Goal: Book appointment/travel/reservation

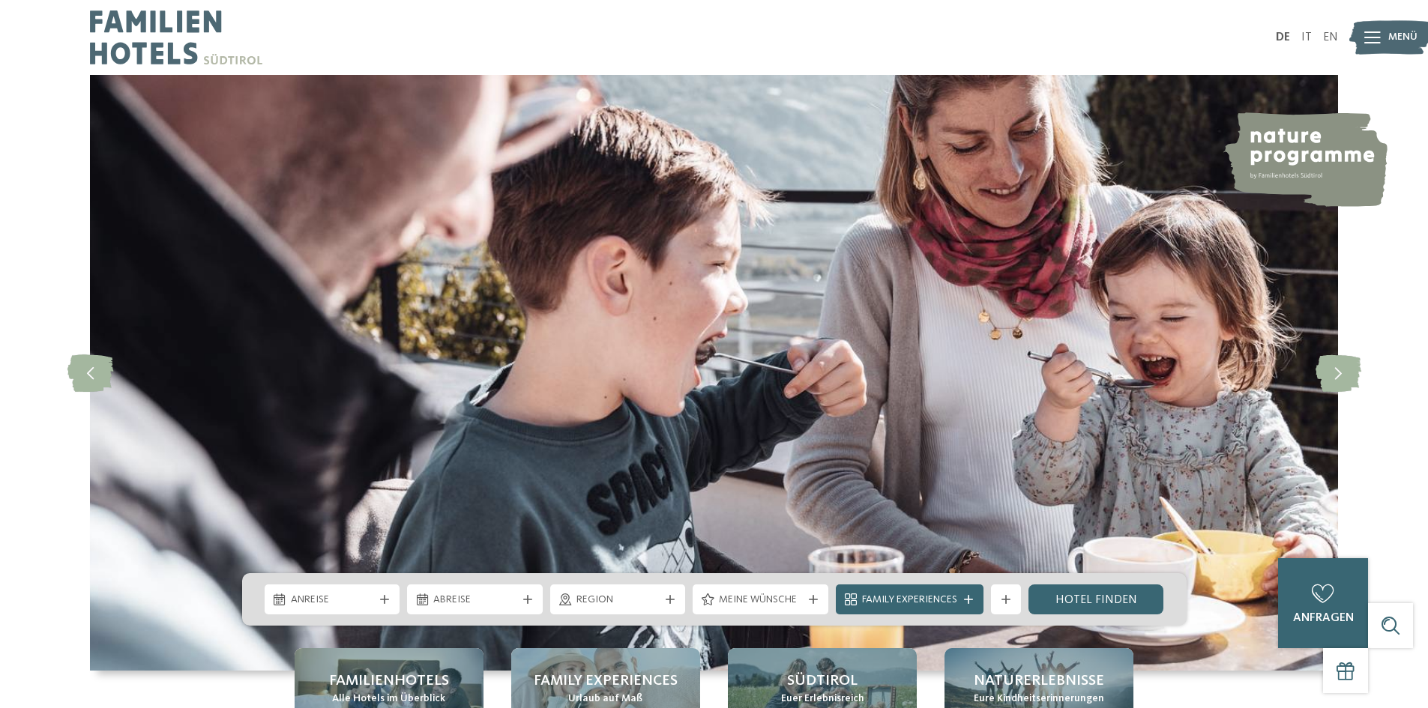
drag, startPoint x: 0, startPoint y: 0, endPoint x: 157, endPoint y: 39, distance: 161.4
click at [157, 39] on img at bounding box center [176, 37] width 172 height 75
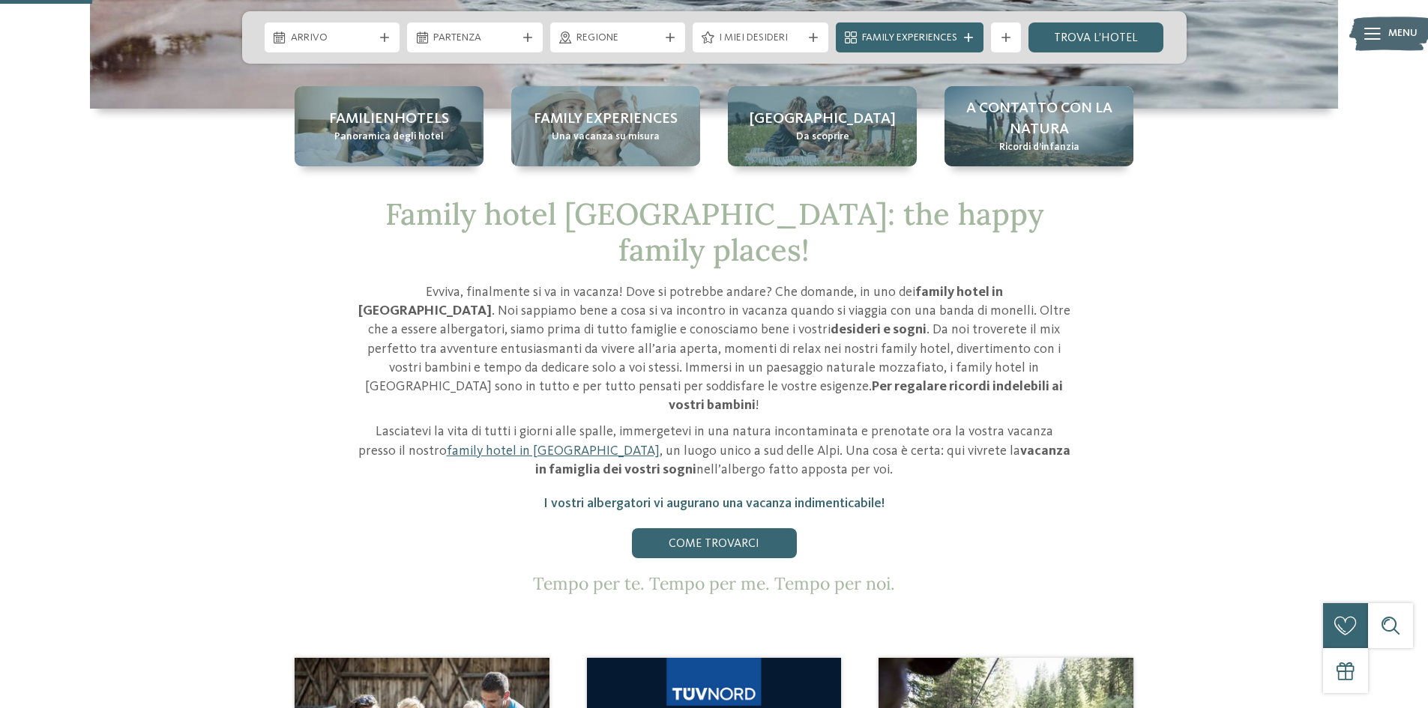
scroll to position [450, 0]
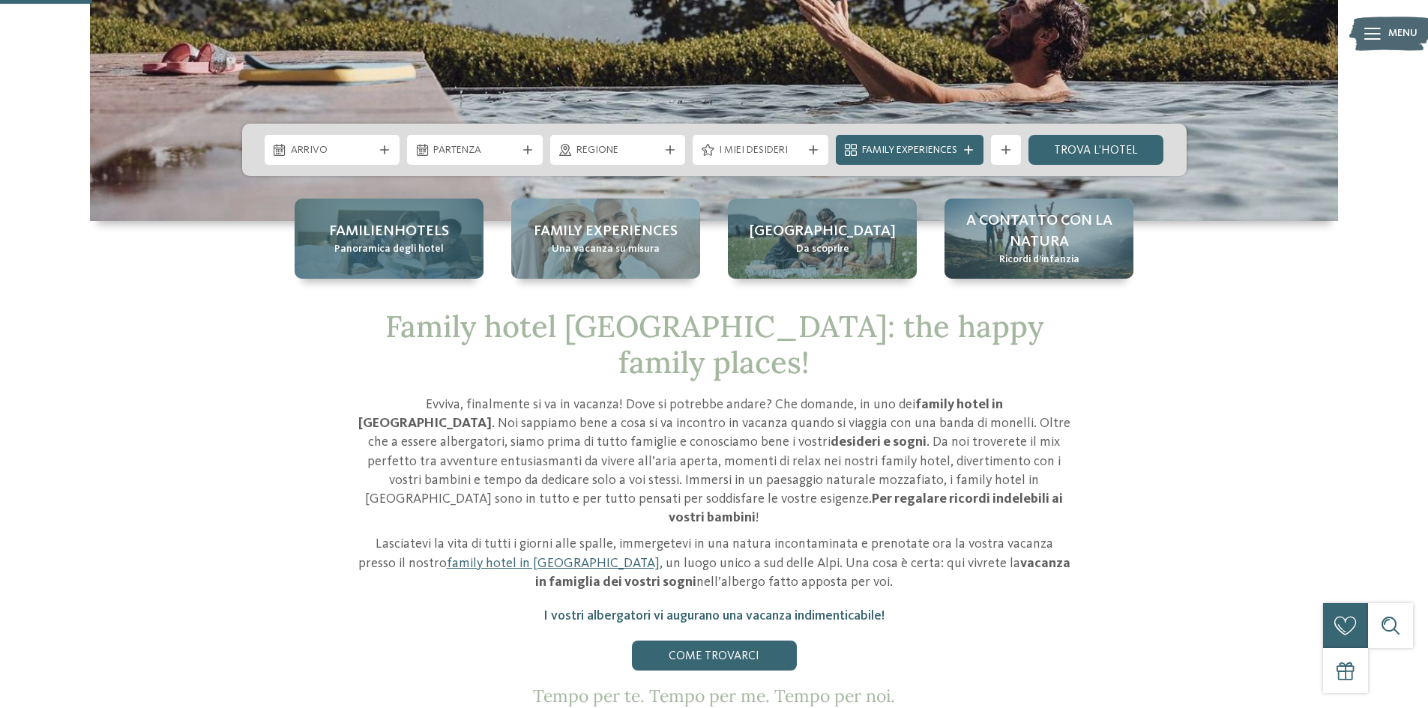
click at [403, 229] on span "Familienhotels" at bounding box center [389, 231] width 120 height 21
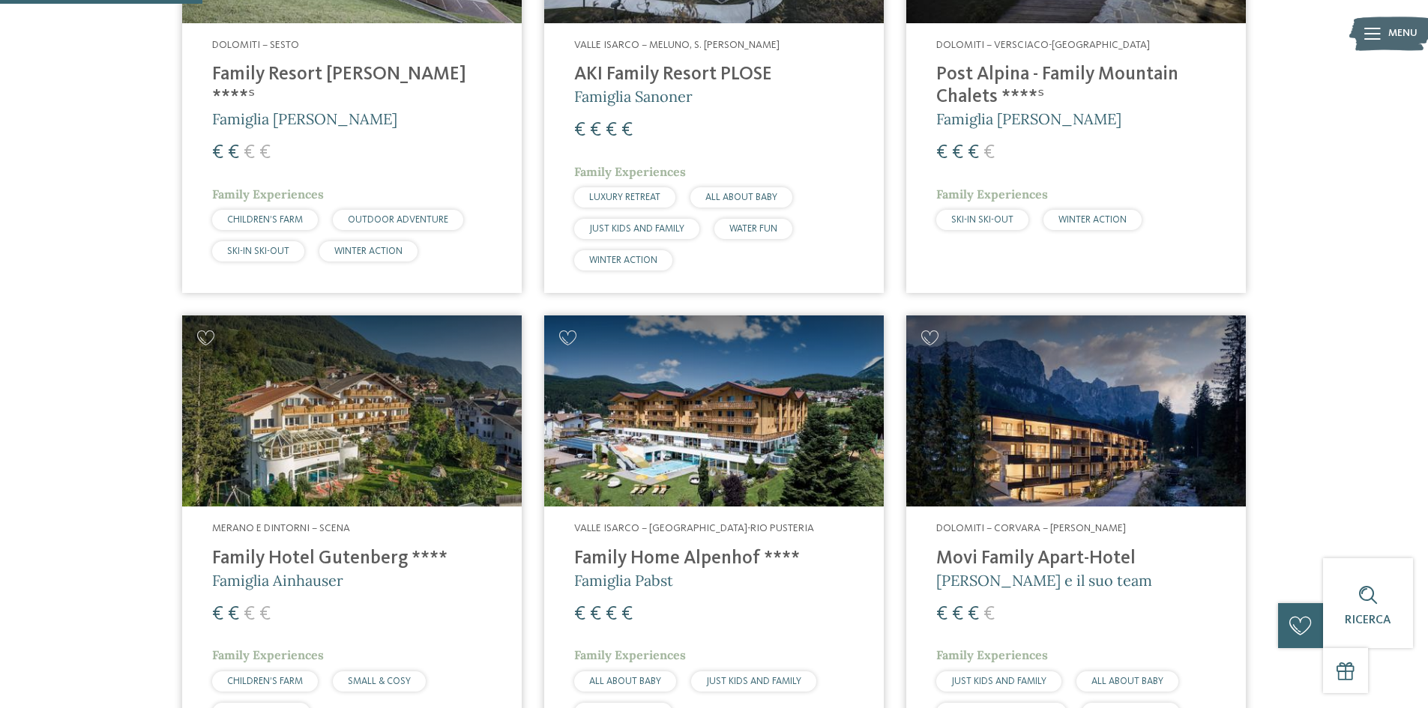
scroll to position [750, 0]
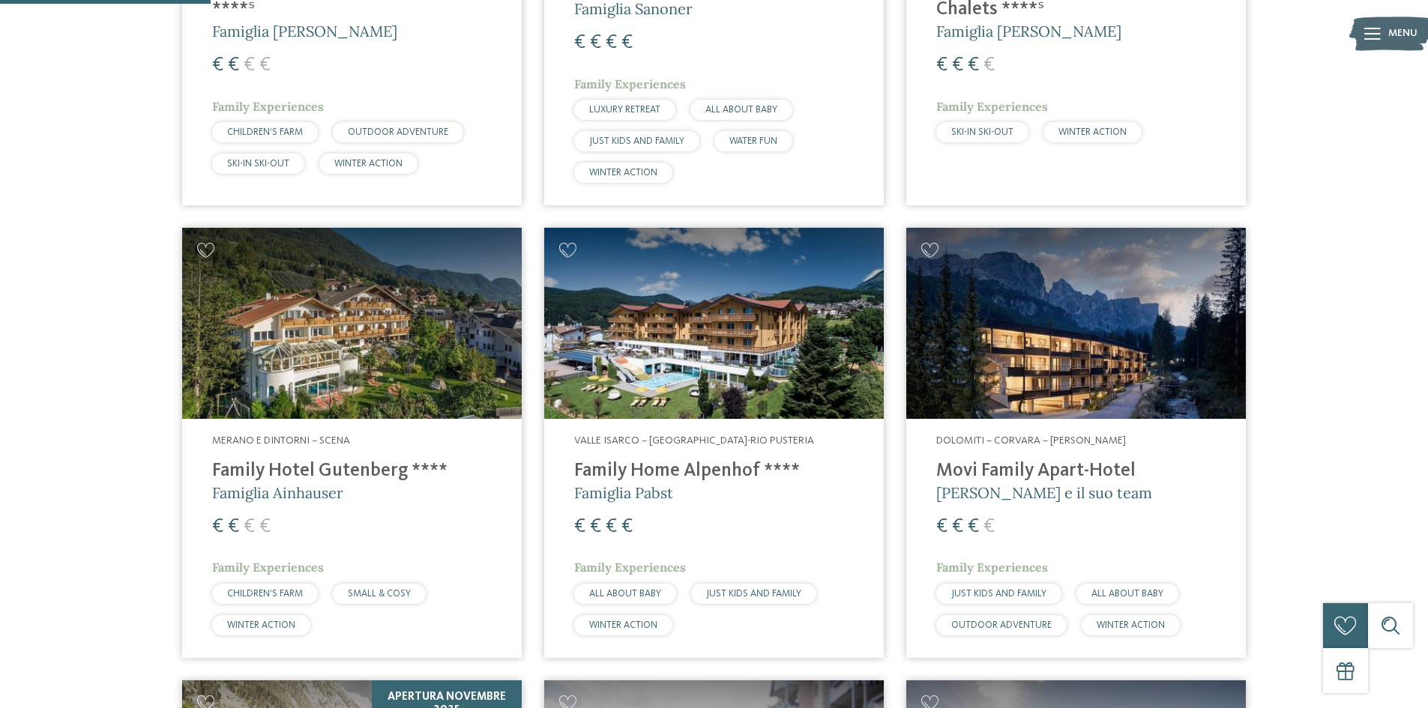
click at [626, 626] on span "WINTER ACTION" at bounding box center [623, 626] width 68 height 10
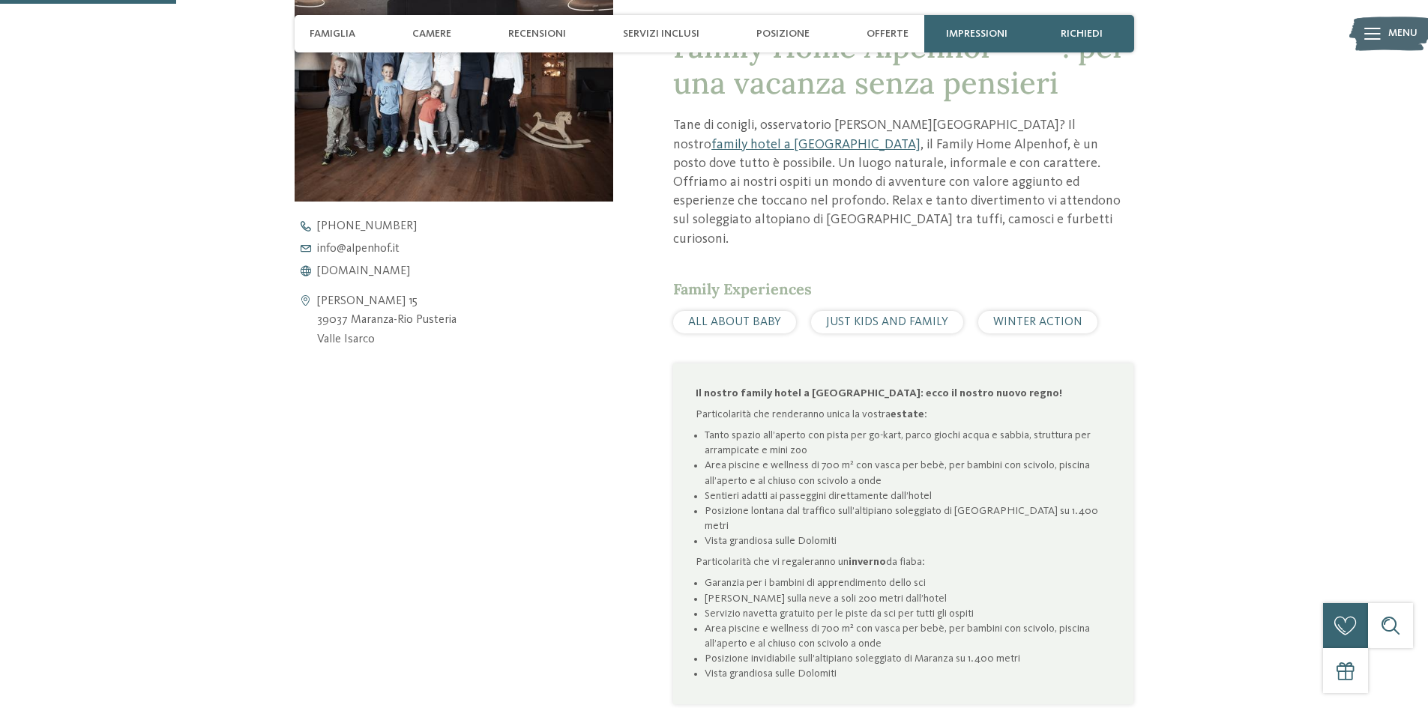
scroll to position [600, 0]
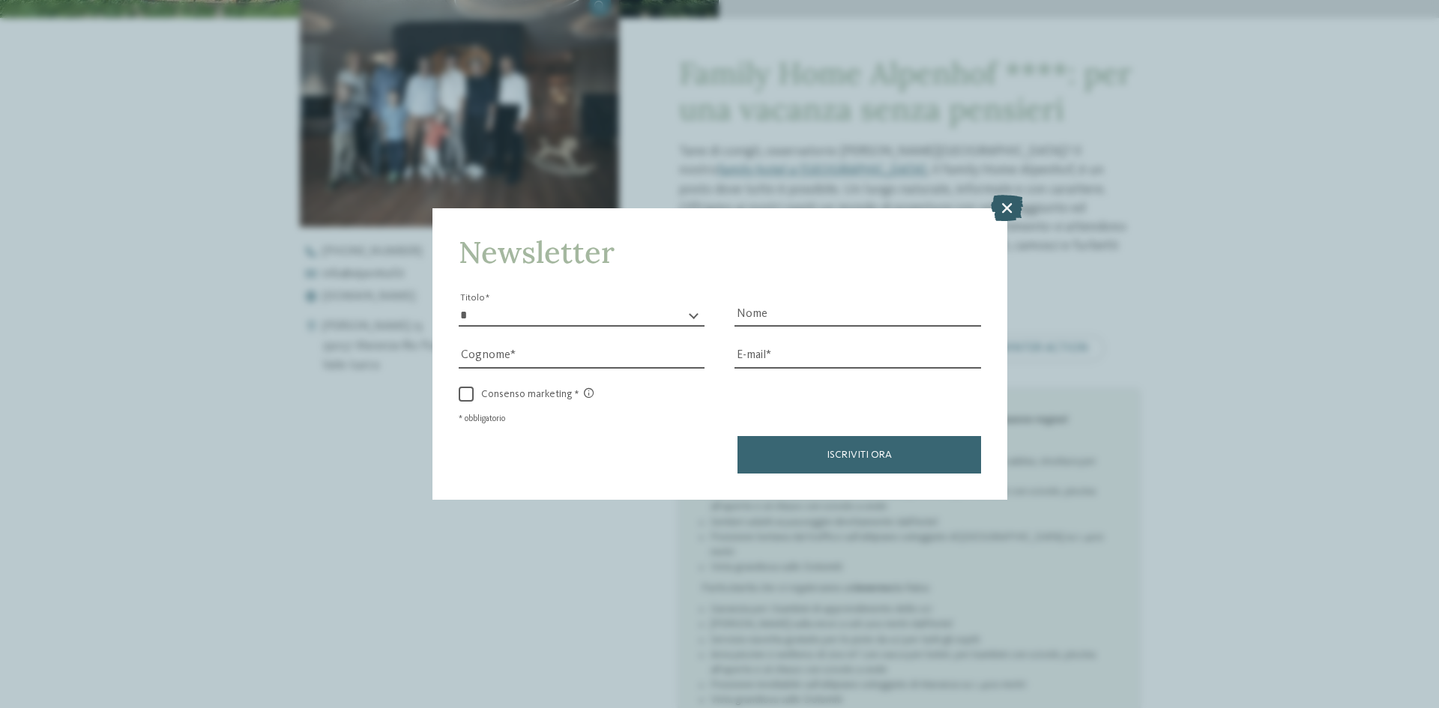
click at [1004, 207] on icon at bounding box center [1007, 208] width 32 height 26
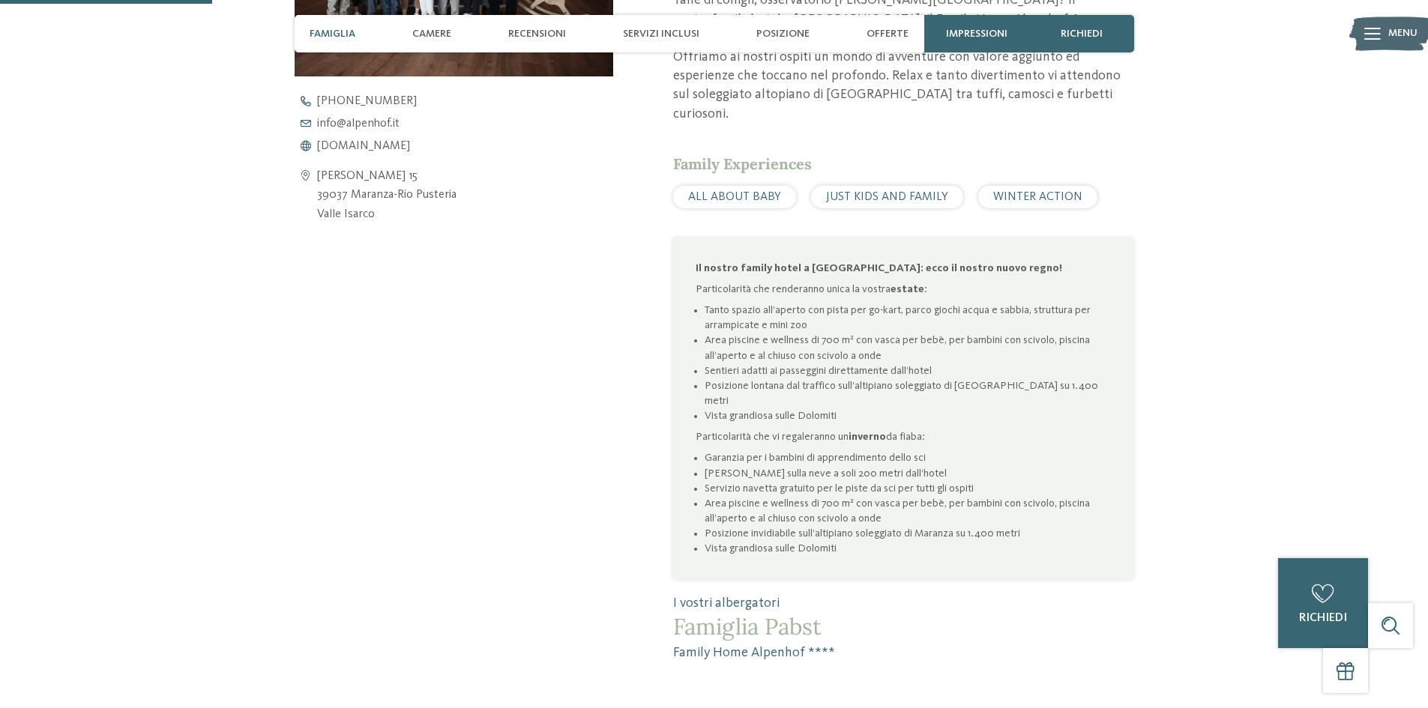
scroll to position [750, 0]
click at [436, 31] on span "Camere" at bounding box center [431, 34] width 39 height 13
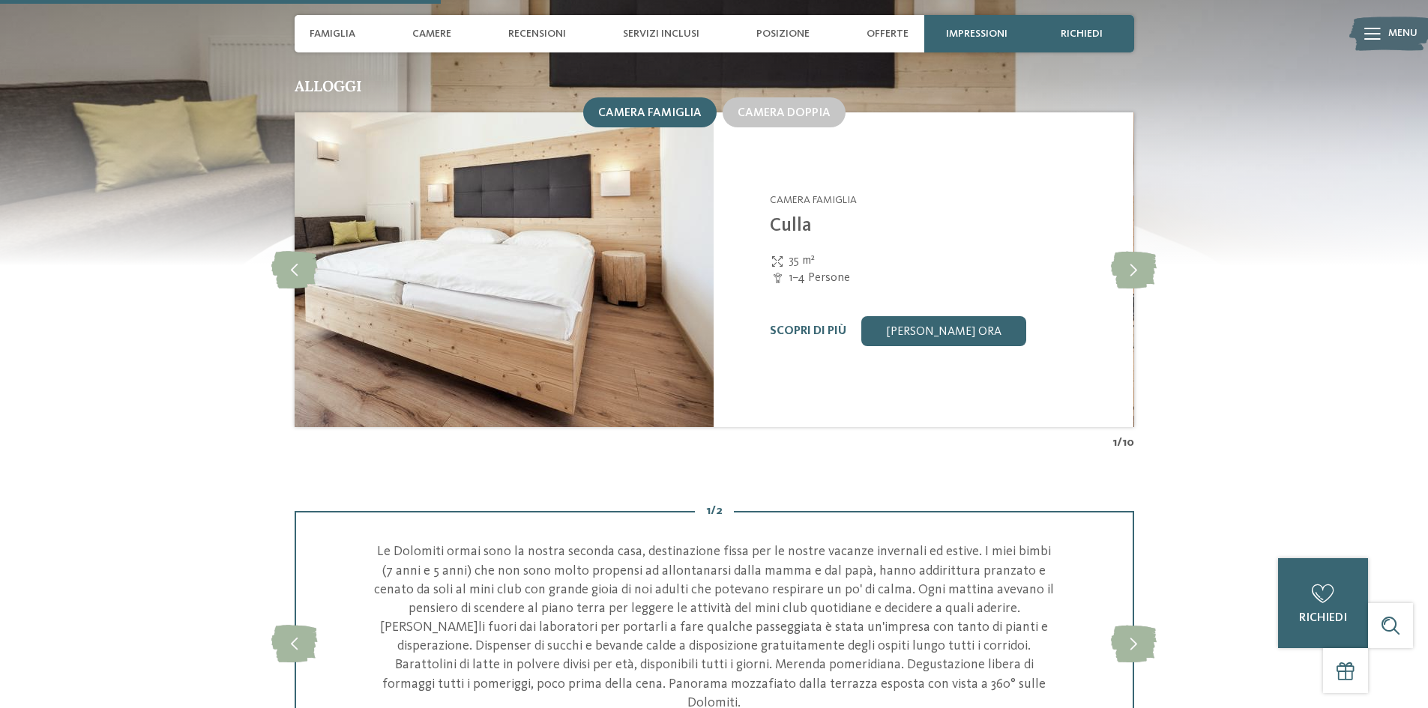
scroll to position [1355, 0]
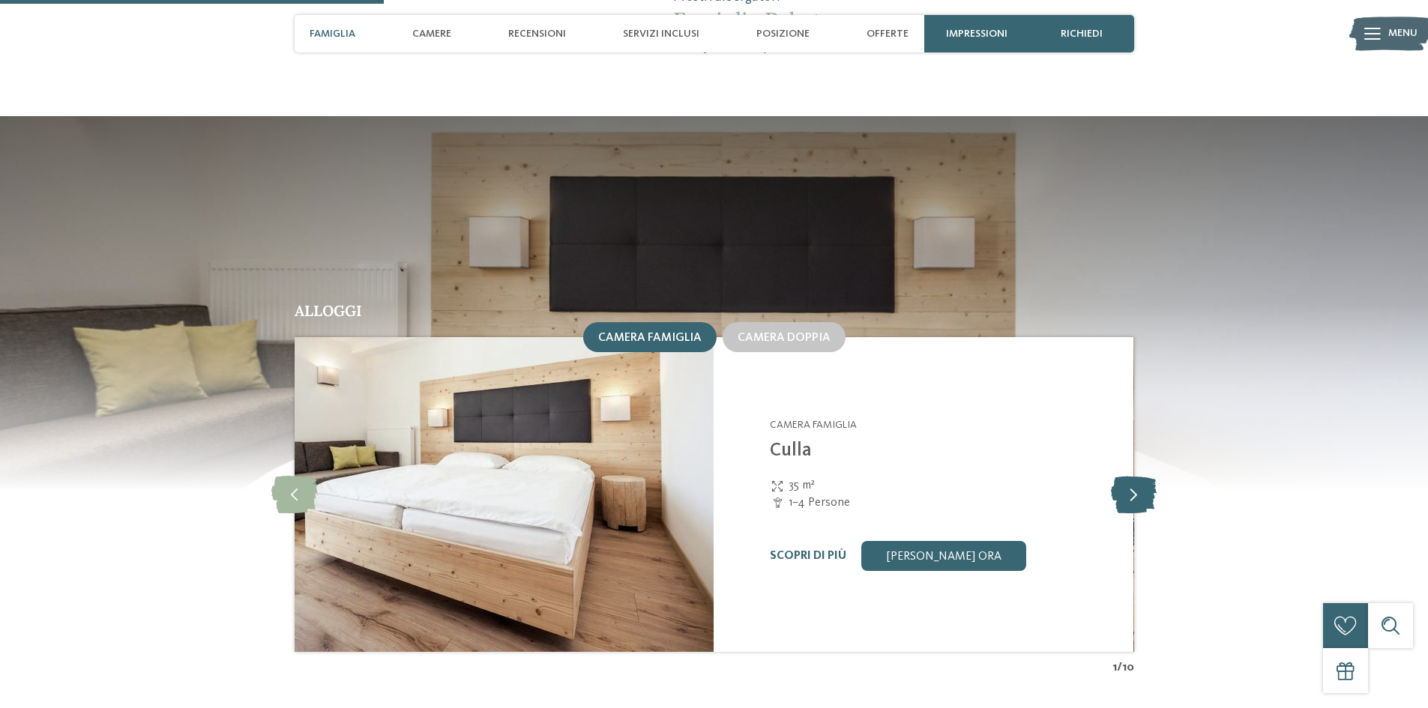
click at [1126, 476] on icon at bounding box center [1134, 494] width 46 height 37
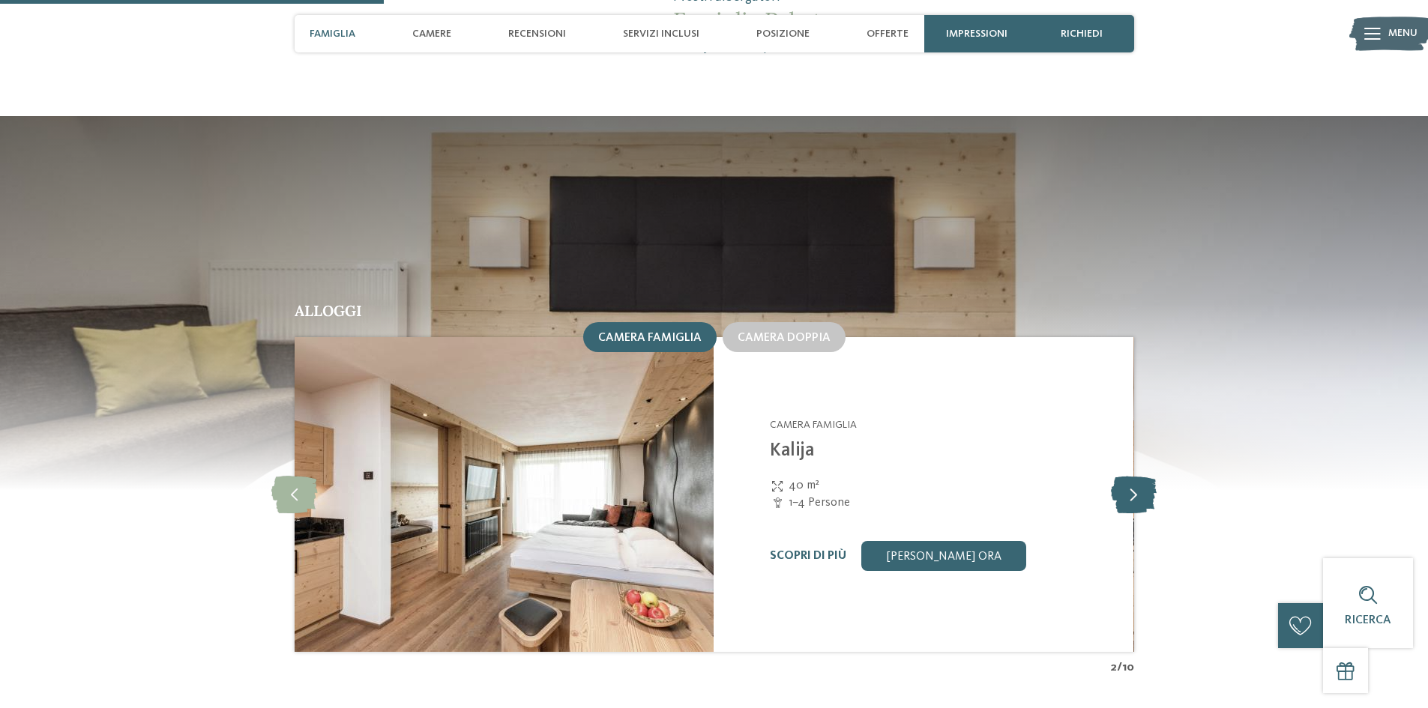
click at [1126, 476] on icon at bounding box center [1134, 494] width 46 height 37
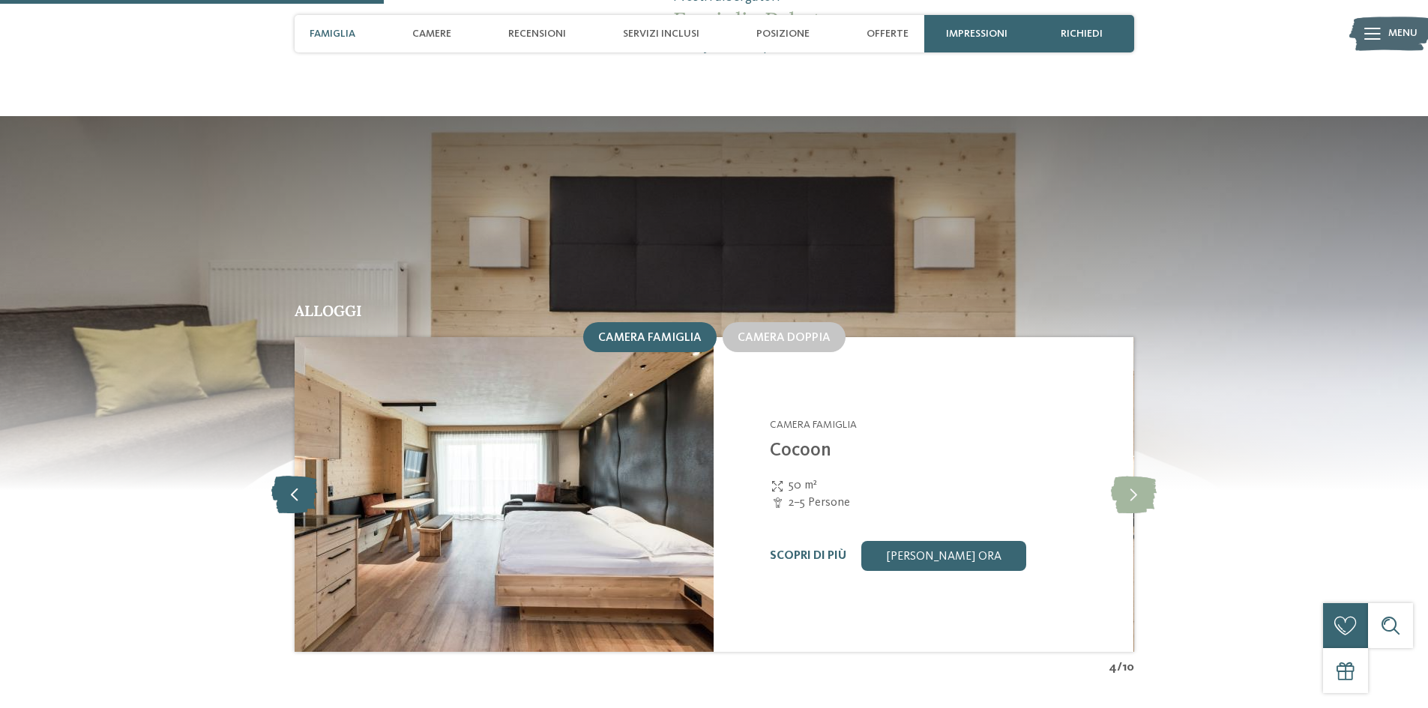
click at [312, 476] on icon at bounding box center [294, 494] width 46 height 37
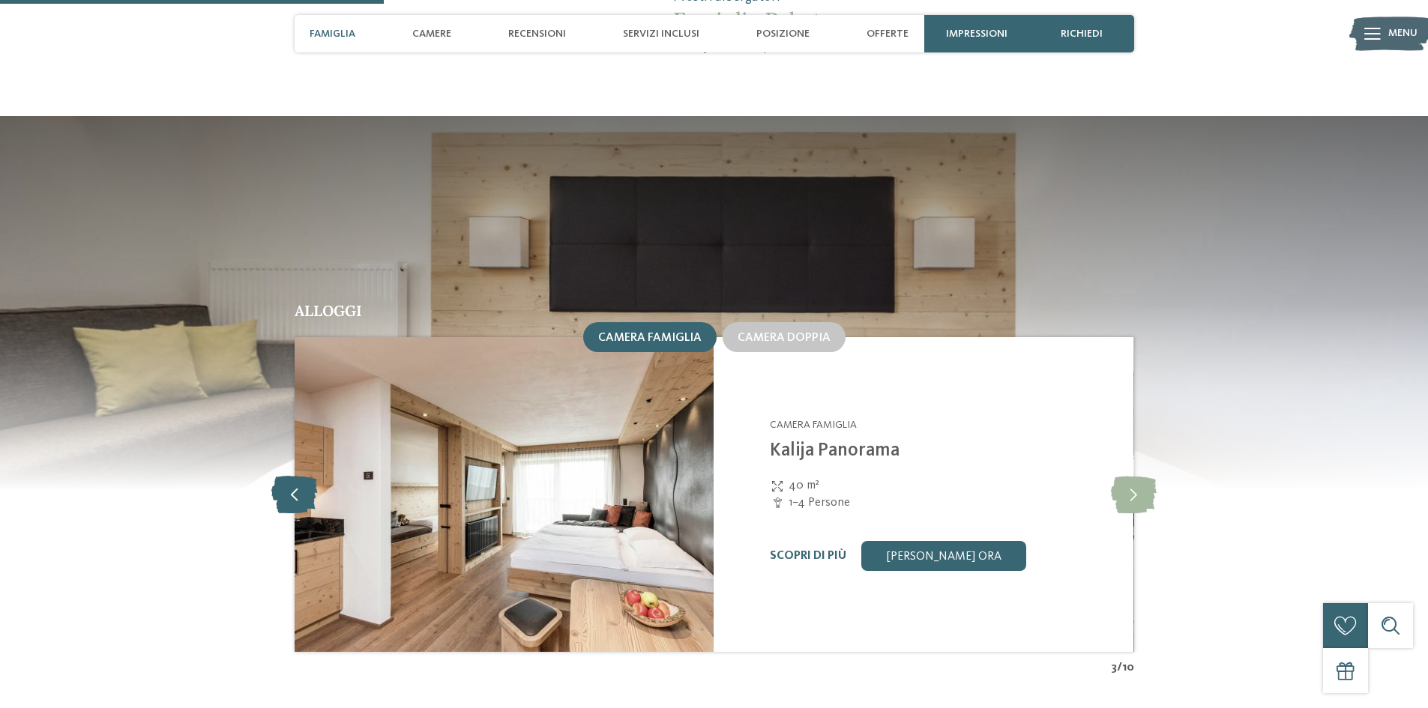
click at [312, 476] on icon at bounding box center [294, 494] width 46 height 37
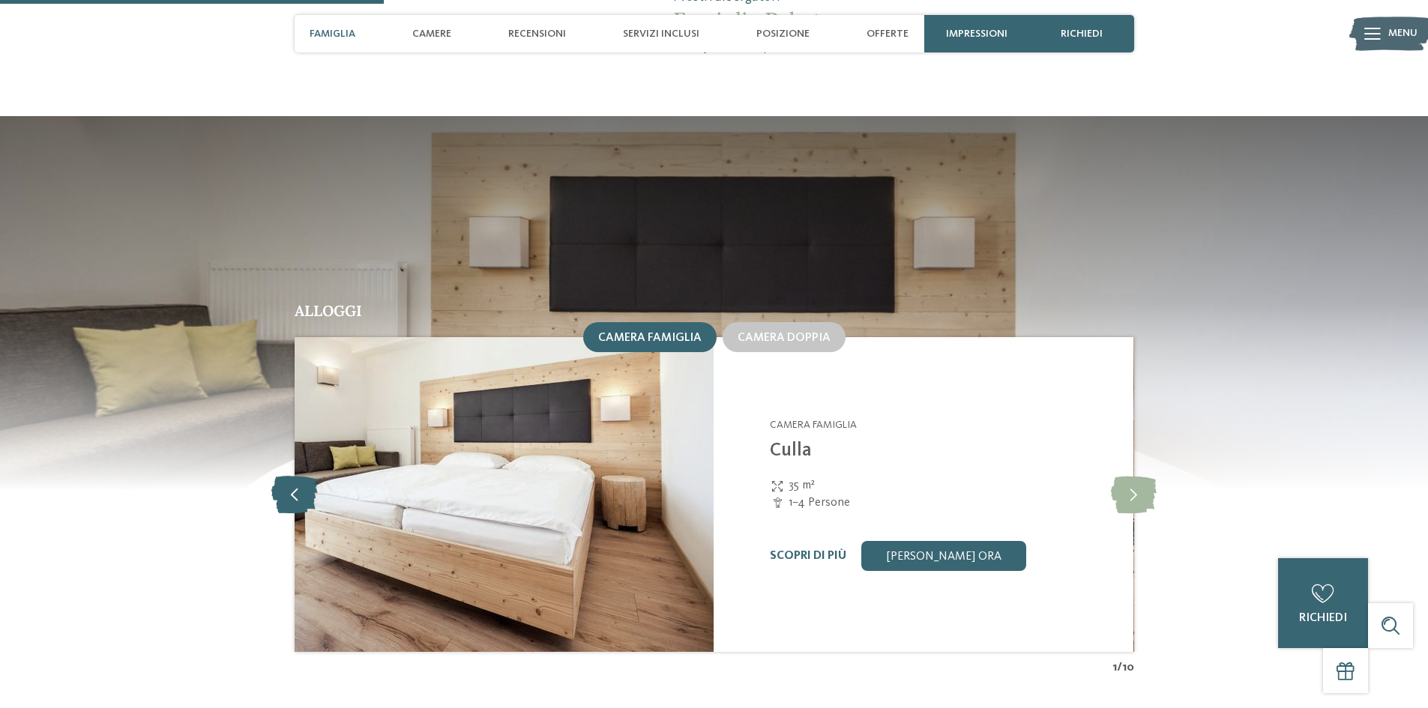
click at [312, 476] on icon at bounding box center [294, 494] width 46 height 37
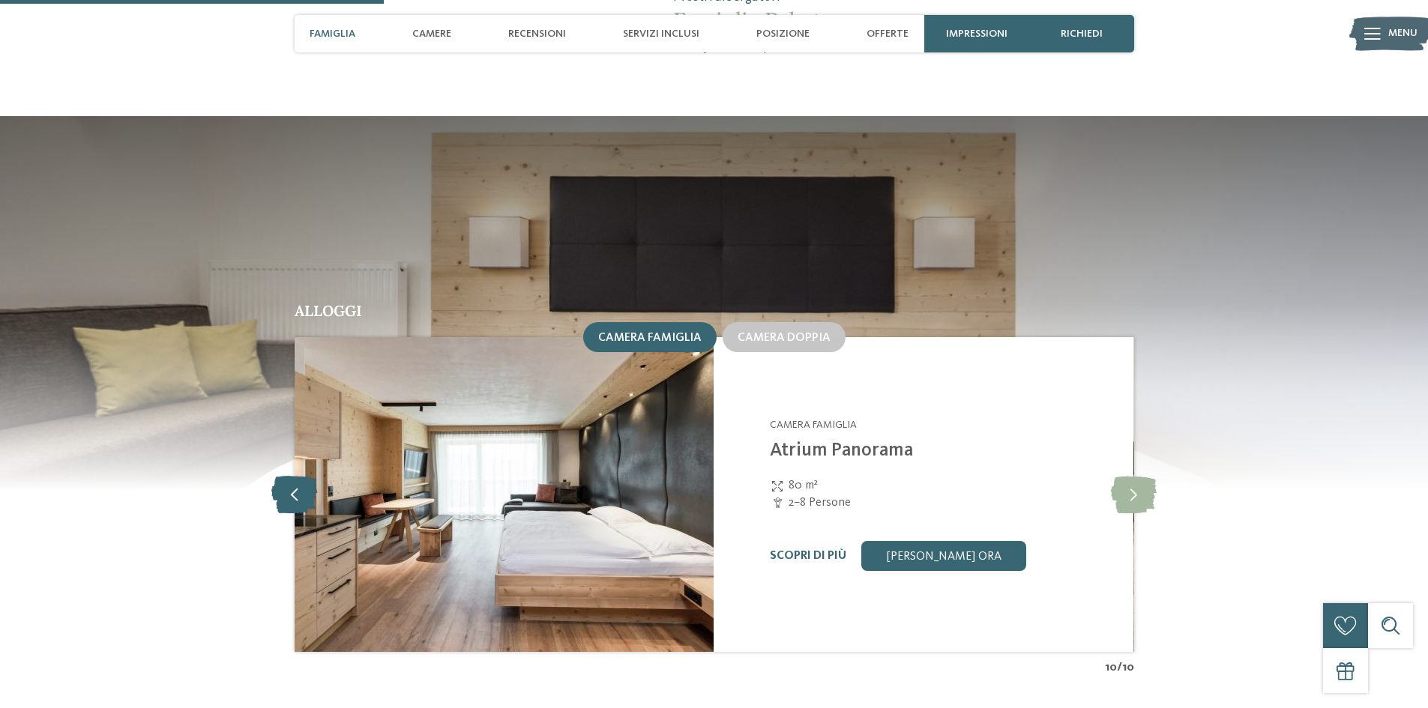
click at [312, 476] on icon at bounding box center [294, 494] width 46 height 37
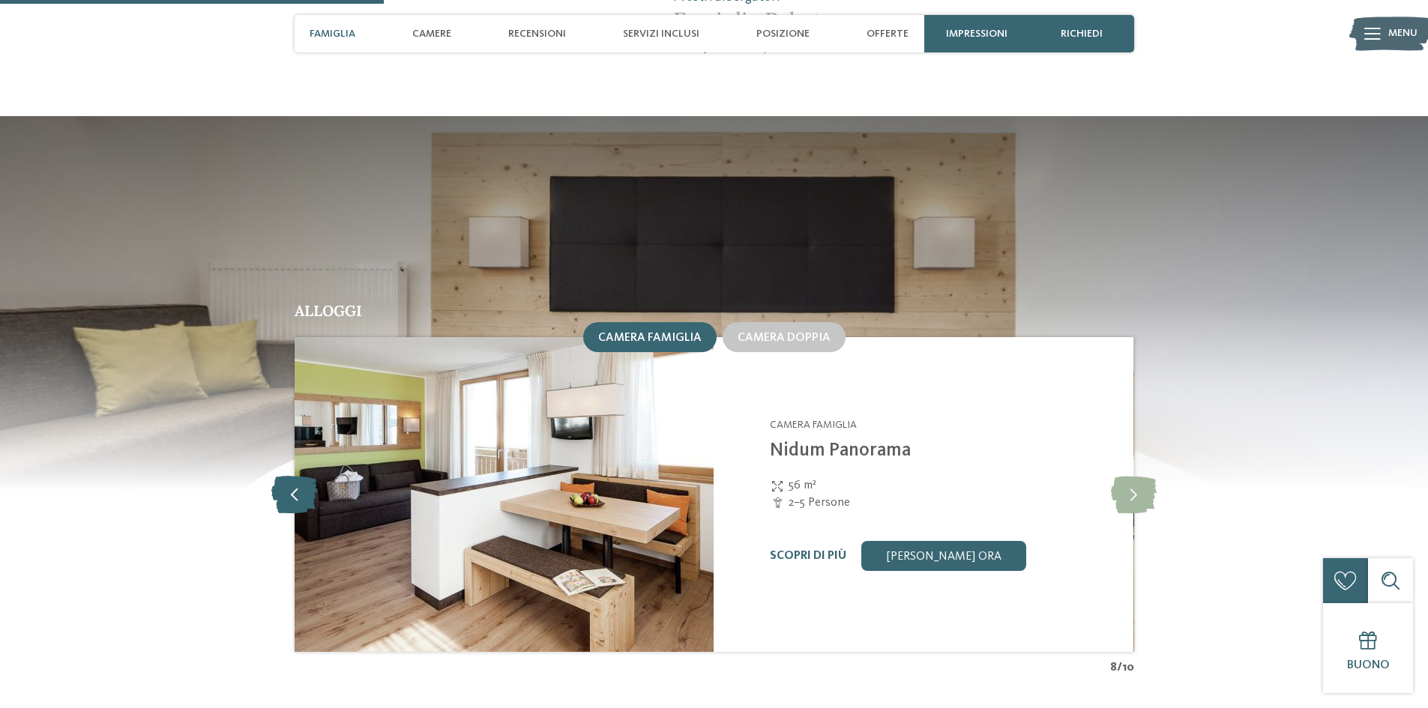
click at [312, 476] on icon at bounding box center [294, 494] width 46 height 37
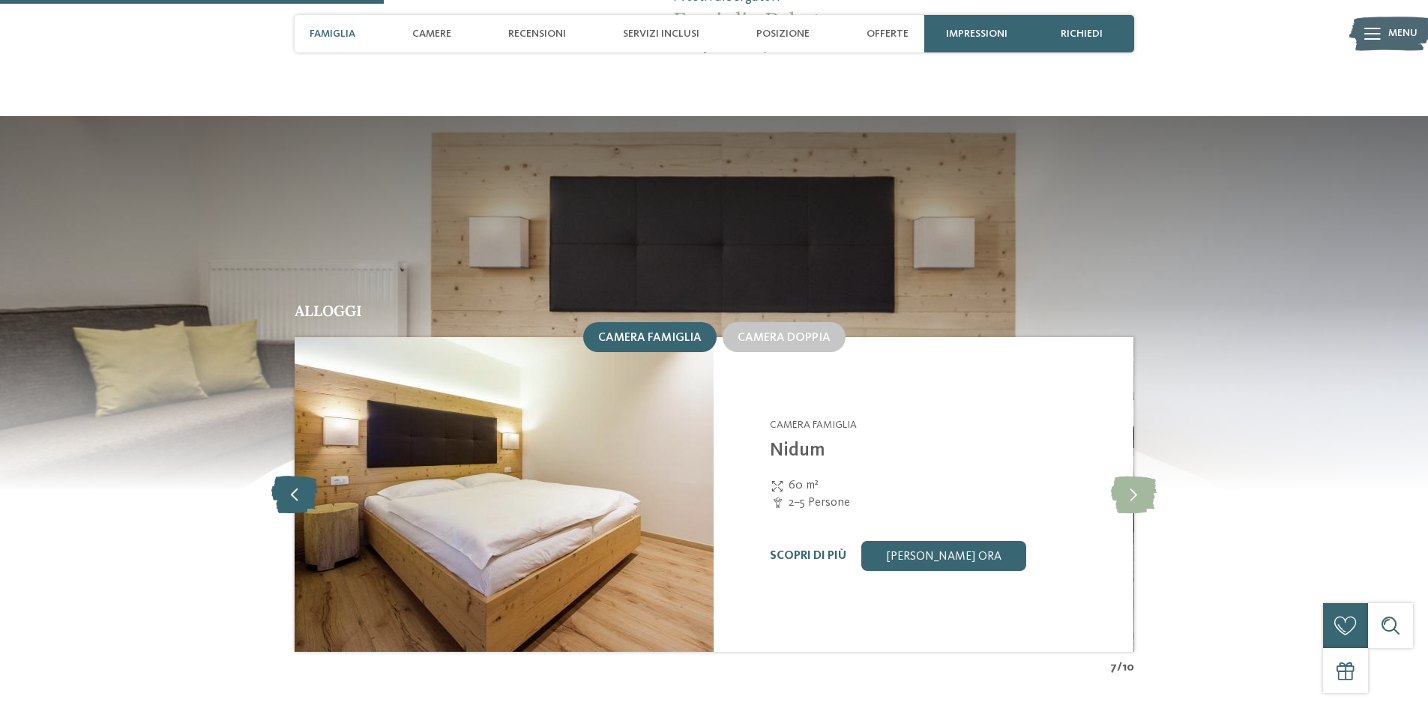
click at [312, 476] on icon at bounding box center [294, 494] width 46 height 37
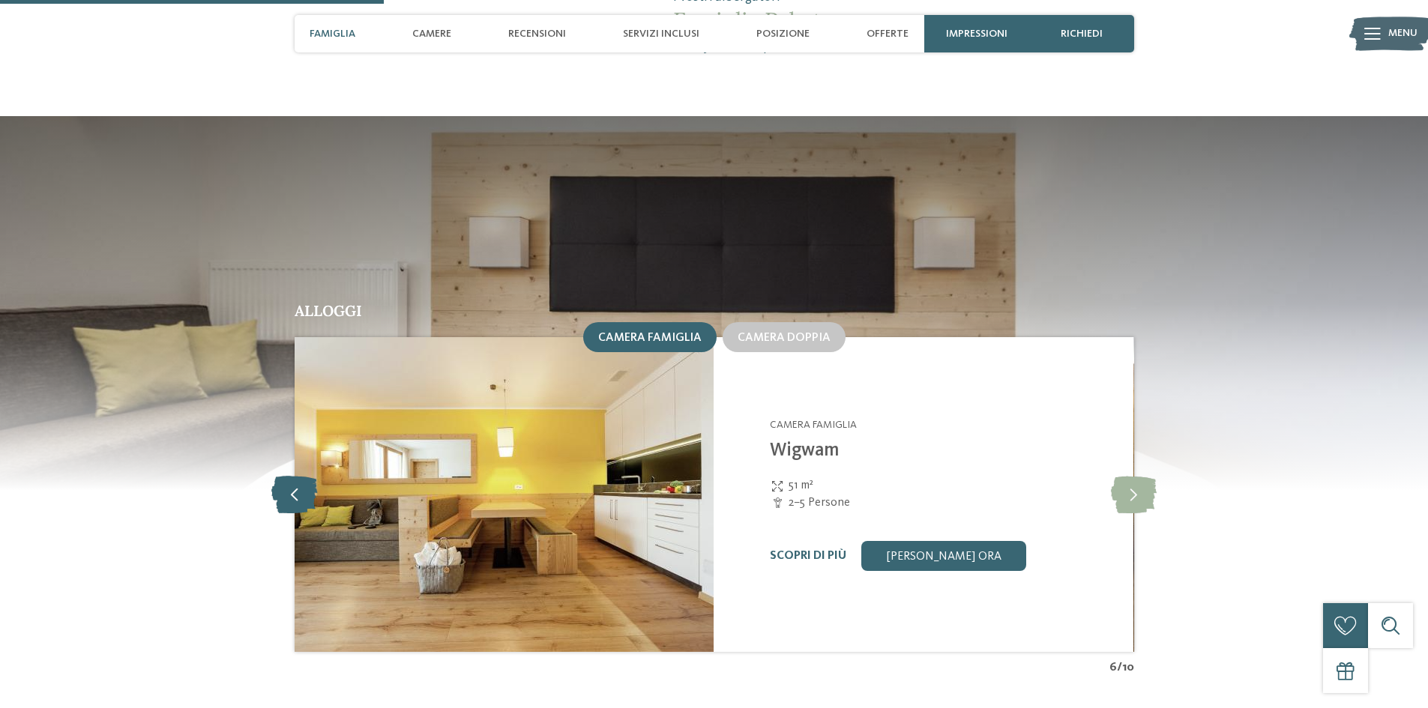
click at [312, 476] on icon at bounding box center [294, 494] width 46 height 37
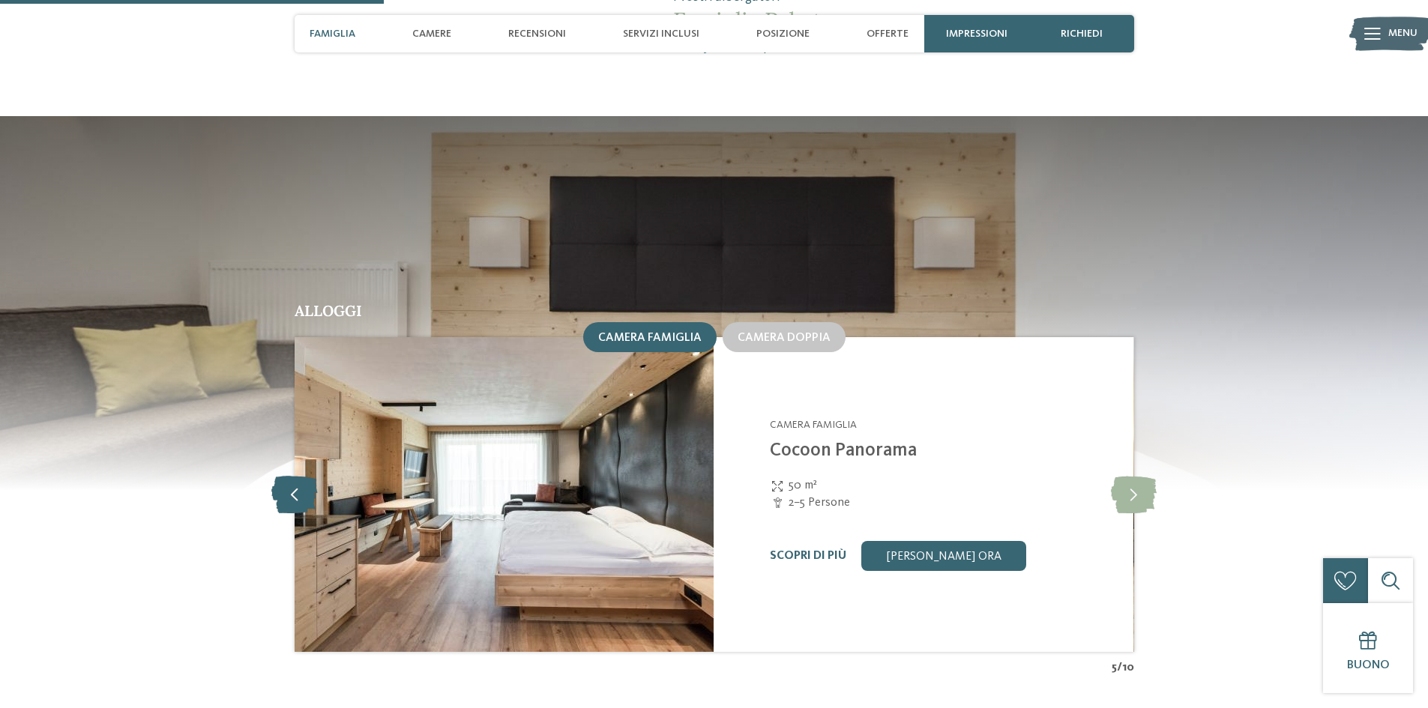
click at [294, 476] on icon at bounding box center [294, 494] width 46 height 37
click at [773, 28] on span "Posizione" at bounding box center [782, 34] width 53 height 13
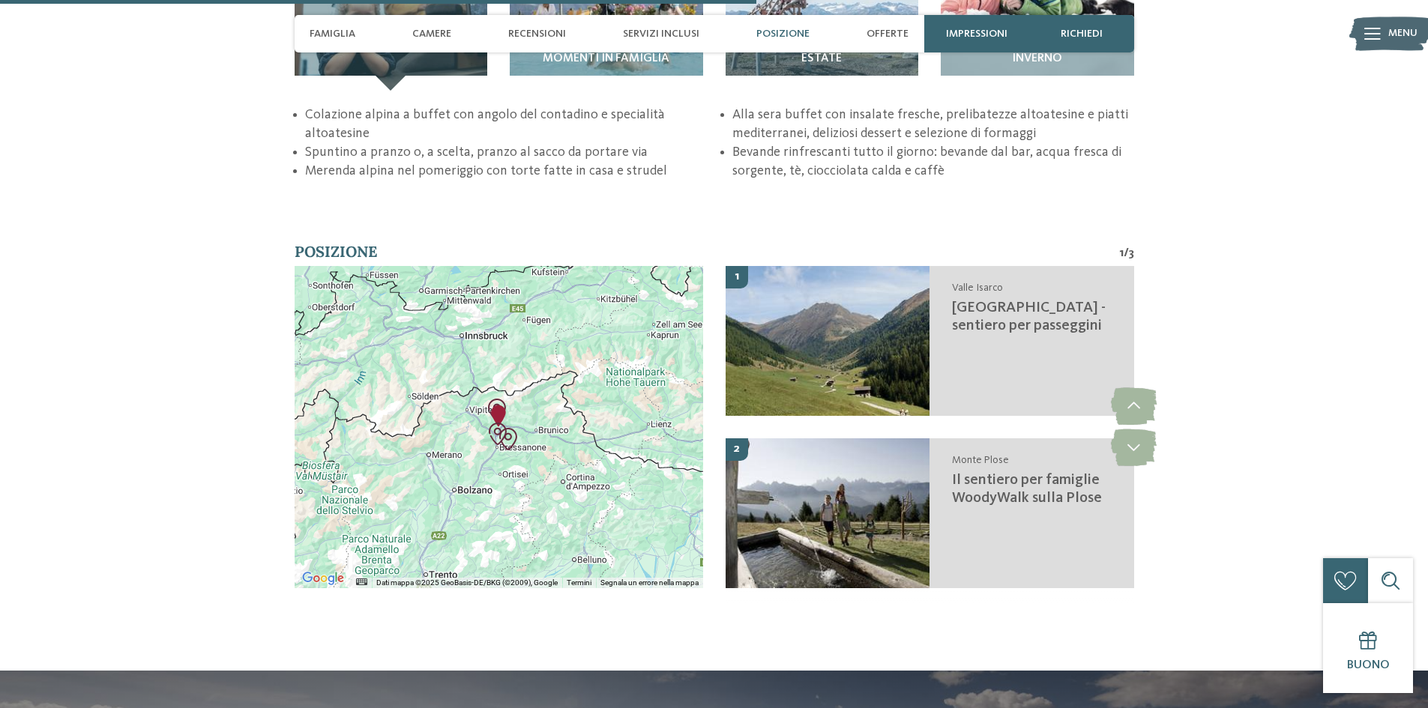
scroll to position [2672, 0]
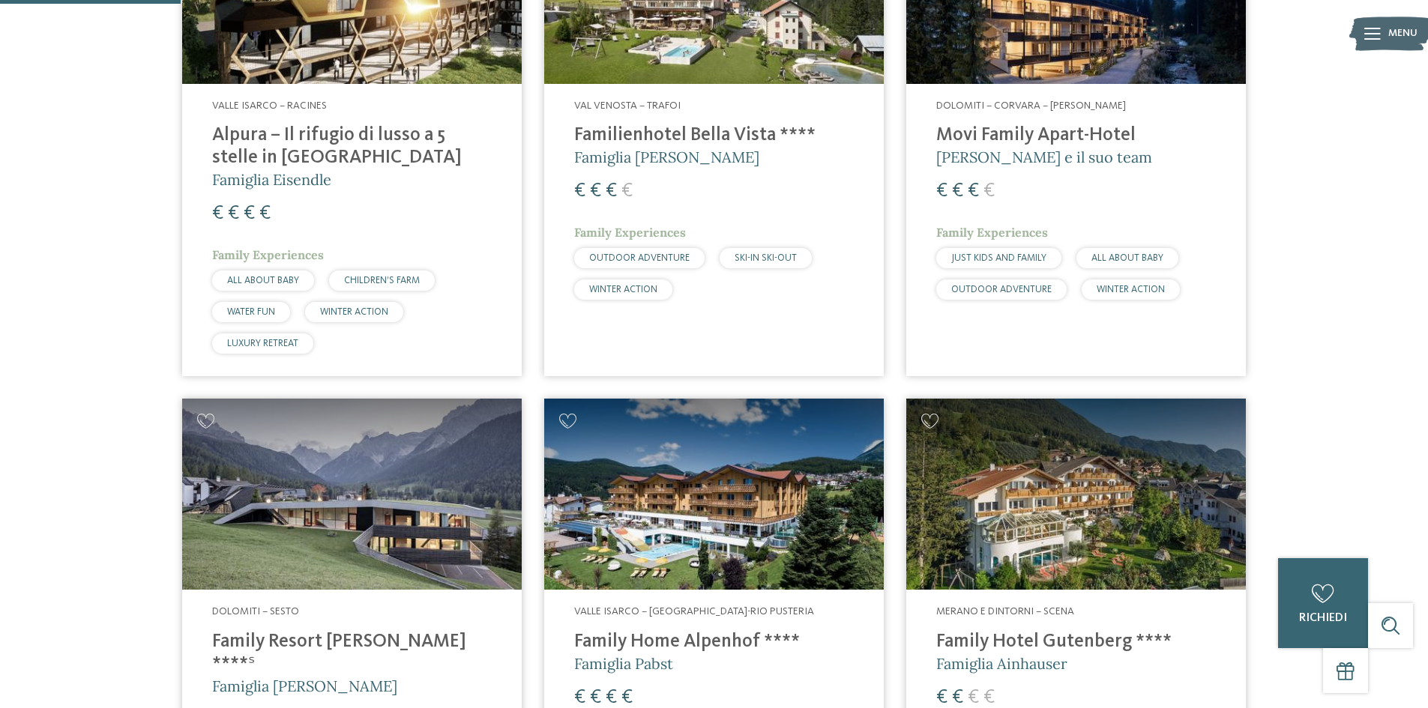
scroll to position [600, 0]
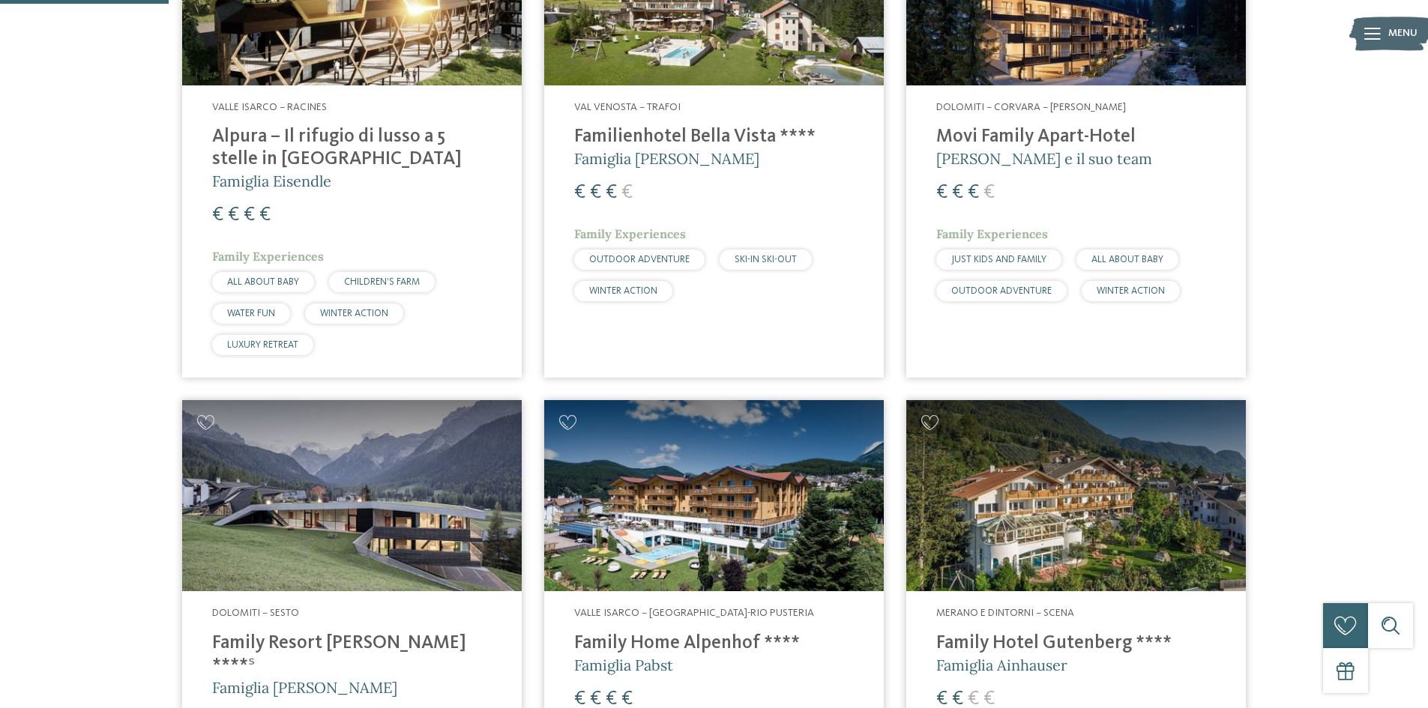
click at [355, 316] on span "WINTER ACTION" at bounding box center [354, 314] width 68 height 10
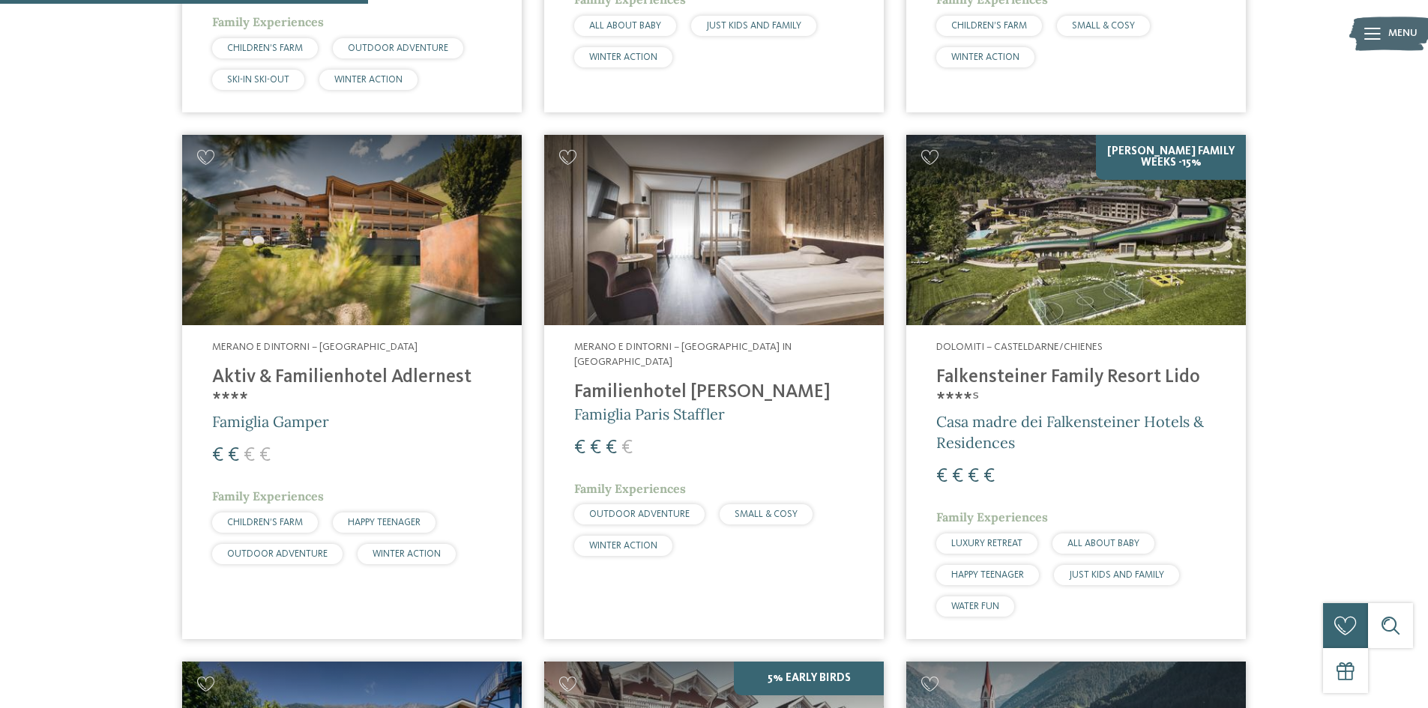
scroll to position [1349, 0]
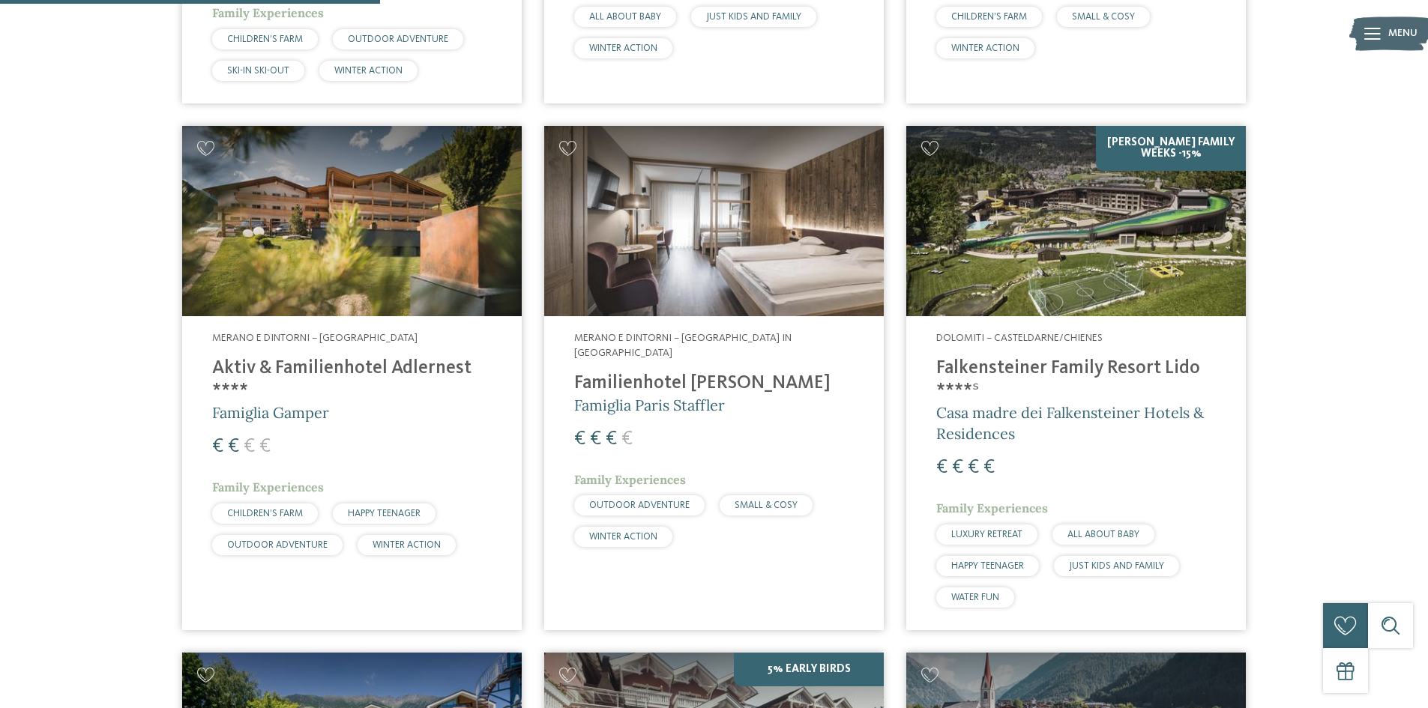
click at [1099, 530] on span "ALL ABOUT BABY" at bounding box center [1103, 535] width 72 height 10
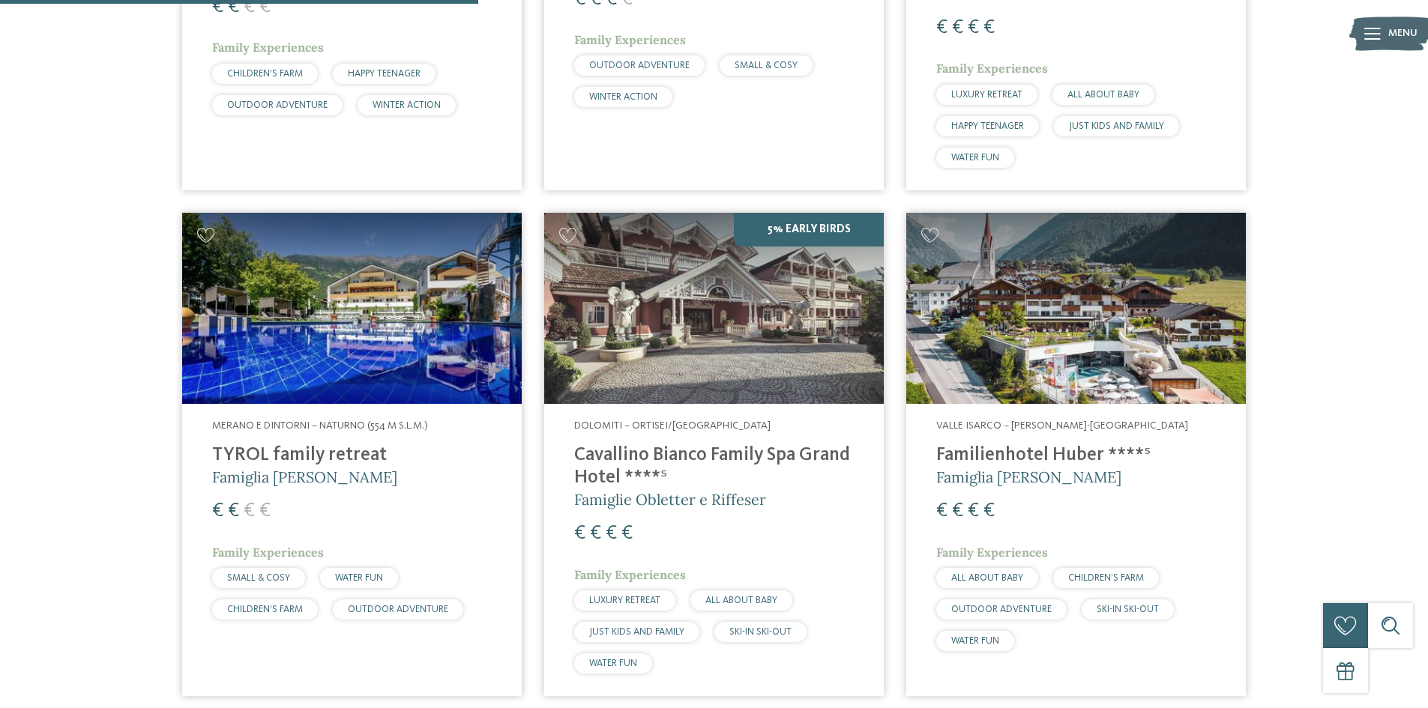
scroll to position [1799, 0]
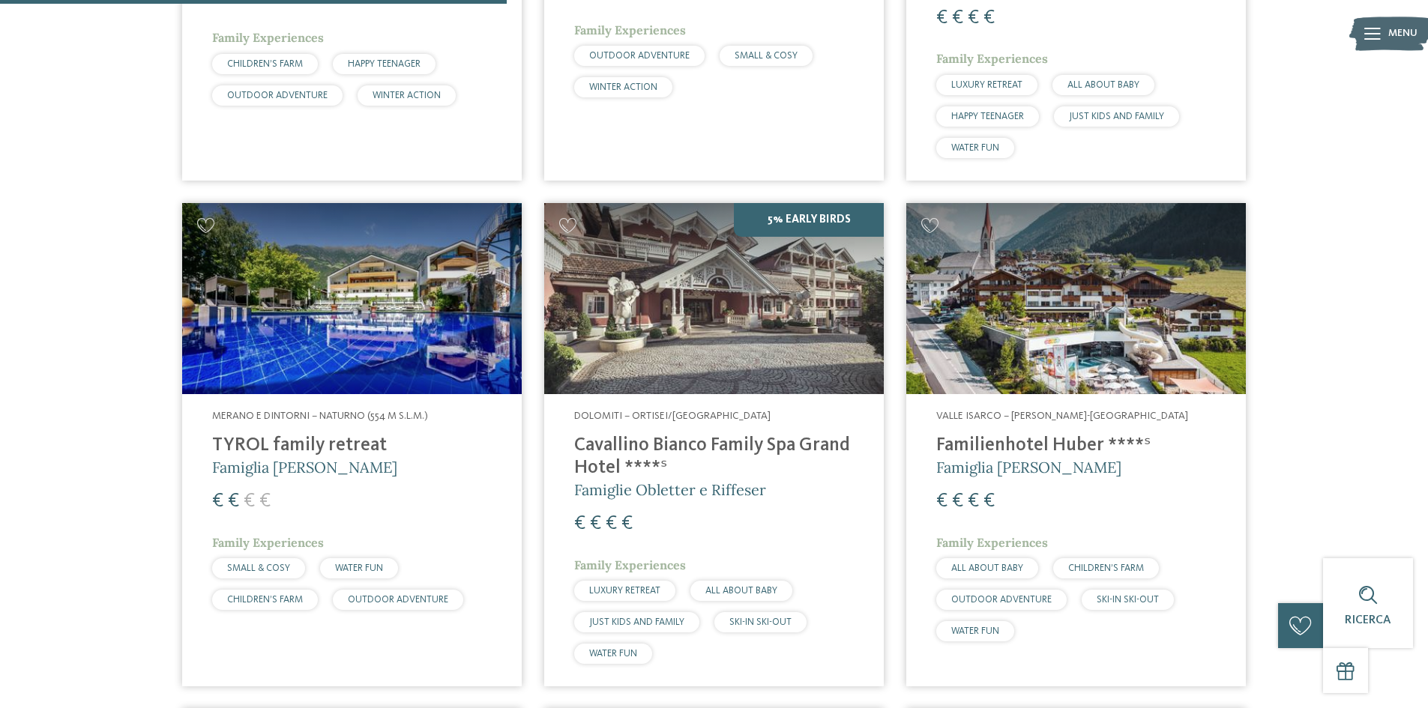
click at [996, 564] on span "ALL ABOUT BABY" at bounding box center [987, 569] width 72 height 10
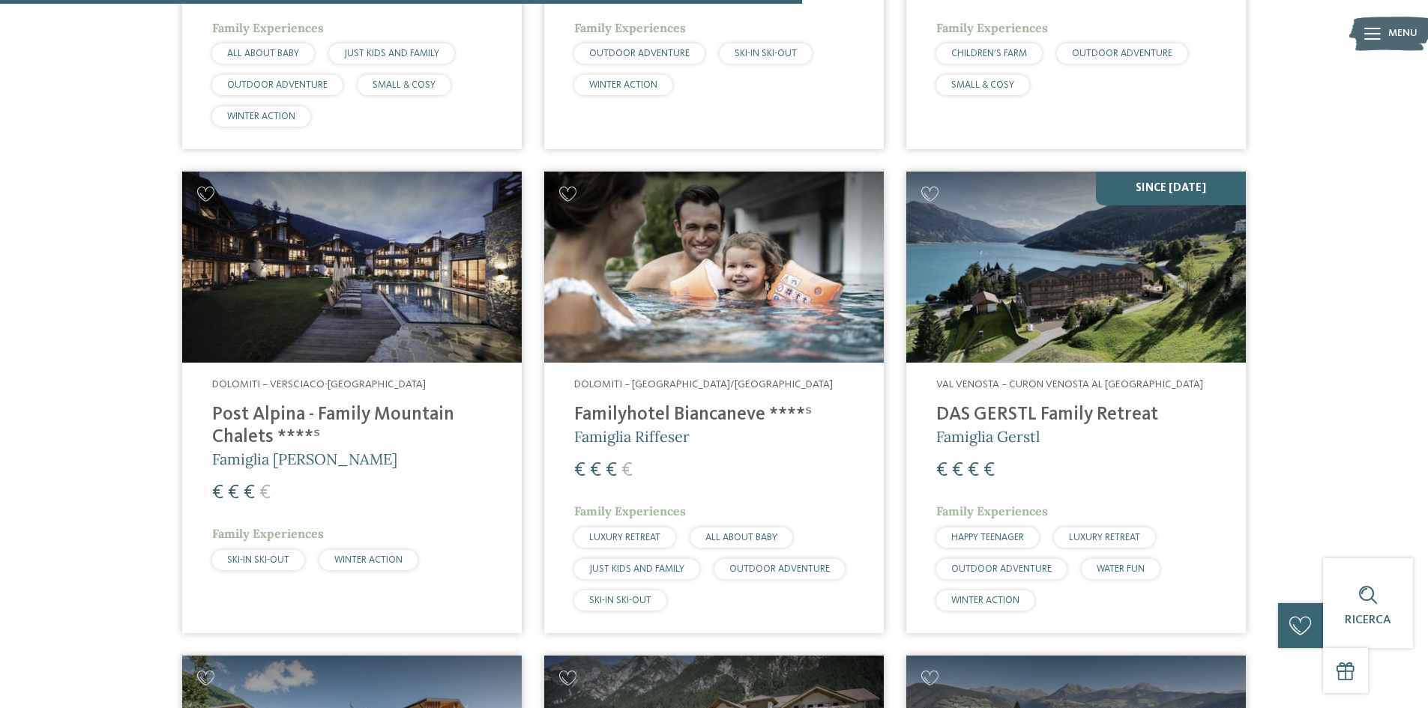
scroll to position [2849, 0]
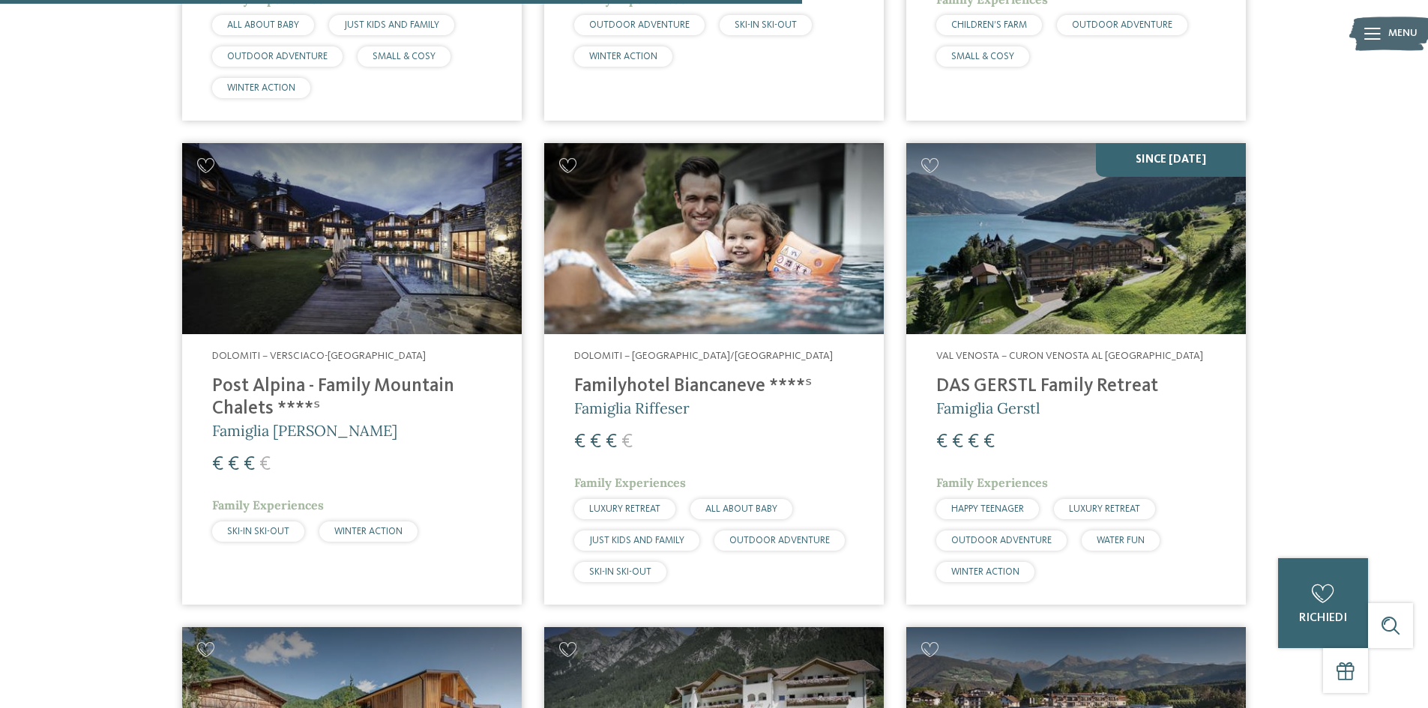
click at [987, 567] on span "WINTER ACTION" at bounding box center [985, 572] width 68 height 10
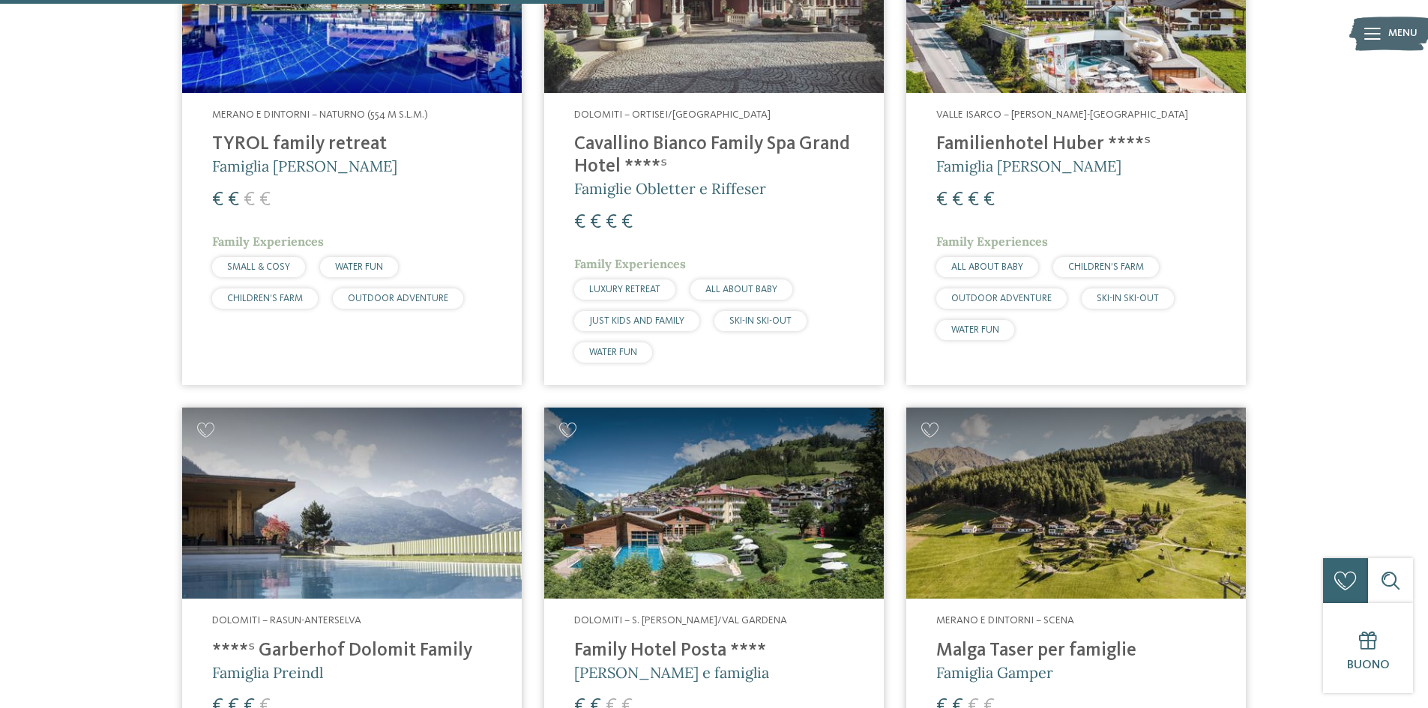
scroll to position [2099, 0]
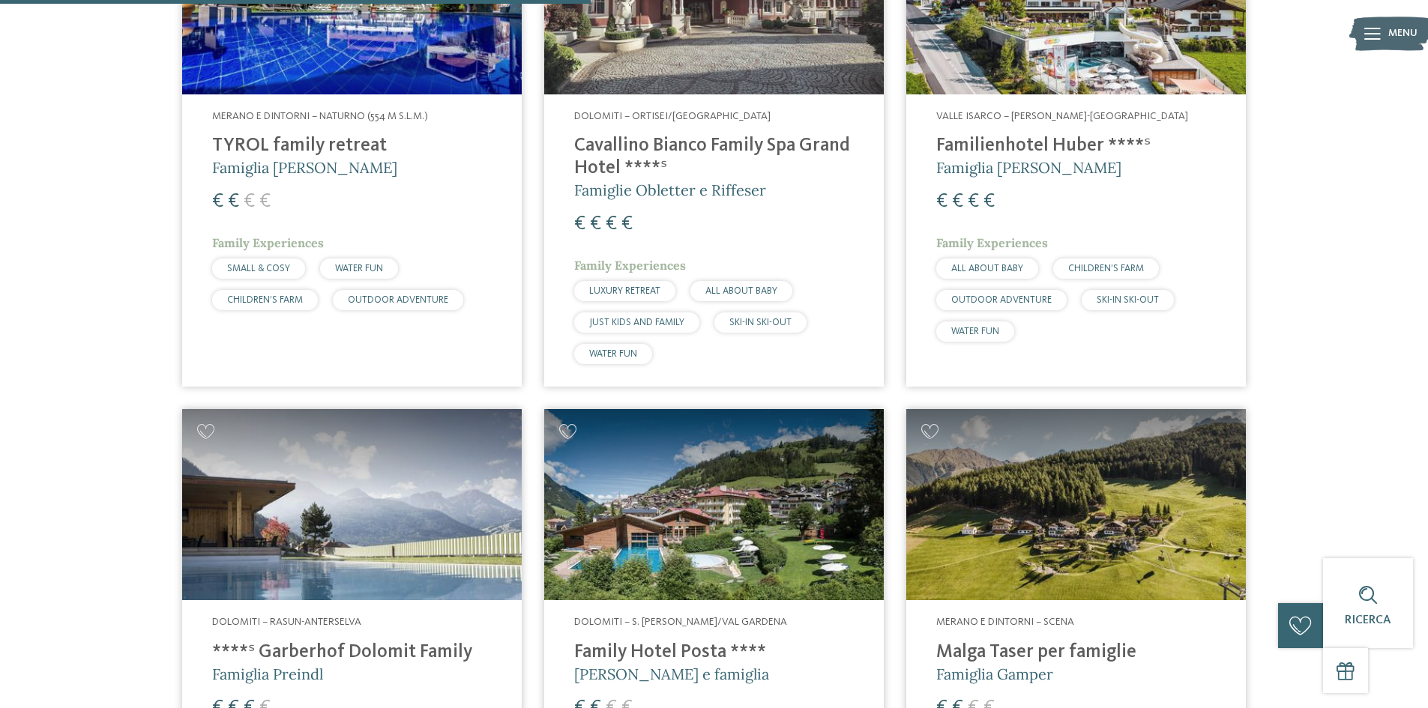
click at [1124, 295] on span "SKI-IN SKI-OUT" at bounding box center [1128, 300] width 62 height 10
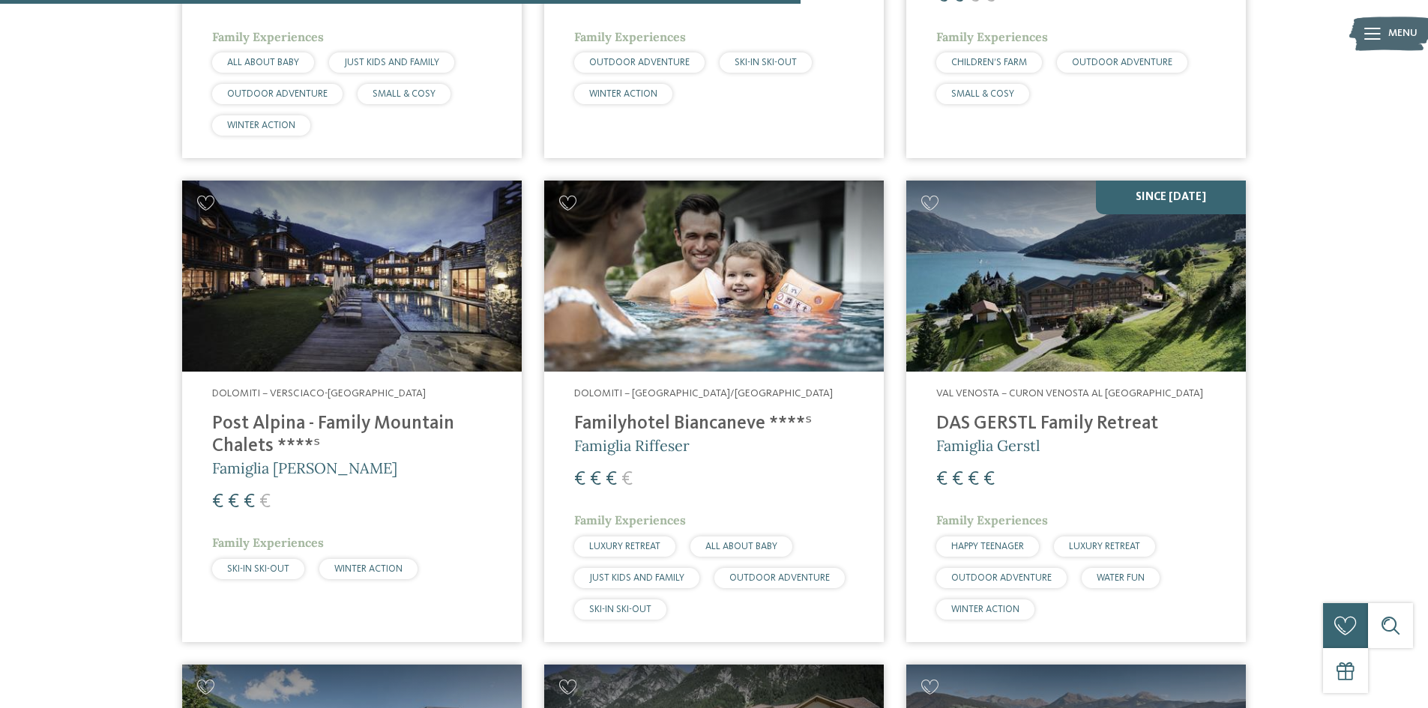
scroll to position [2849, 0]
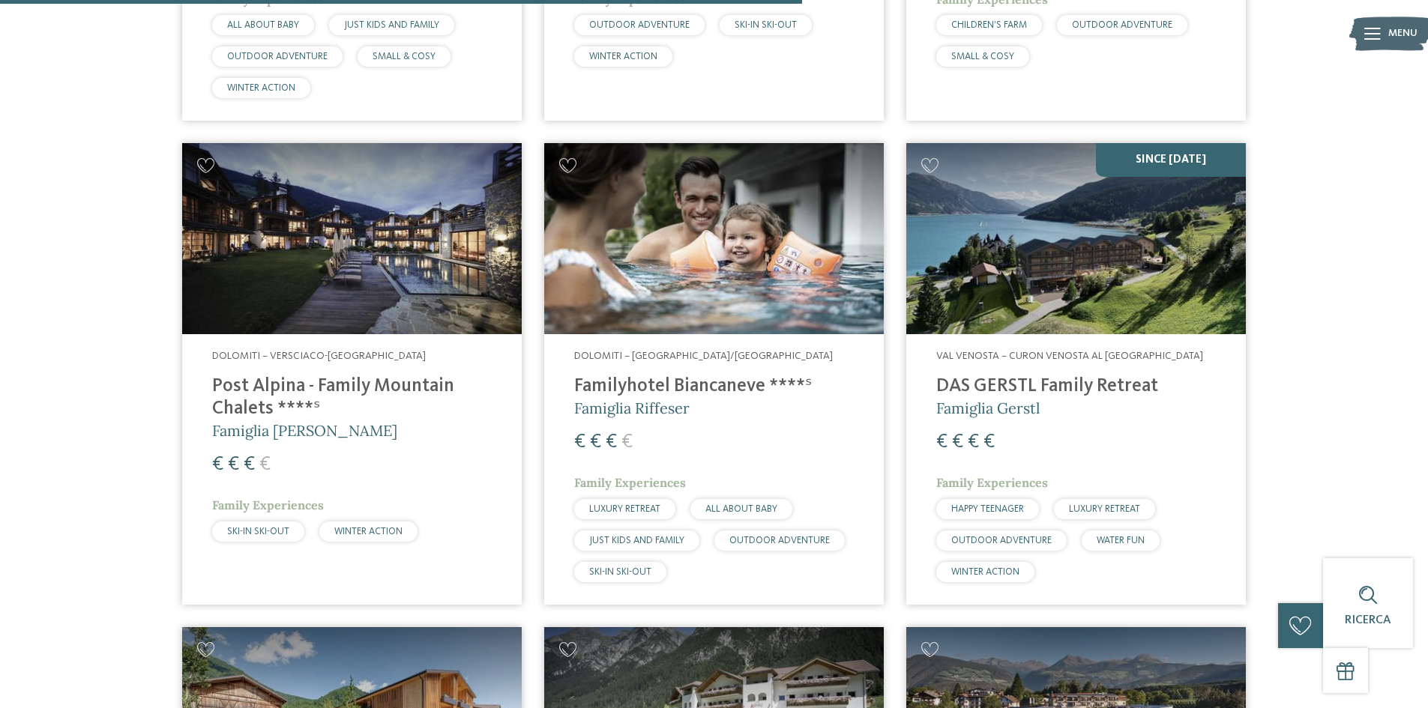
click at [975, 567] on span "WINTER ACTION" at bounding box center [985, 572] width 68 height 10
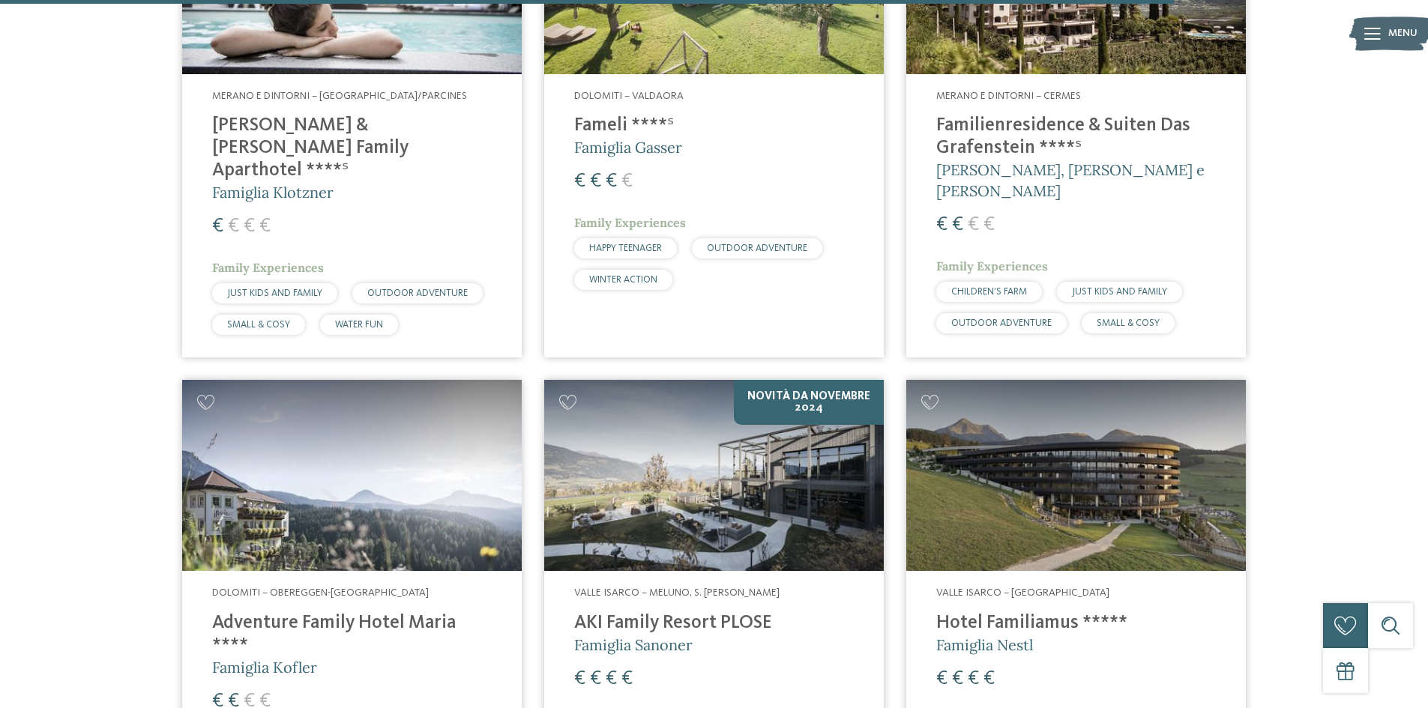
scroll to position [4198, 0]
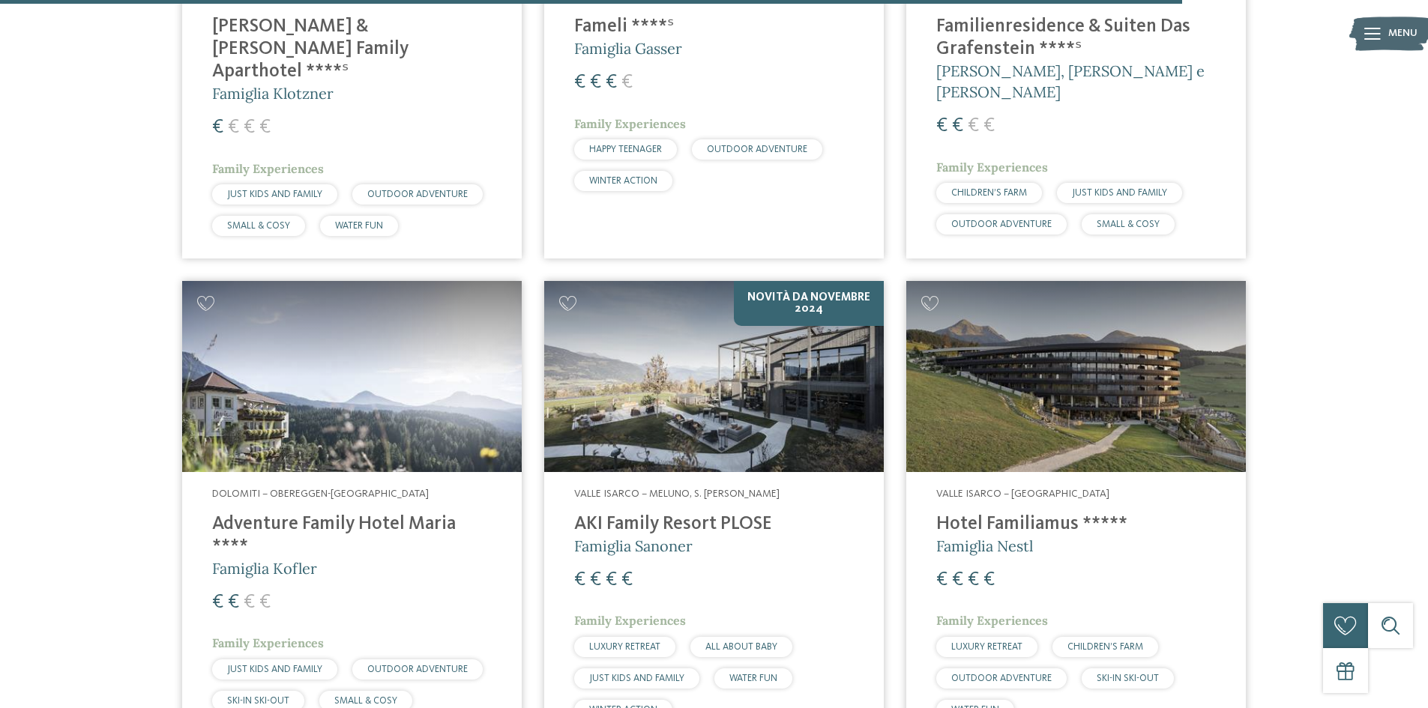
click at [1113, 674] on span "SKI-IN SKI-OUT" at bounding box center [1128, 679] width 62 height 10
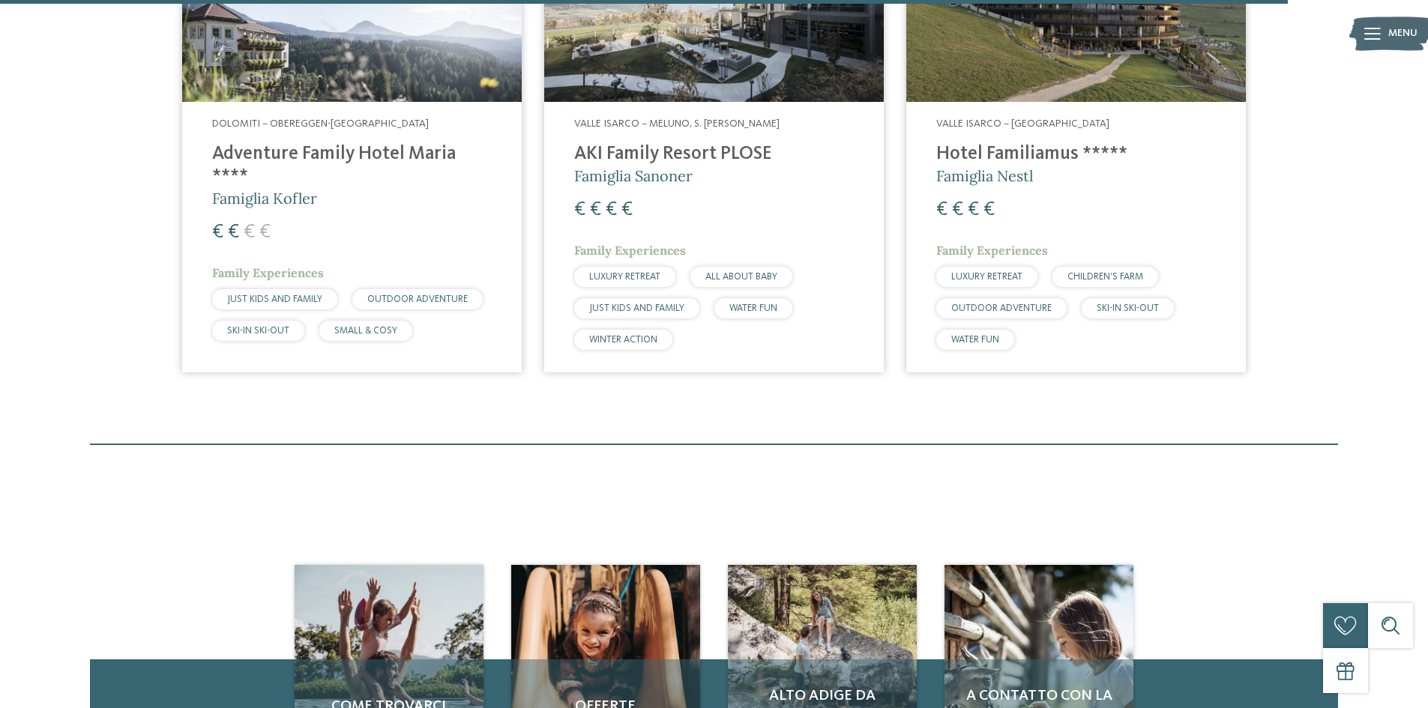
scroll to position [4573, 0]
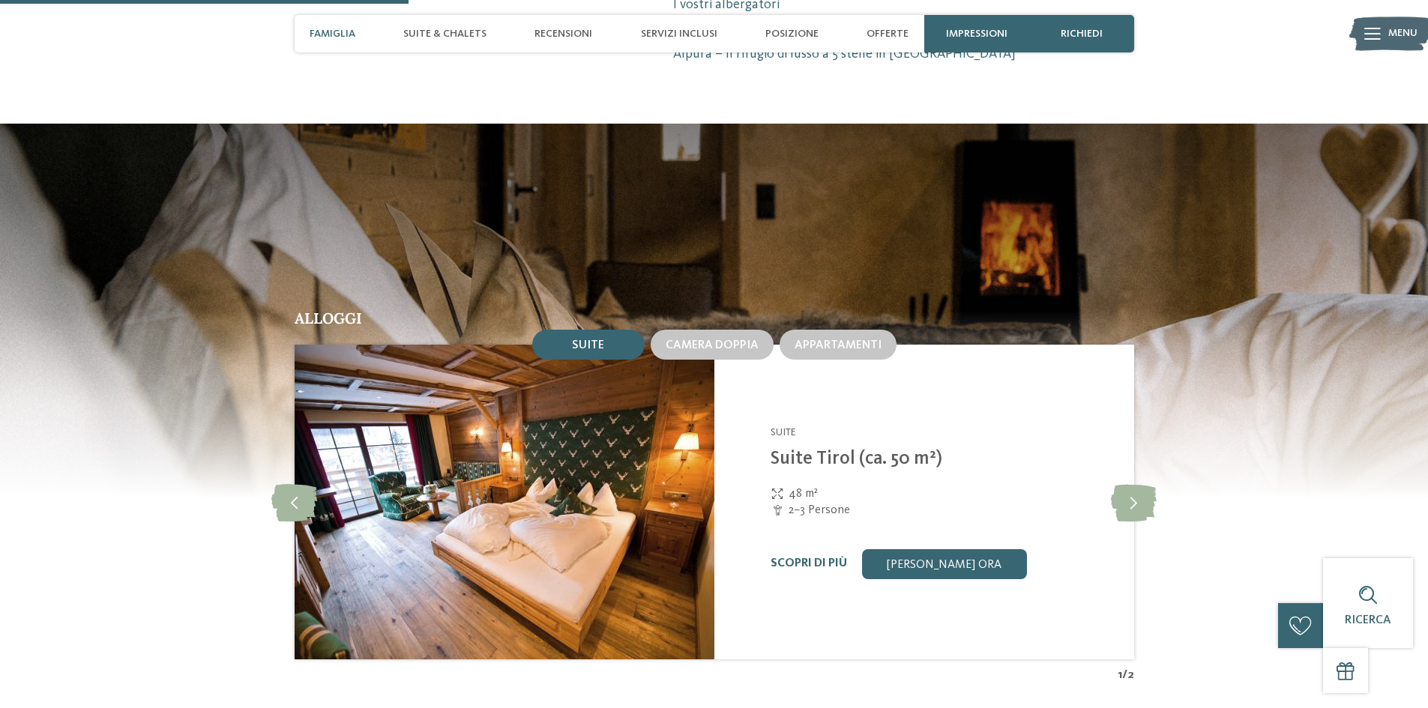
scroll to position [1349, 0]
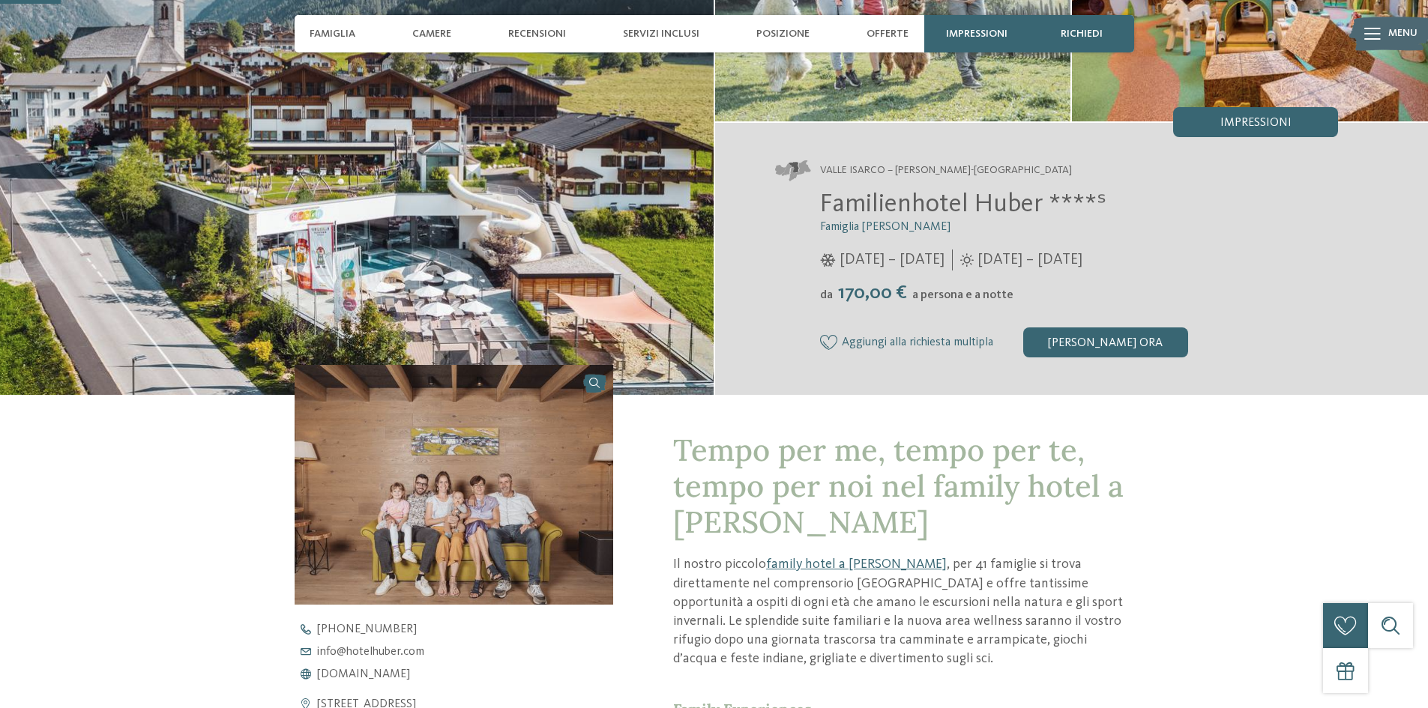
scroll to position [225, 0]
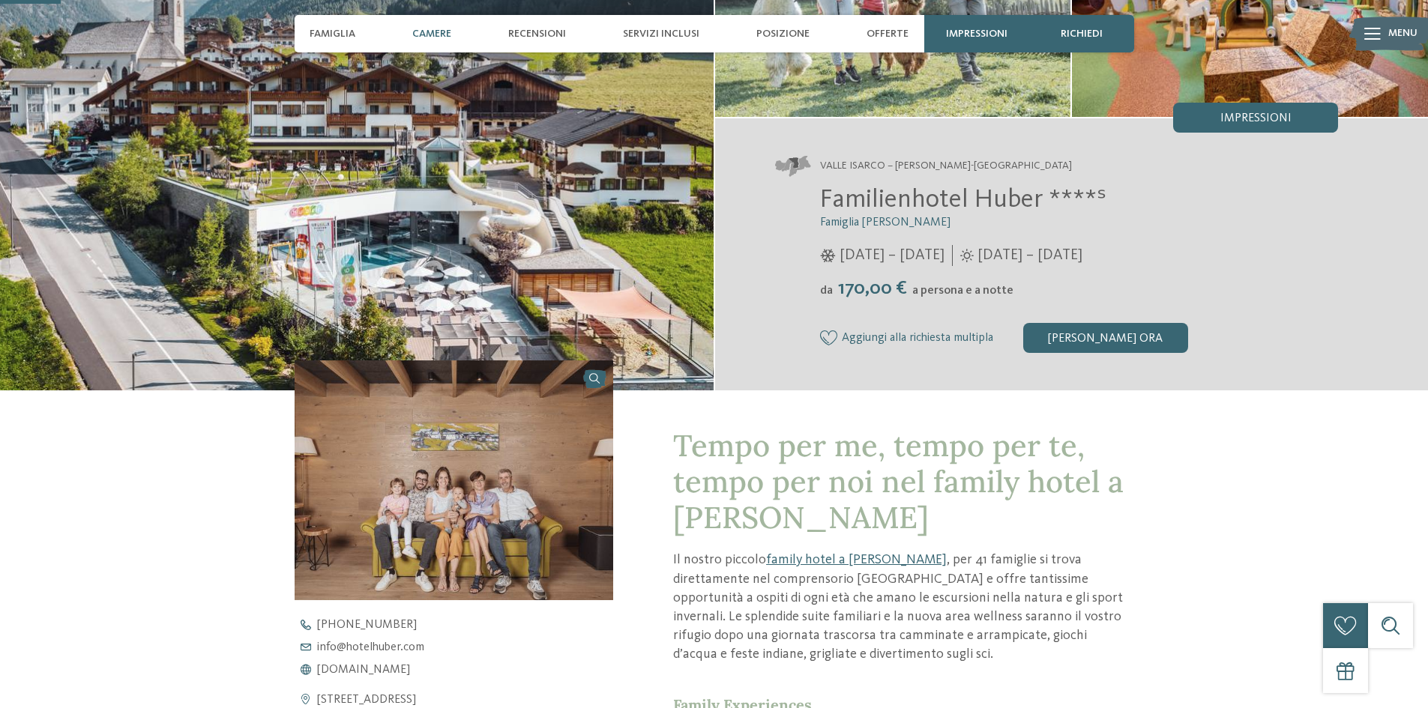
click at [418, 29] on span "Camere" at bounding box center [431, 34] width 39 height 13
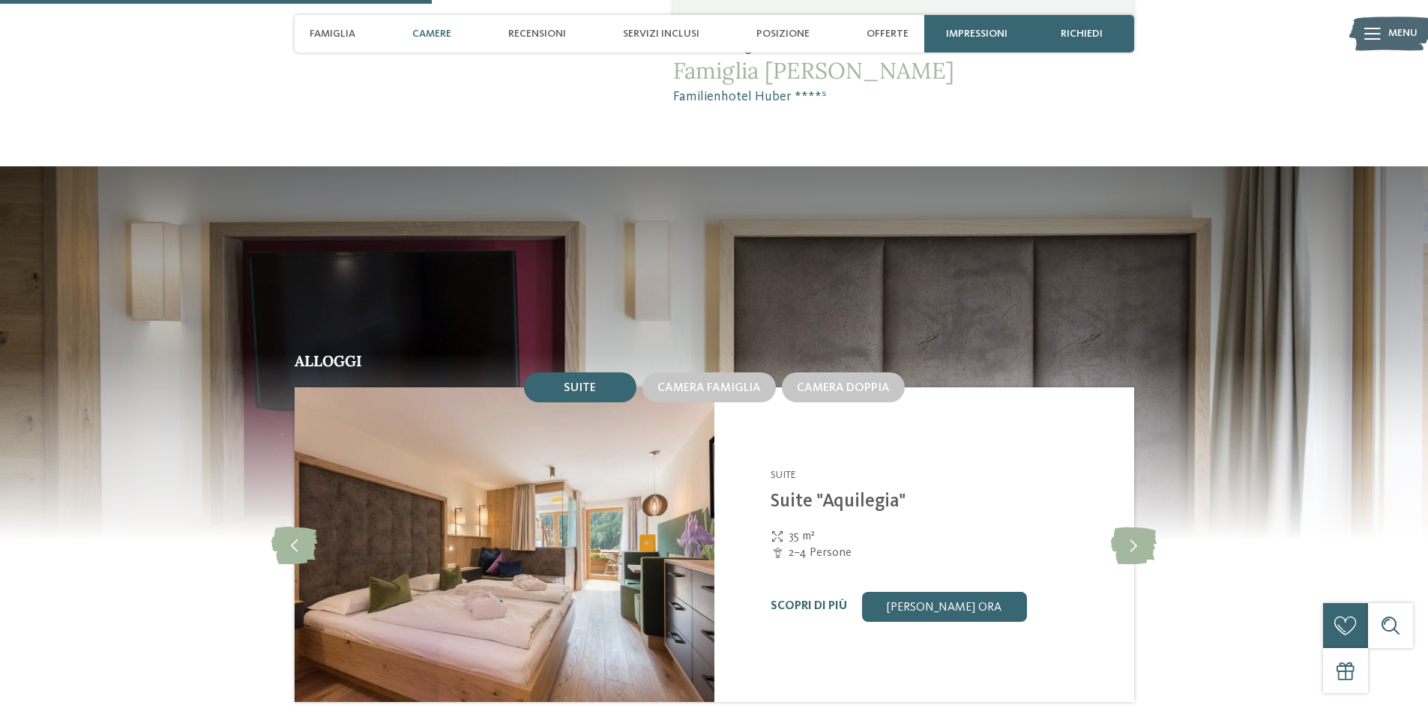
scroll to position [1591, 0]
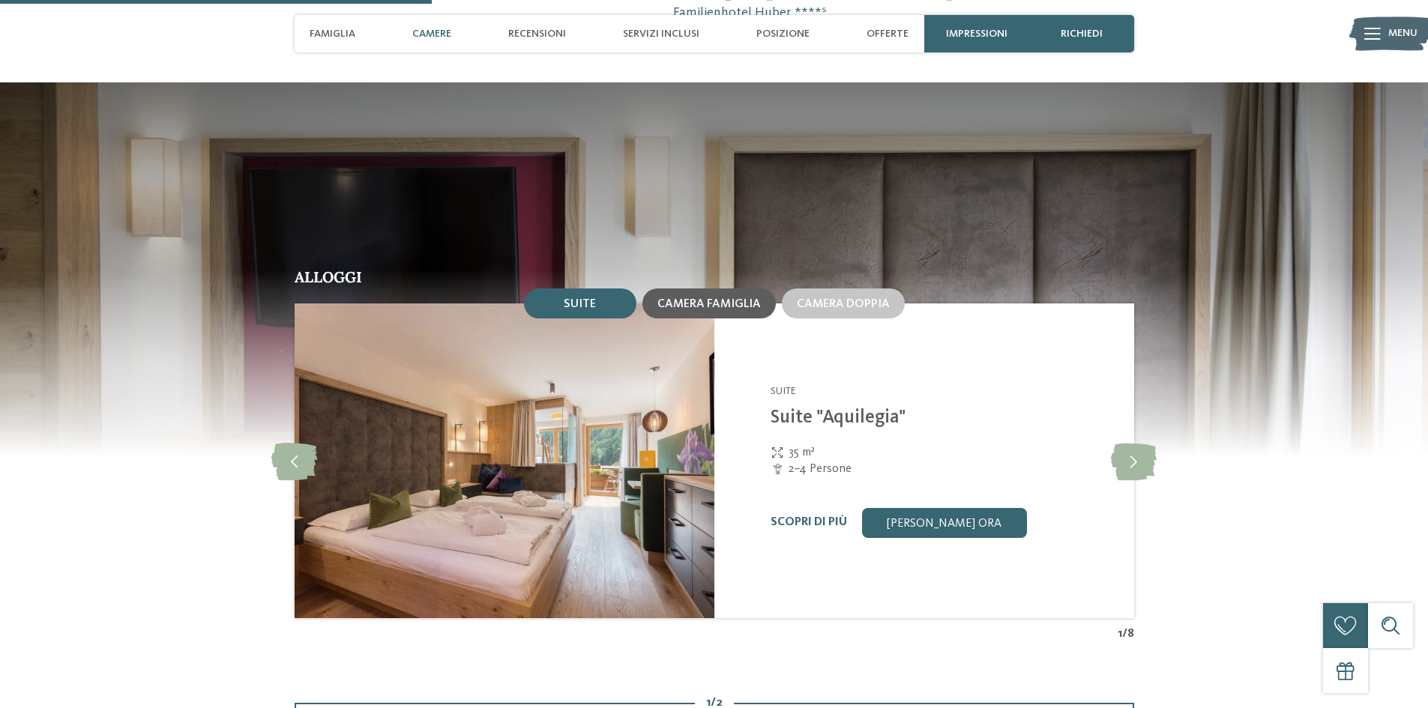
click at [709, 304] on span "Camera famiglia" at bounding box center [708, 304] width 103 height 12
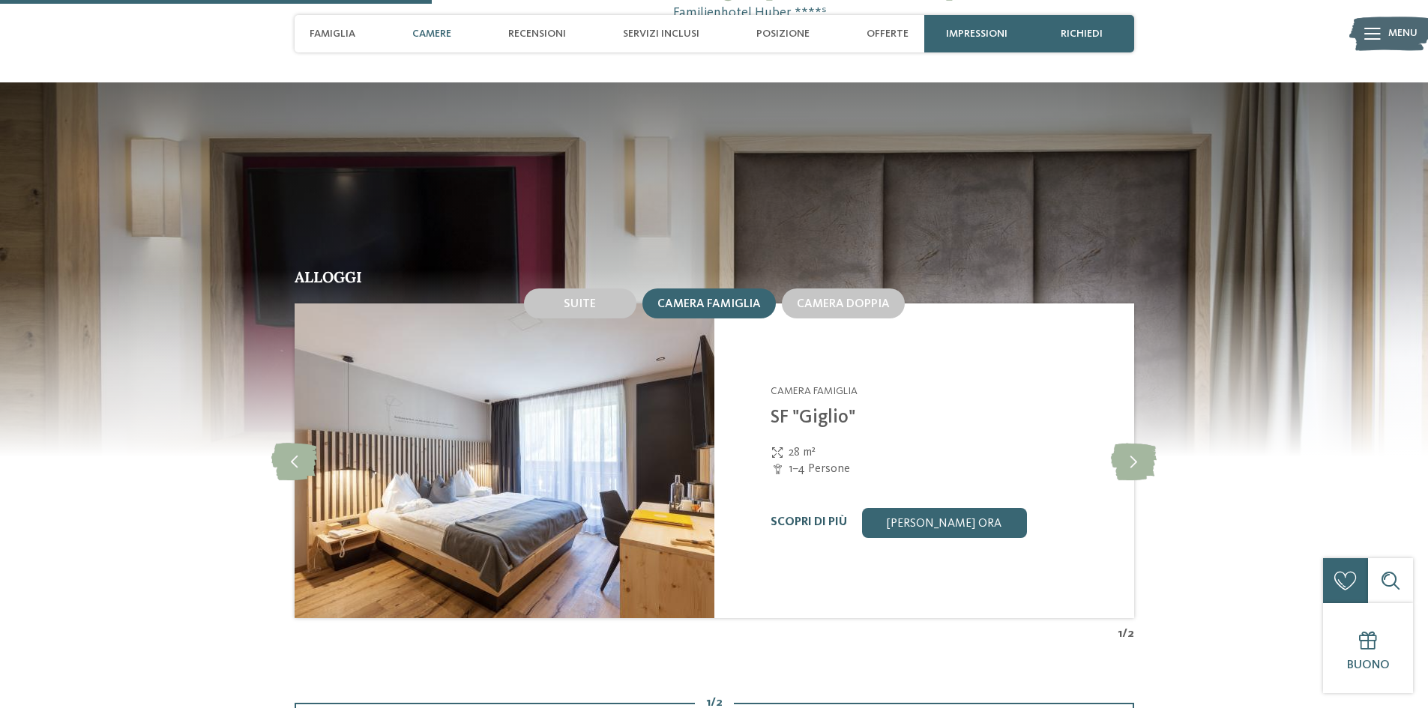
click at [802, 522] on link "Scopri di più" at bounding box center [809, 522] width 76 height 12
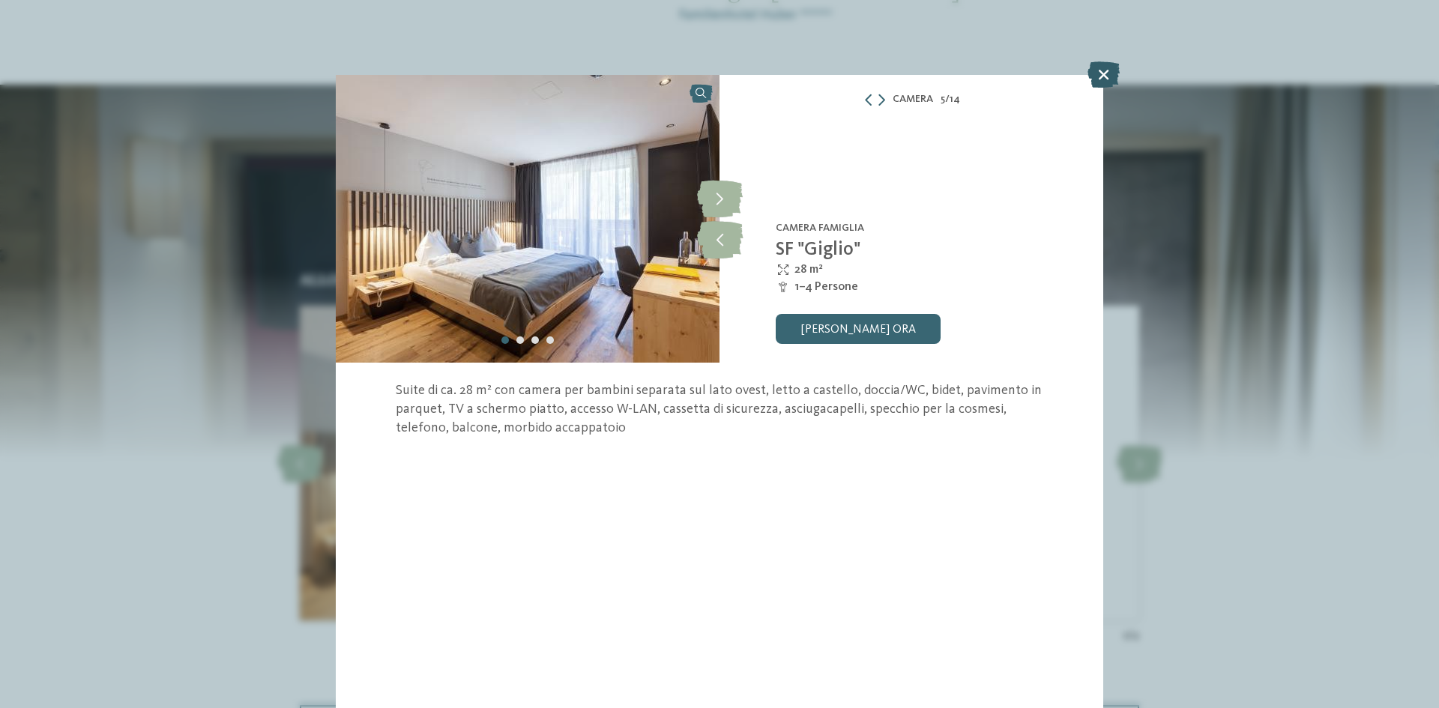
click at [1107, 76] on icon at bounding box center [1104, 74] width 32 height 26
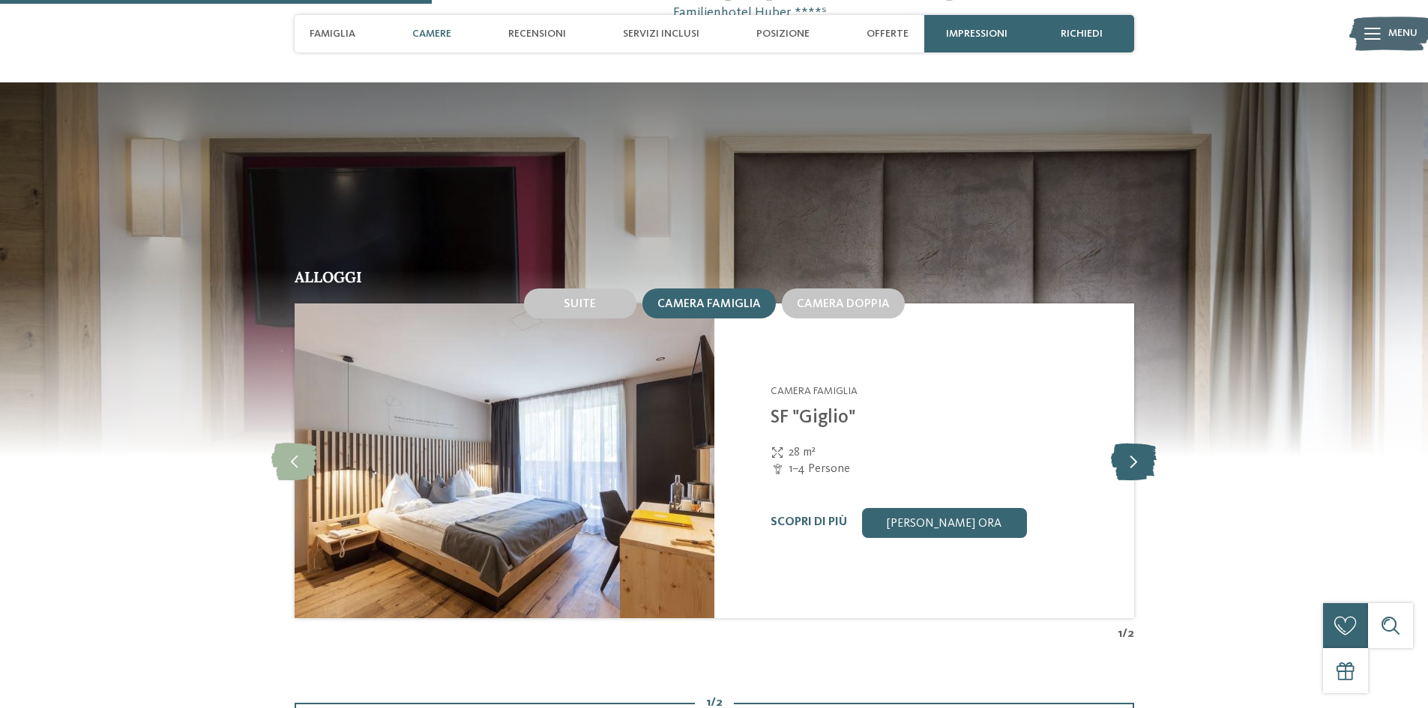
click at [1133, 463] on icon at bounding box center [1134, 460] width 46 height 37
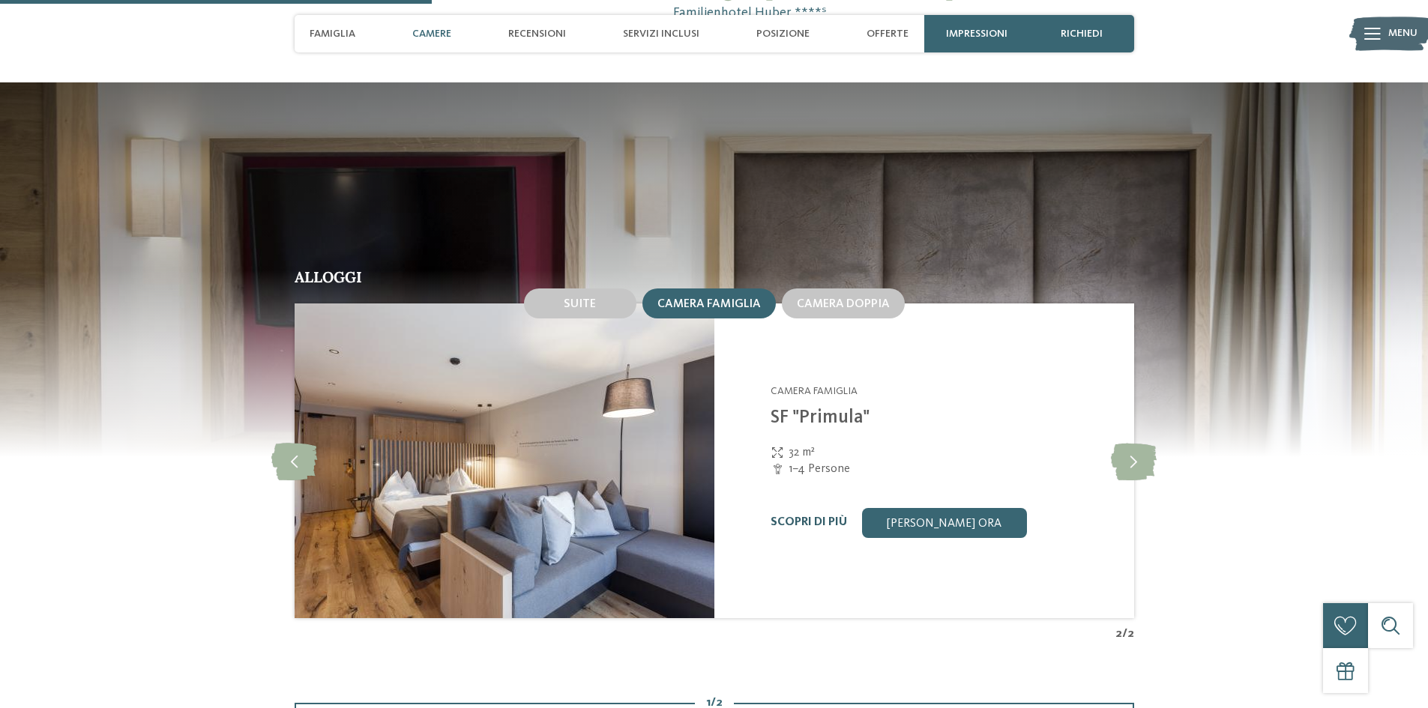
click at [804, 516] on link "Scopri di più" at bounding box center [809, 522] width 76 height 12
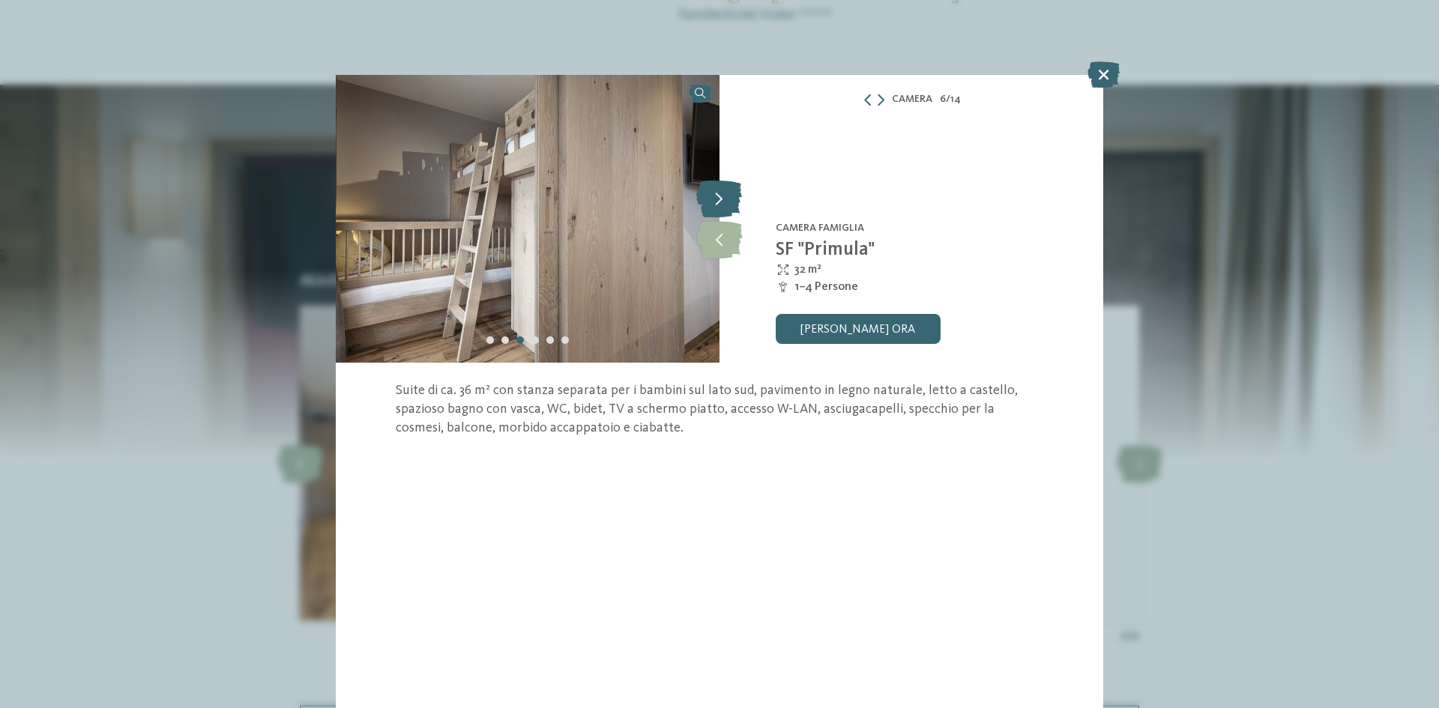
click at [730, 205] on icon at bounding box center [719, 198] width 46 height 37
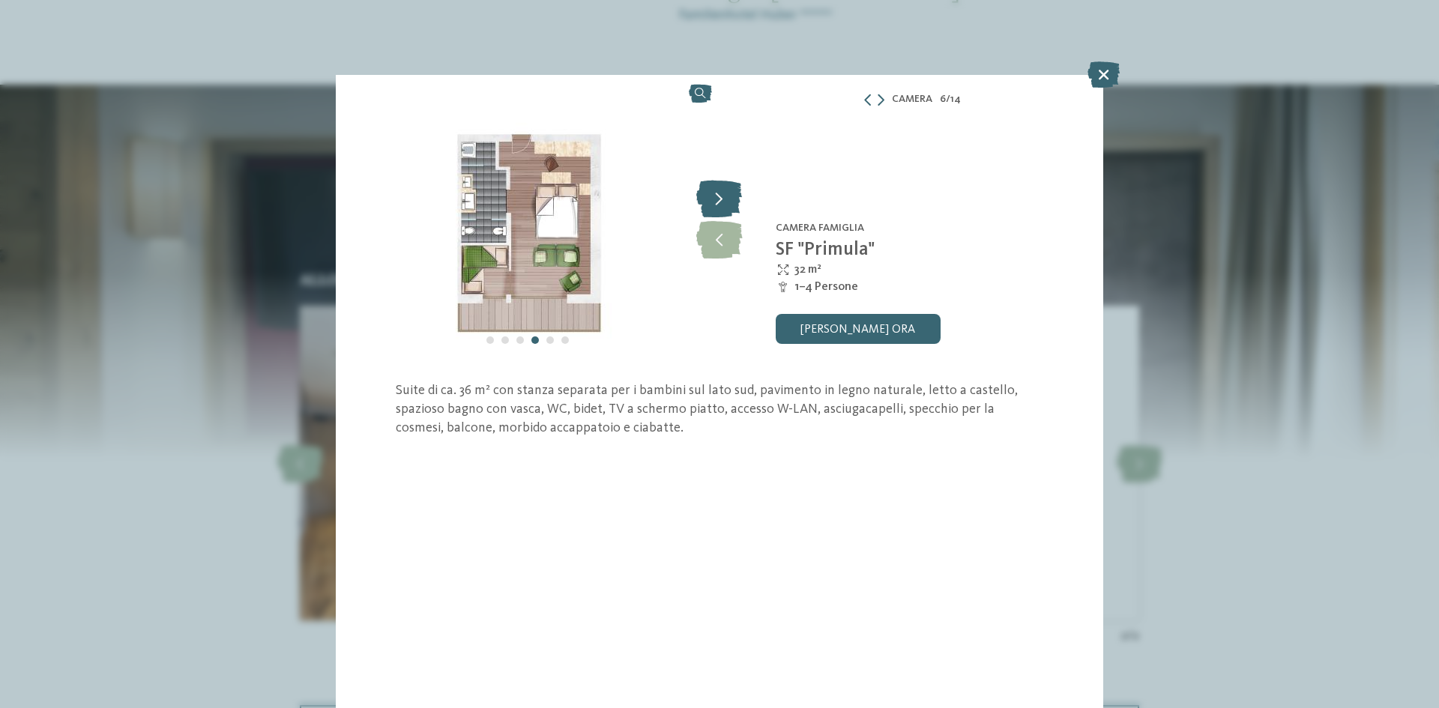
click at [730, 205] on icon at bounding box center [719, 198] width 46 height 37
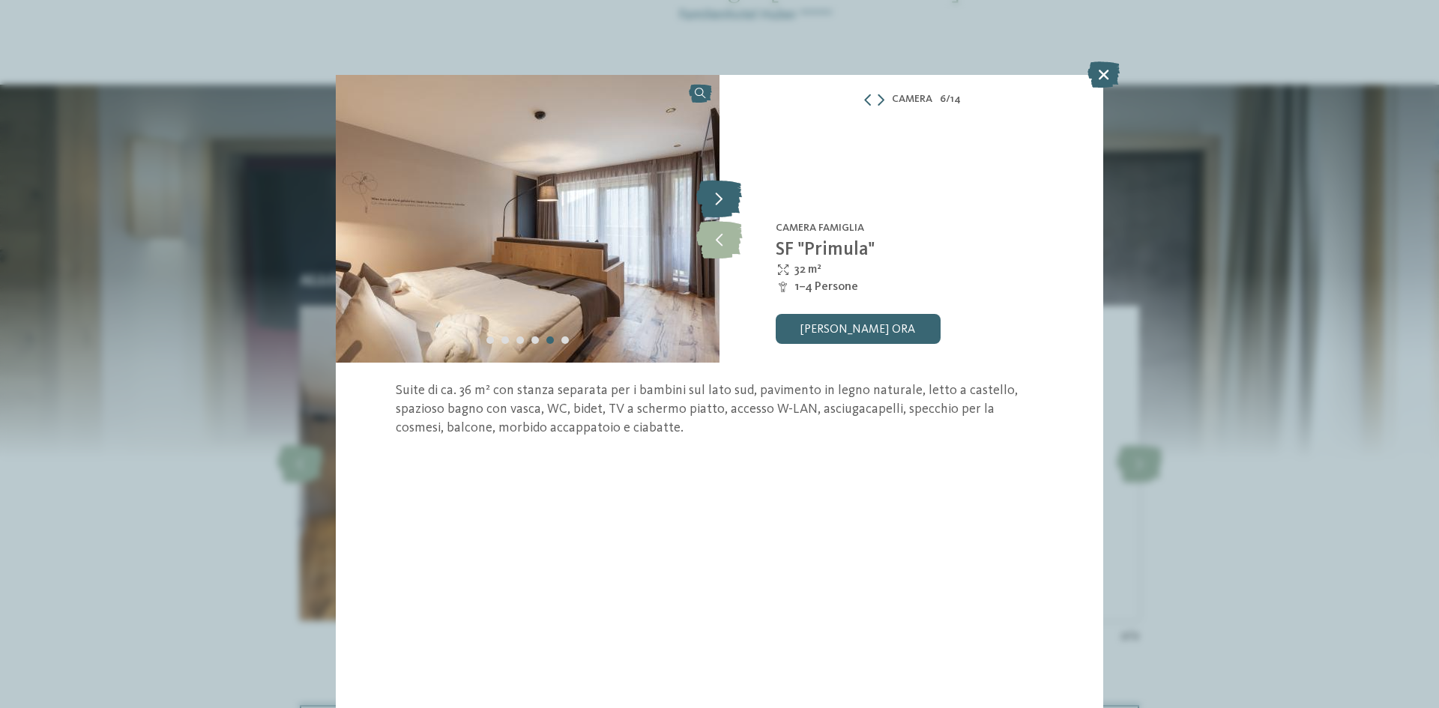
click at [730, 205] on icon at bounding box center [719, 198] width 46 height 37
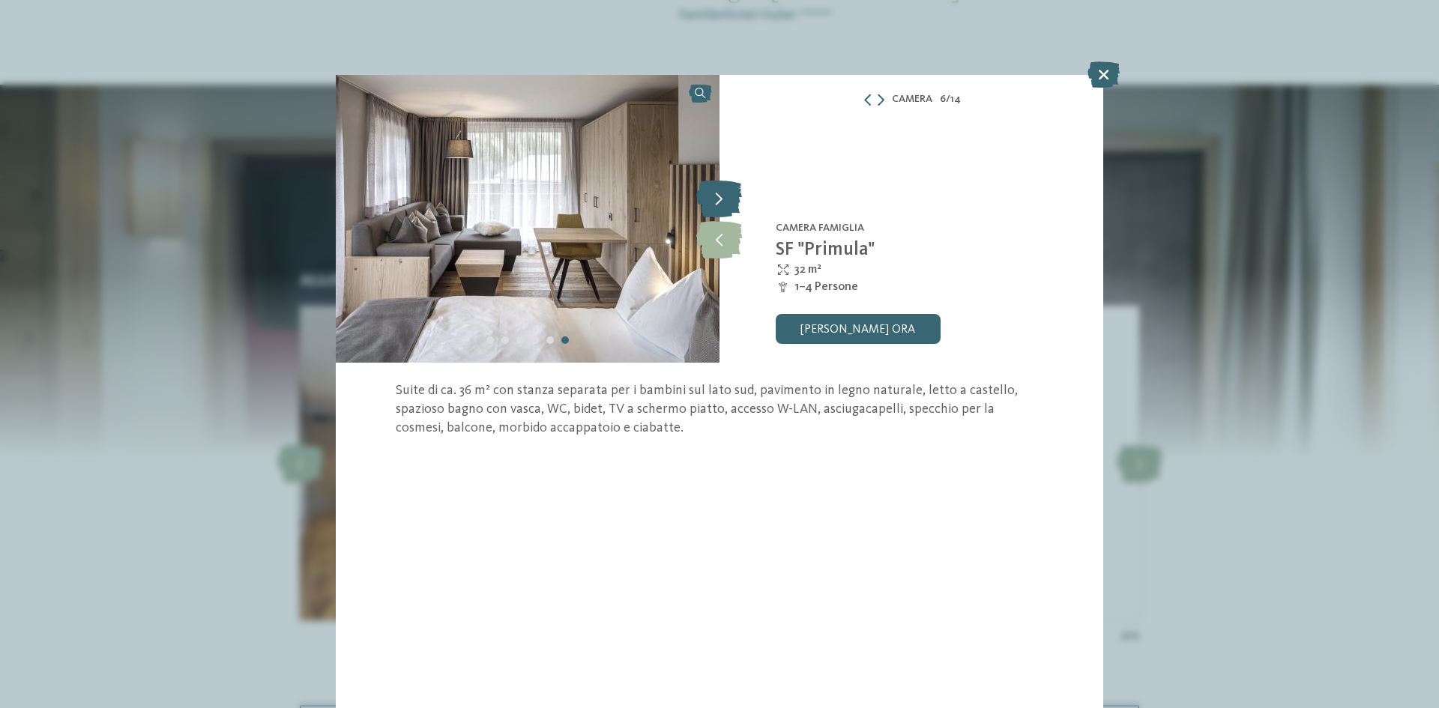
click at [730, 205] on icon at bounding box center [719, 198] width 46 height 37
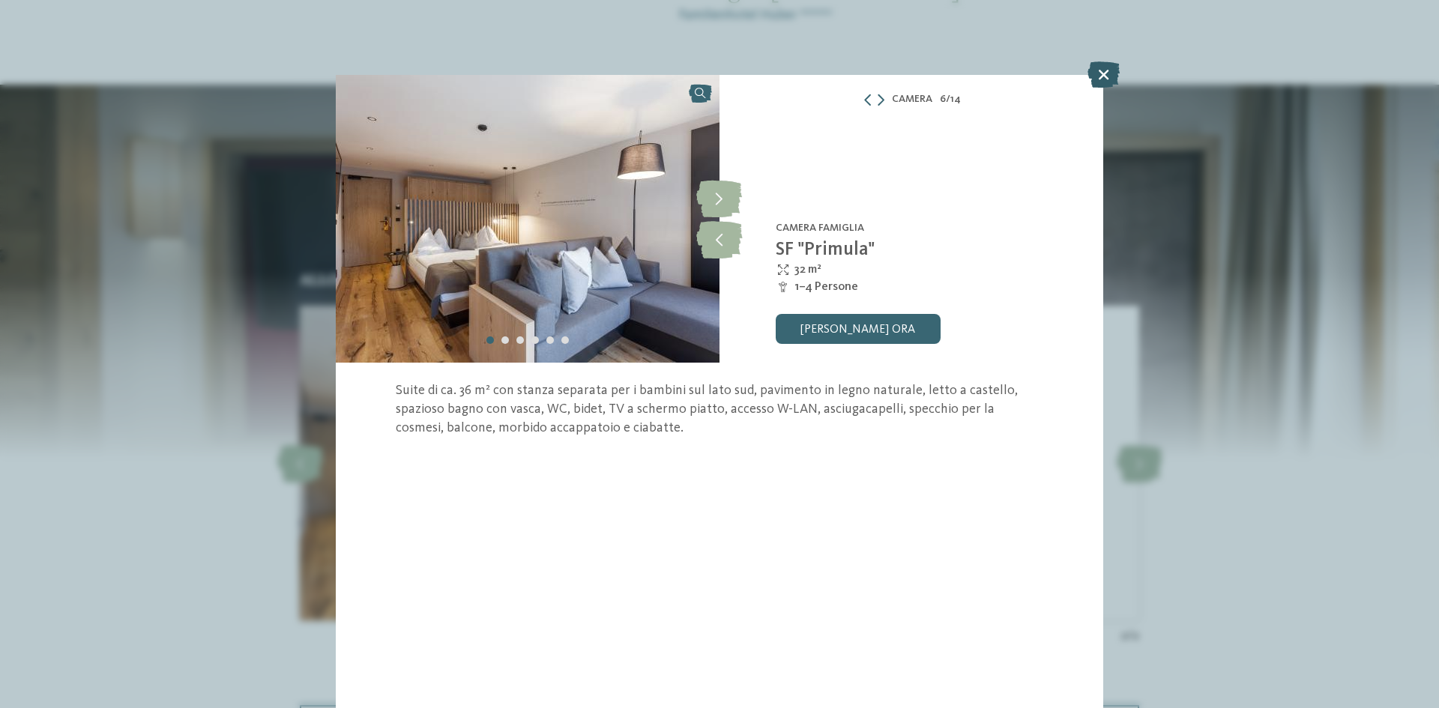
click at [1103, 73] on icon at bounding box center [1104, 74] width 32 height 26
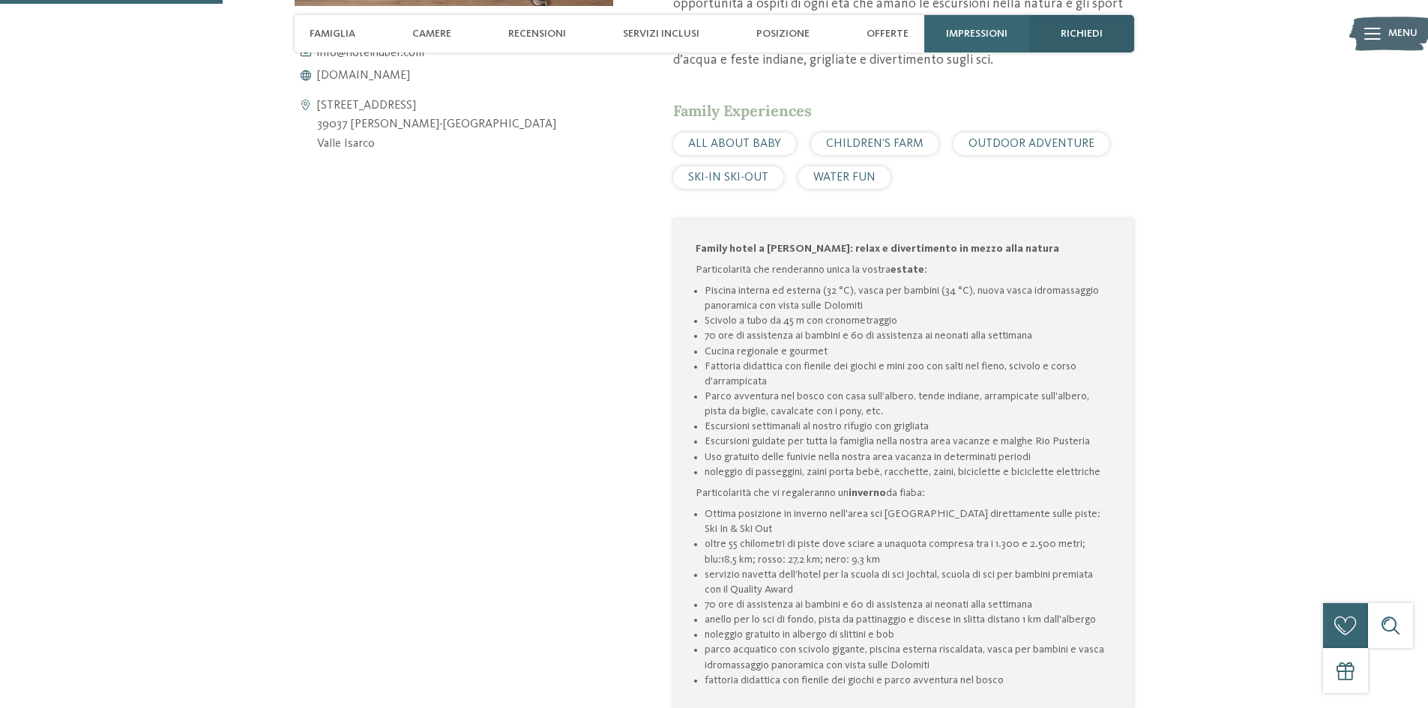
scroll to position [841, 0]
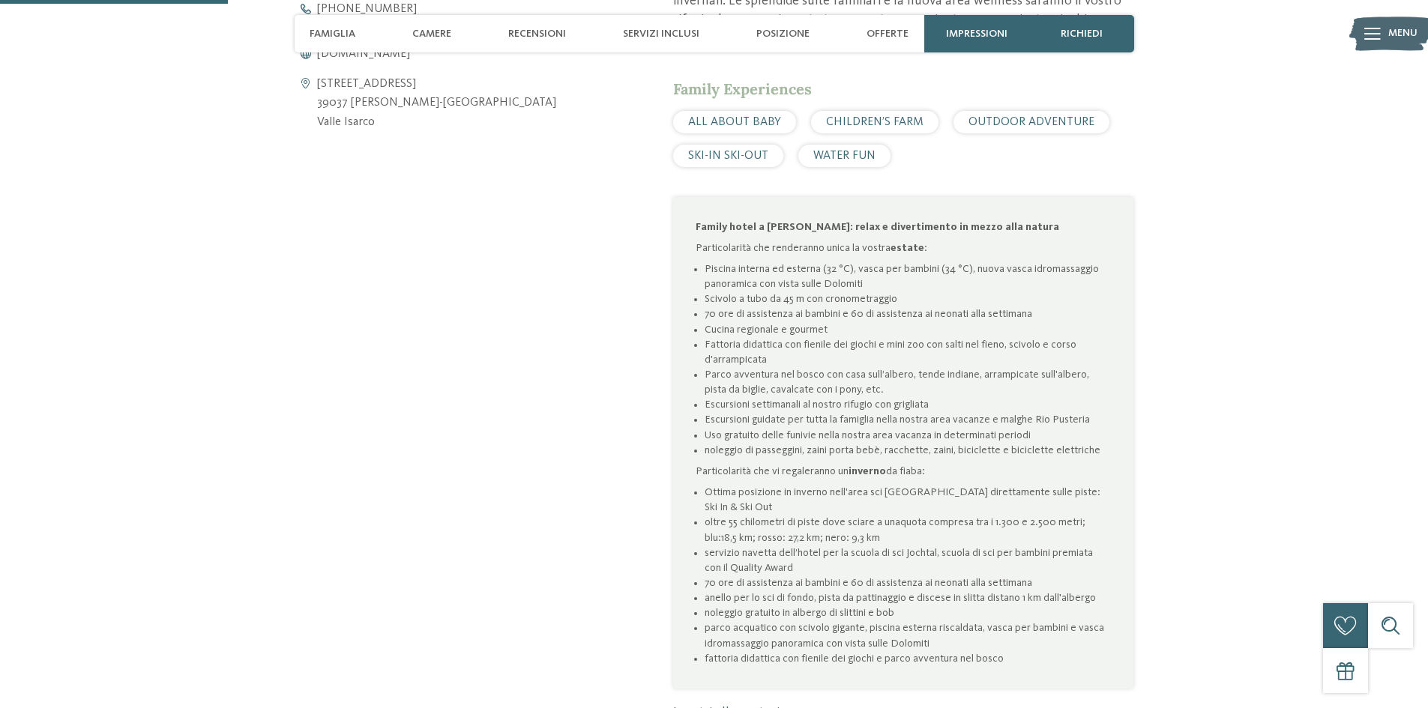
click at [1402, 31] on span "Menu" at bounding box center [1402, 33] width 29 height 15
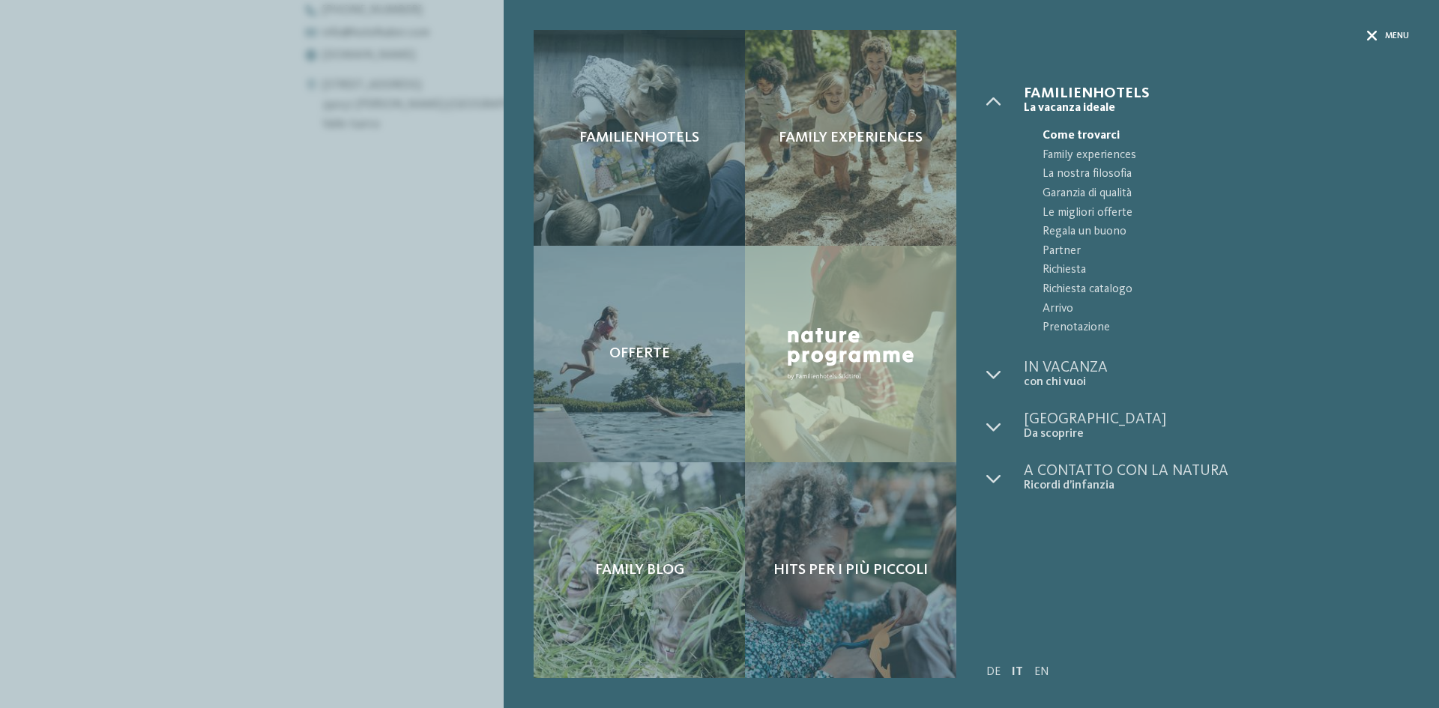
click at [1394, 36] on span "Menu" at bounding box center [1397, 36] width 24 height 13
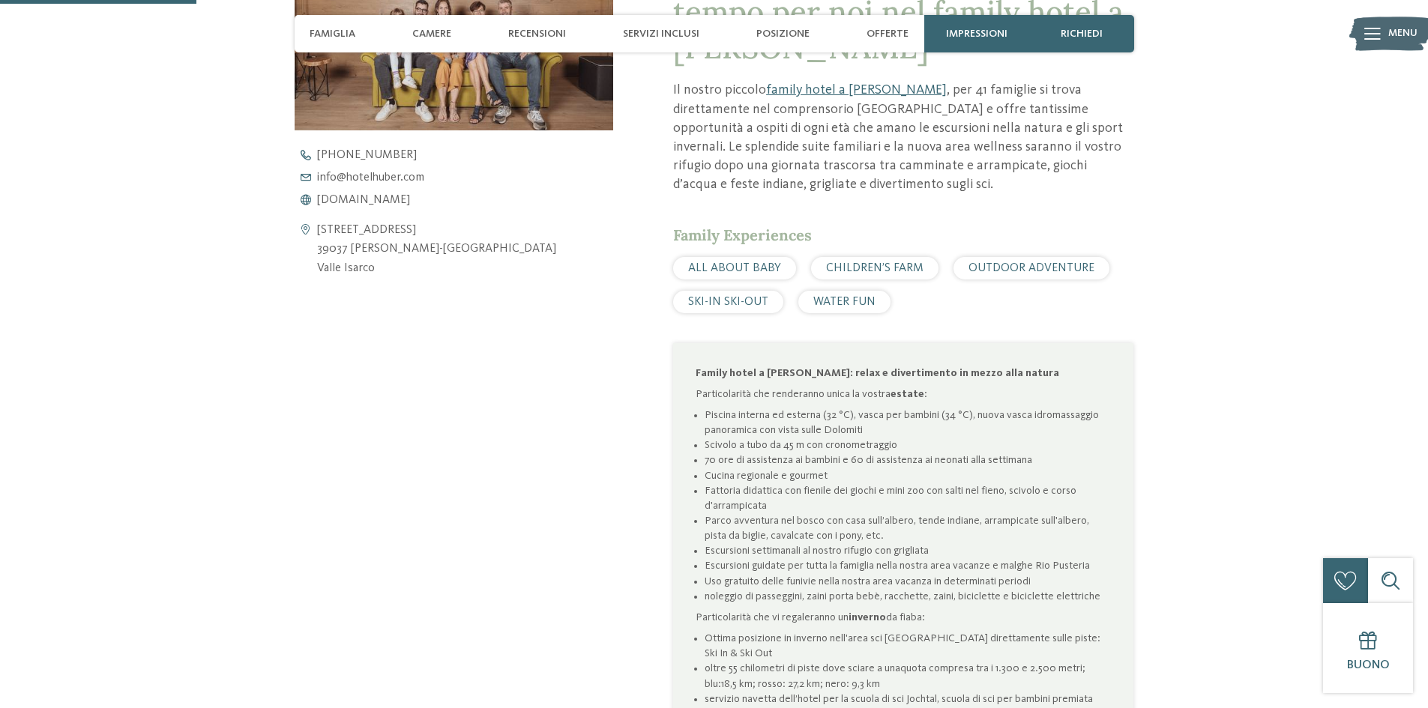
scroll to position [691, 0]
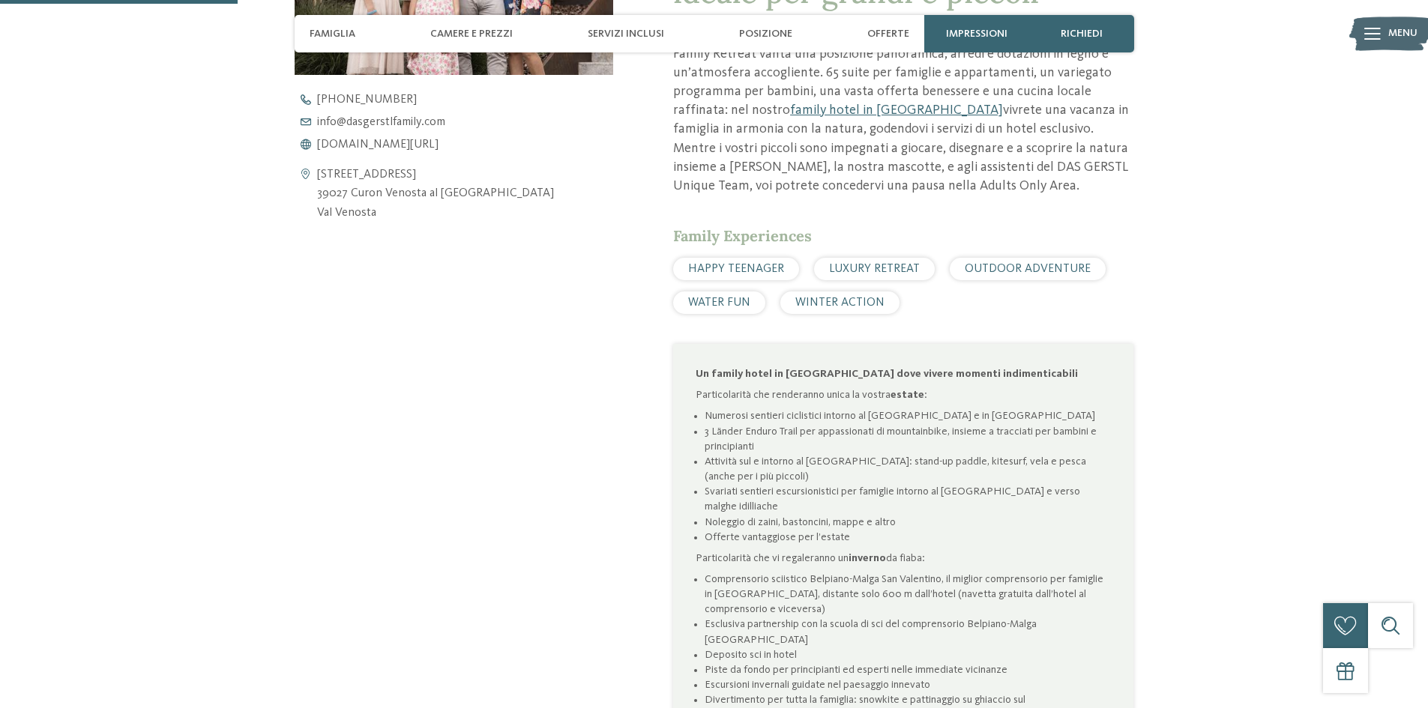
scroll to position [750, 0]
click at [612, 31] on span "Servizi inclusi" at bounding box center [626, 34] width 76 height 13
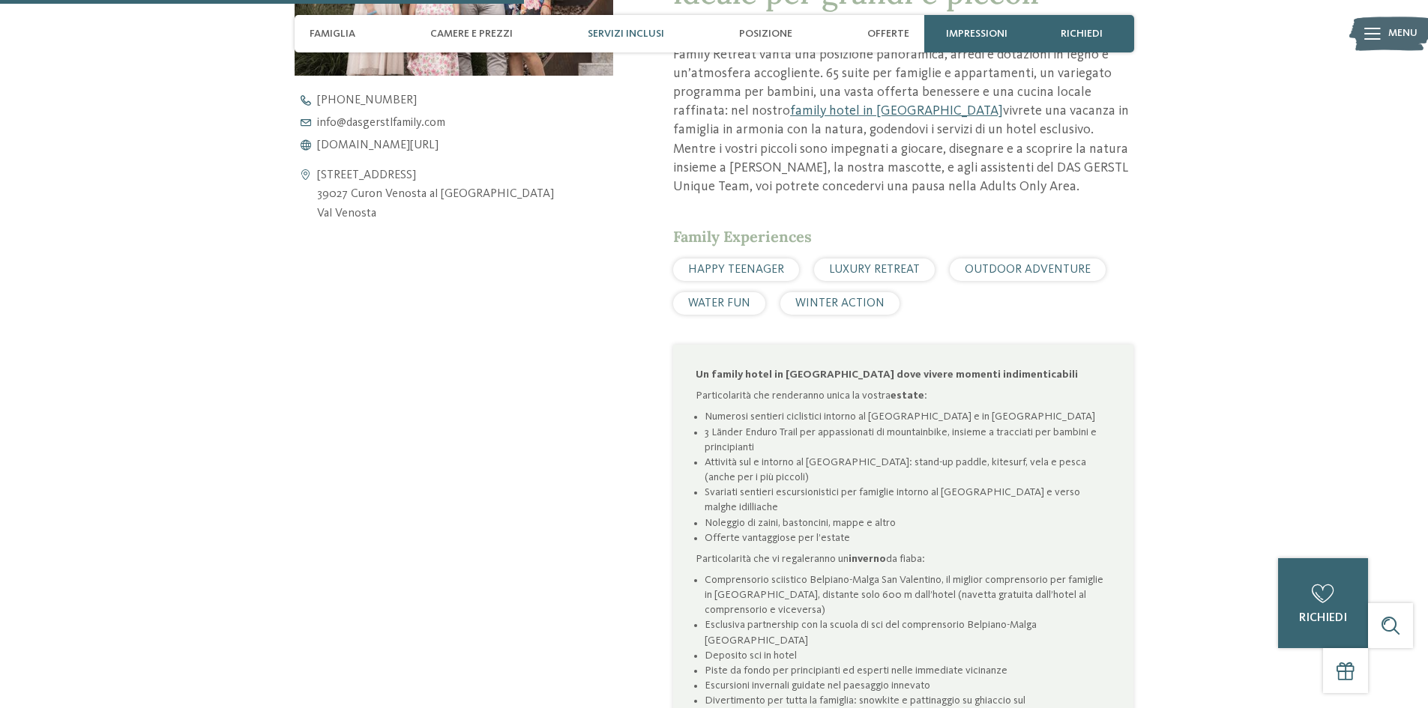
scroll to position [2163, 0]
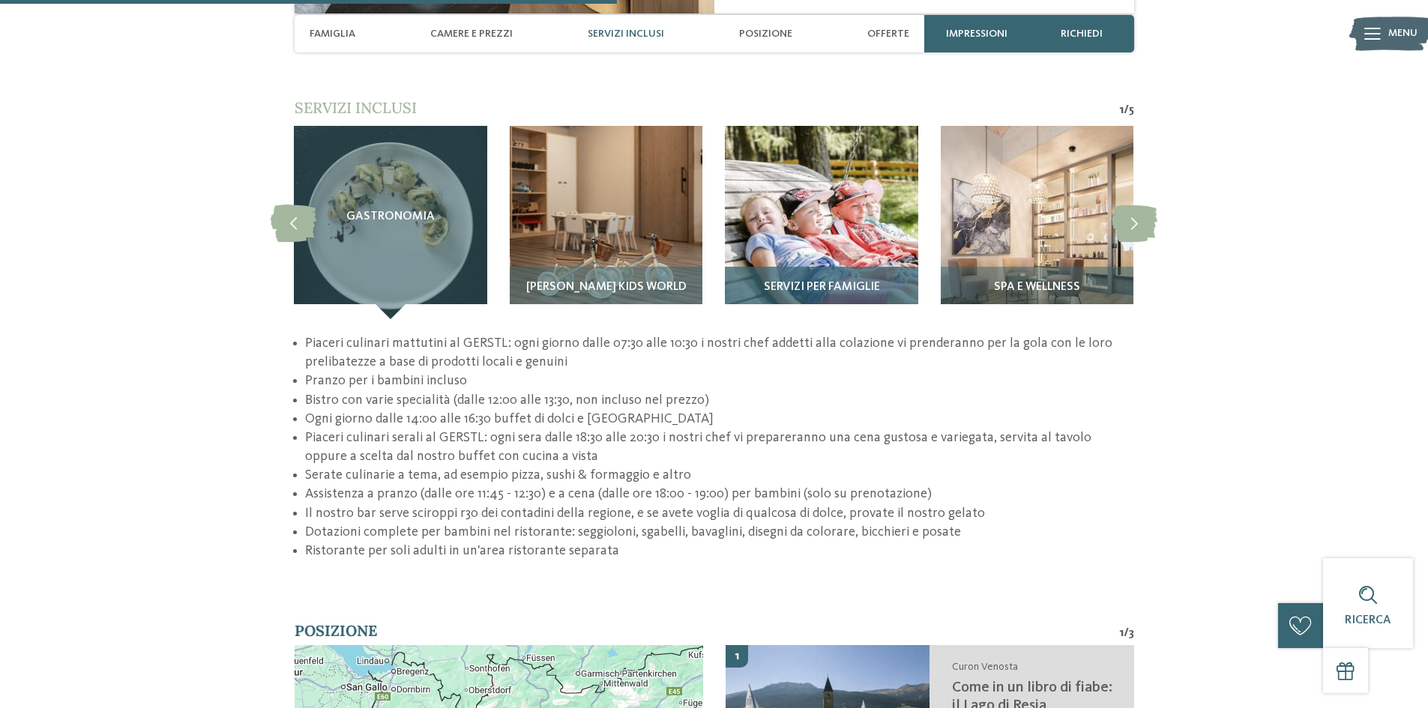
click at [808, 231] on img at bounding box center [821, 222] width 193 height 193
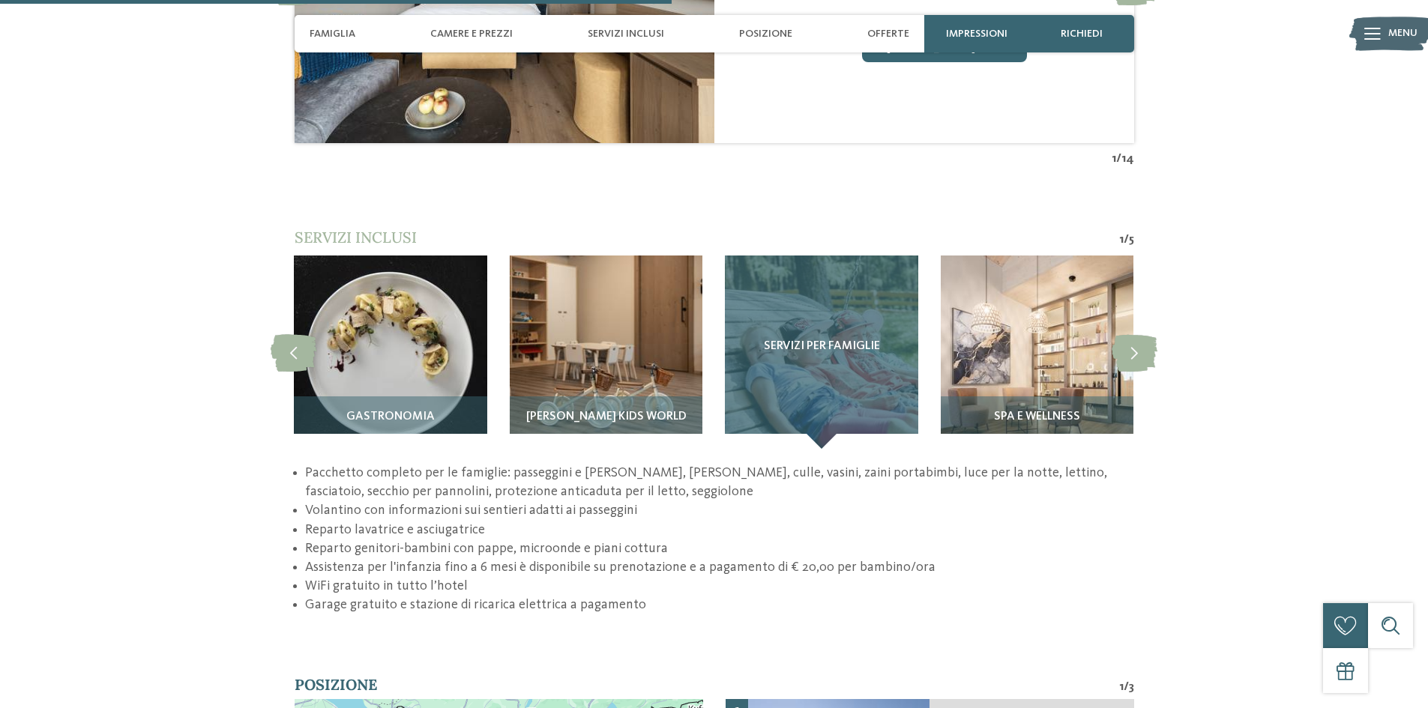
scroll to position [2013, 0]
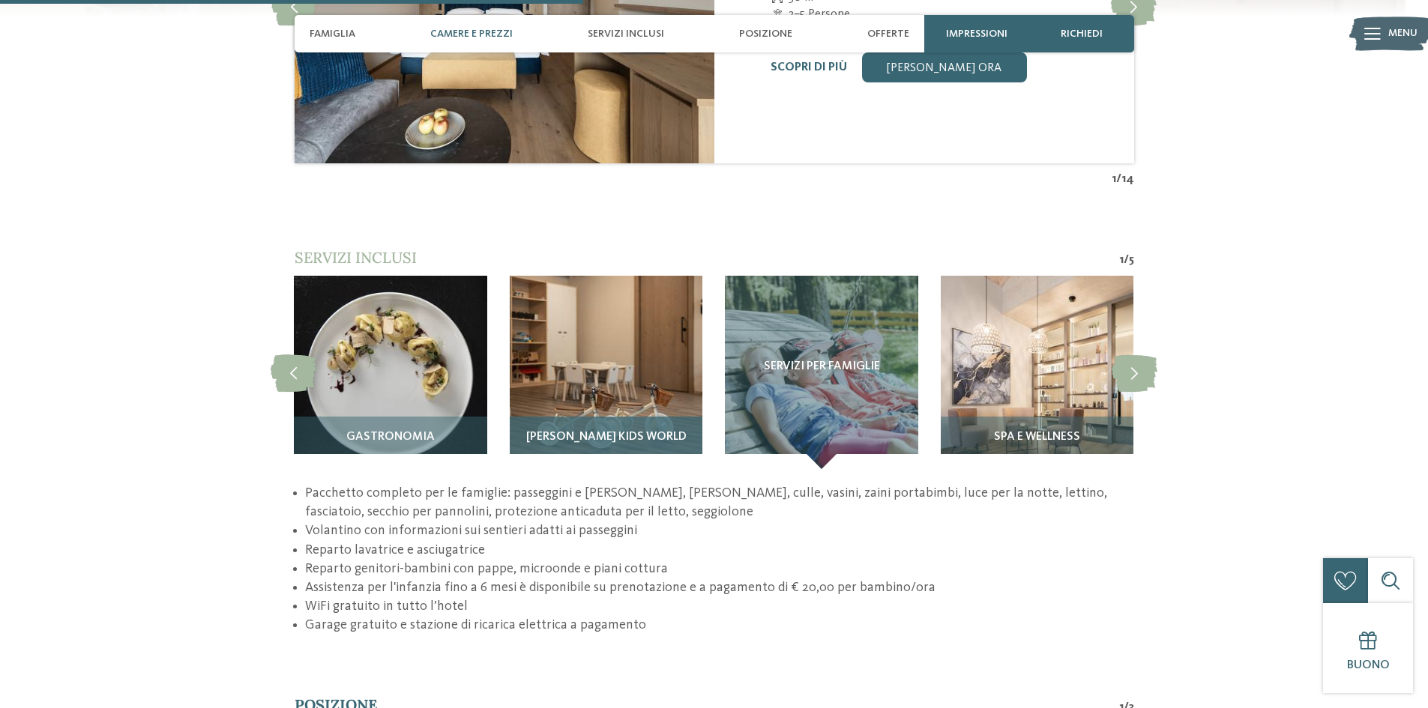
click at [612, 382] on img at bounding box center [606, 372] width 193 height 193
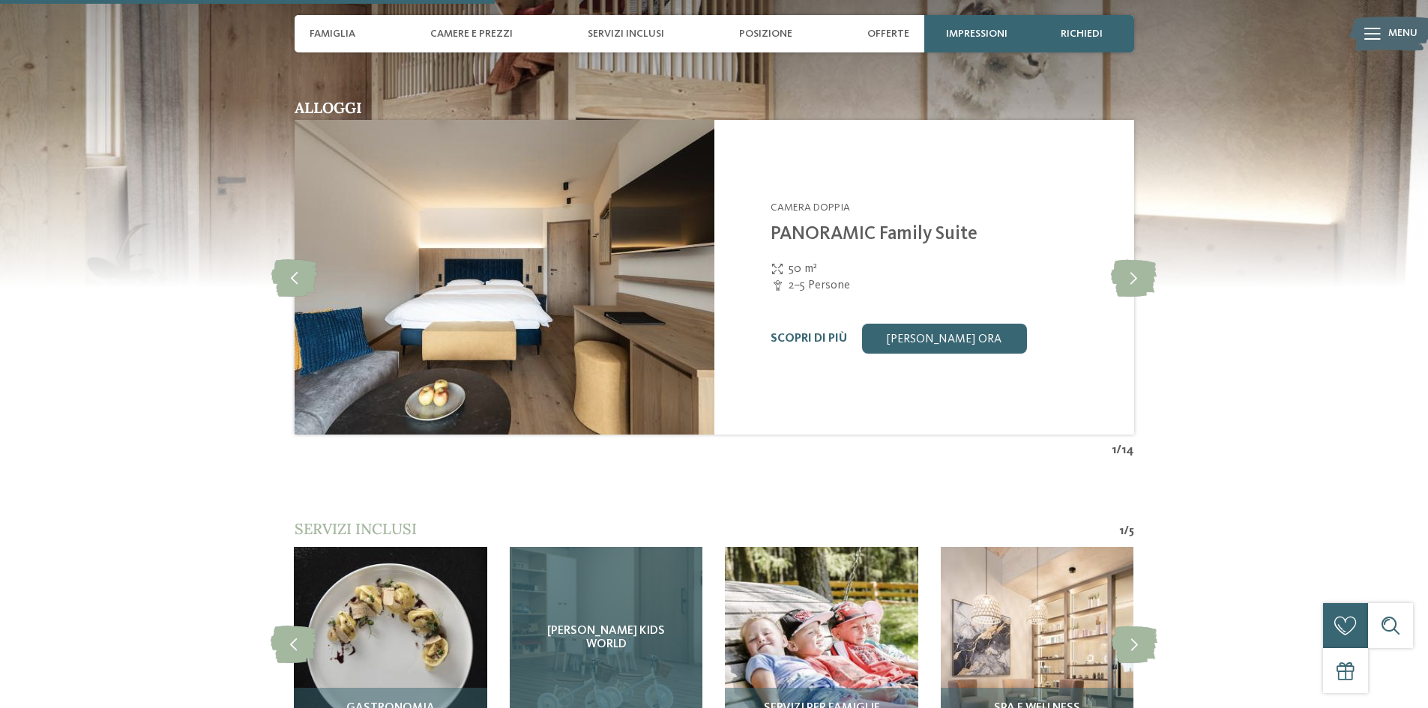
scroll to position [1713, 0]
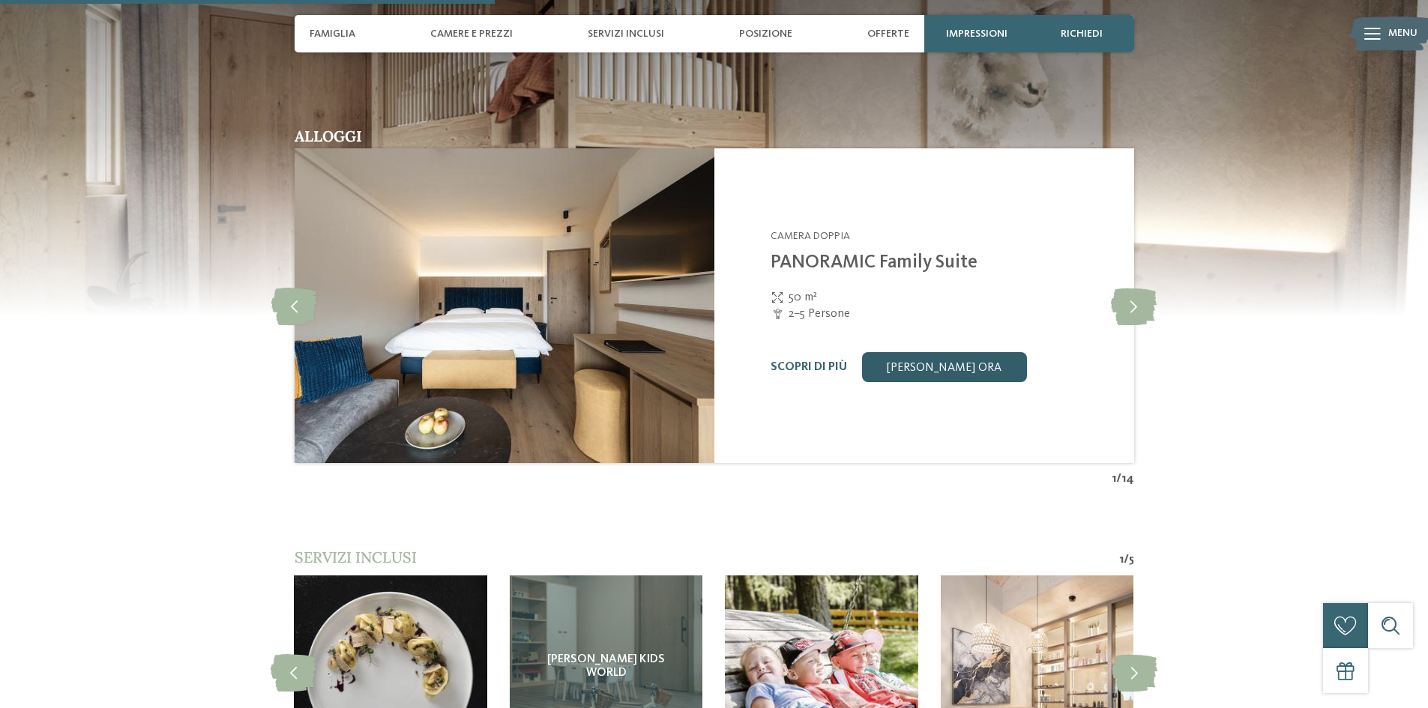
click at [917, 352] on link "[PERSON_NAME] ora" at bounding box center [944, 367] width 165 height 30
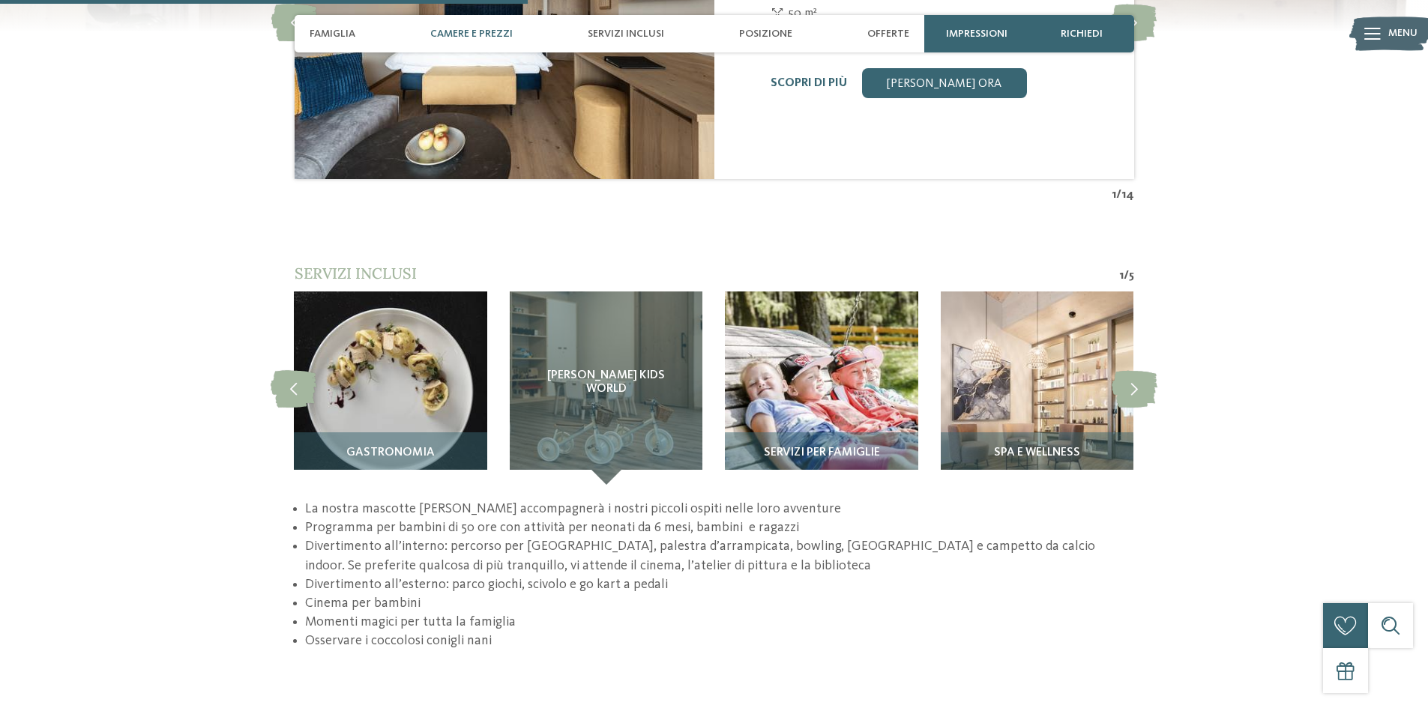
scroll to position [1622, 0]
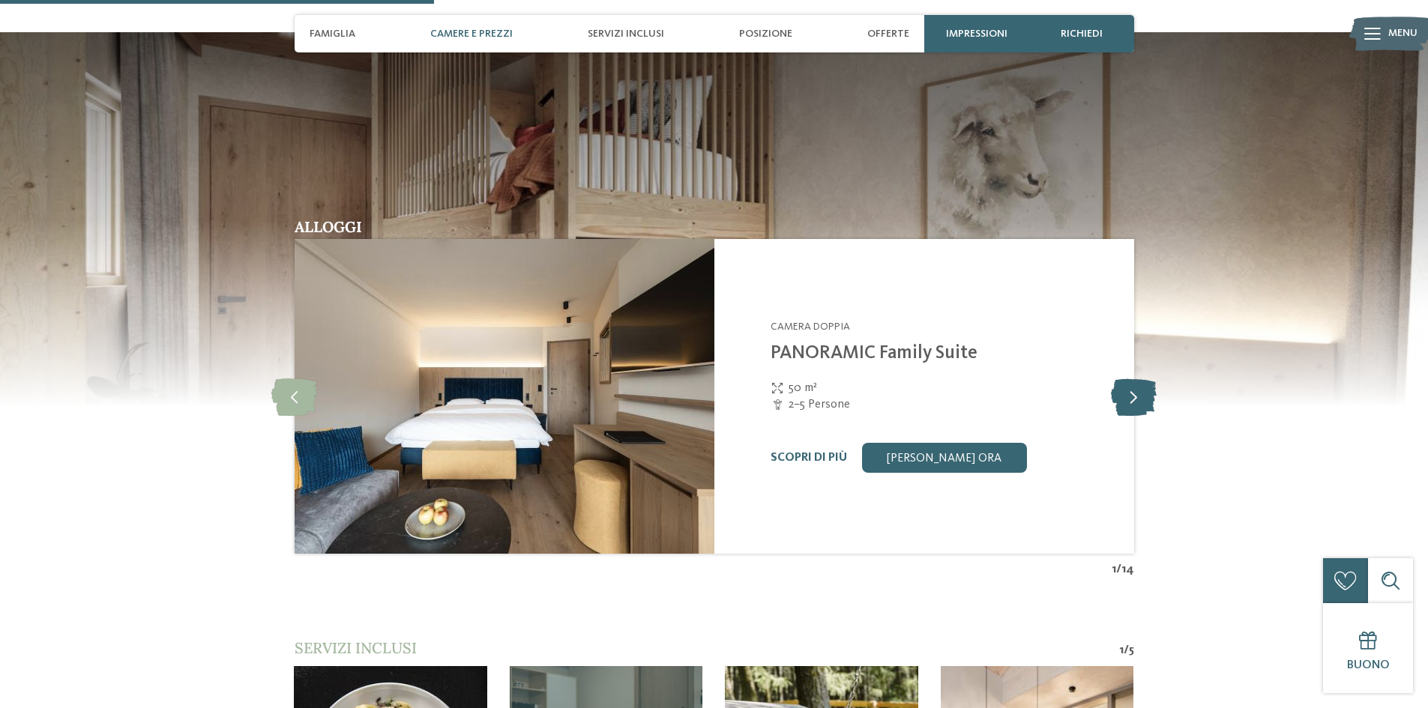
click at [1127, 380] on icon at bounding box center [1134, 396] width 46 height 37
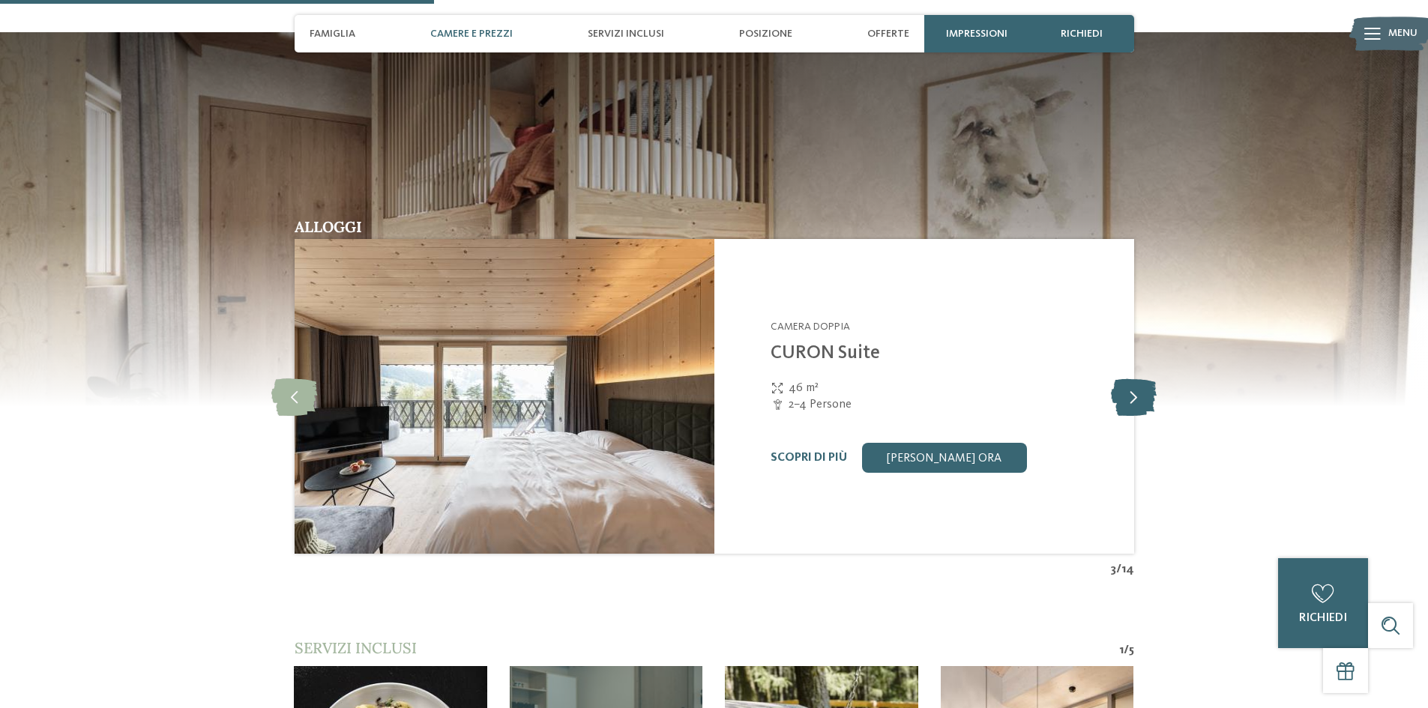
click at [1127, 380] on icon at bounding box center [1134, 396] width 46 height 37
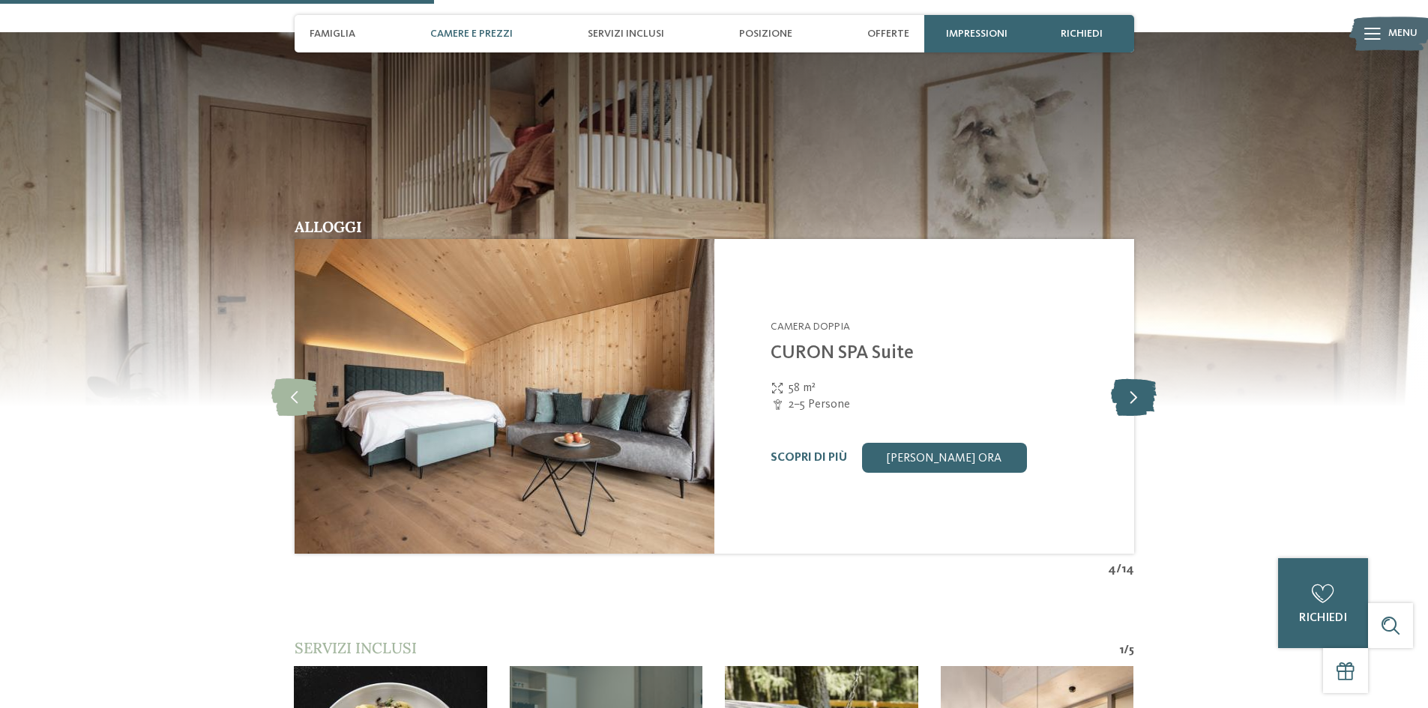
click at [1127, 380] on icon at bounding box center [1134, 396] width 46 height 37
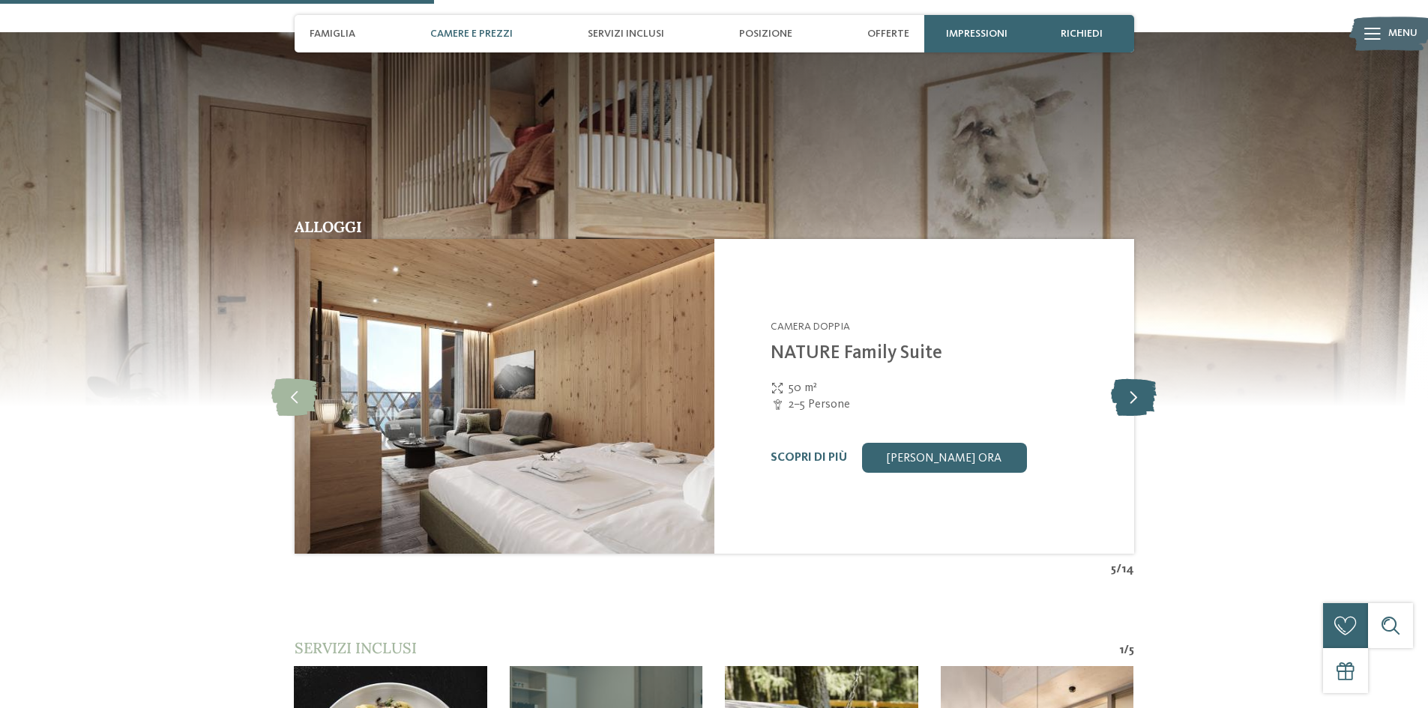
click at [1127, 380] on icon at bounding box center [1134, 396] width 46 height 37
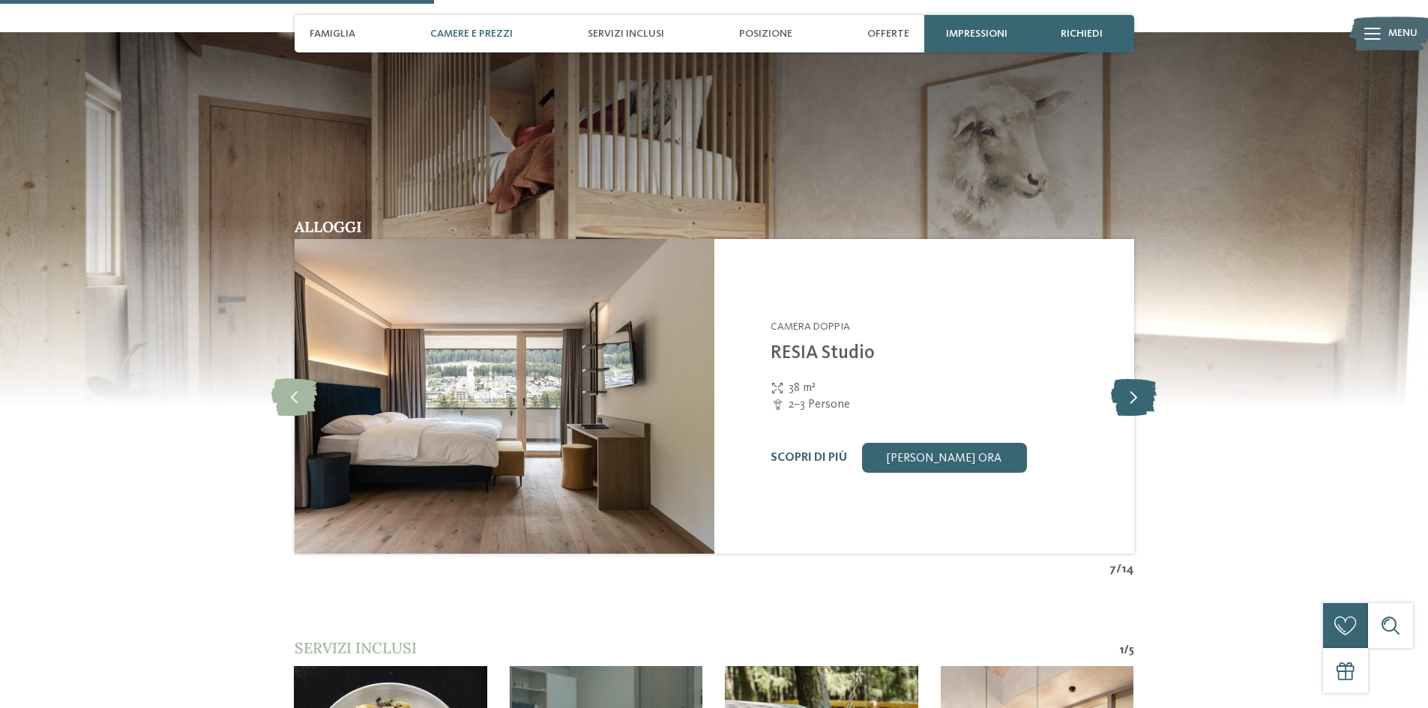
click at [1127, 380] on icon at bounding box center [1134, 396] width 46 height 37
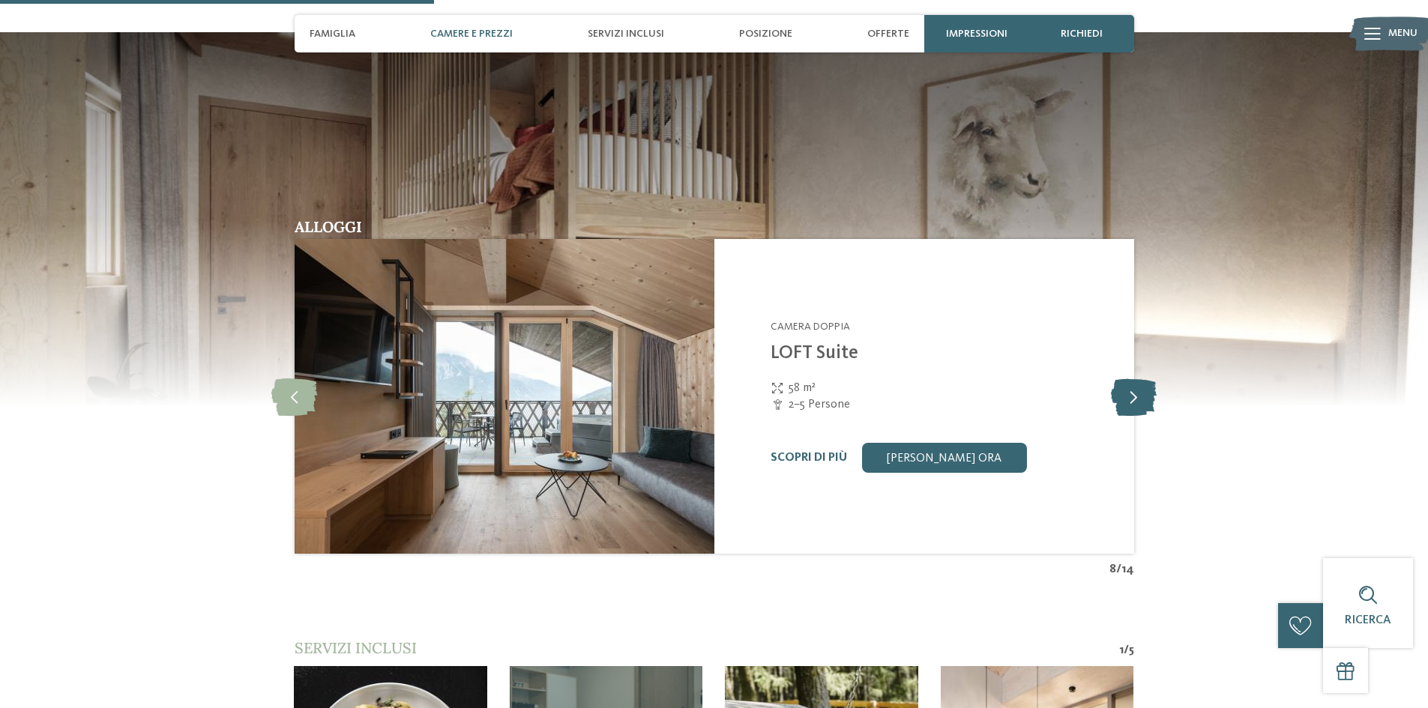
click at [1127, 380] on icon at bounding box center [1134, 396] width 46 height 37
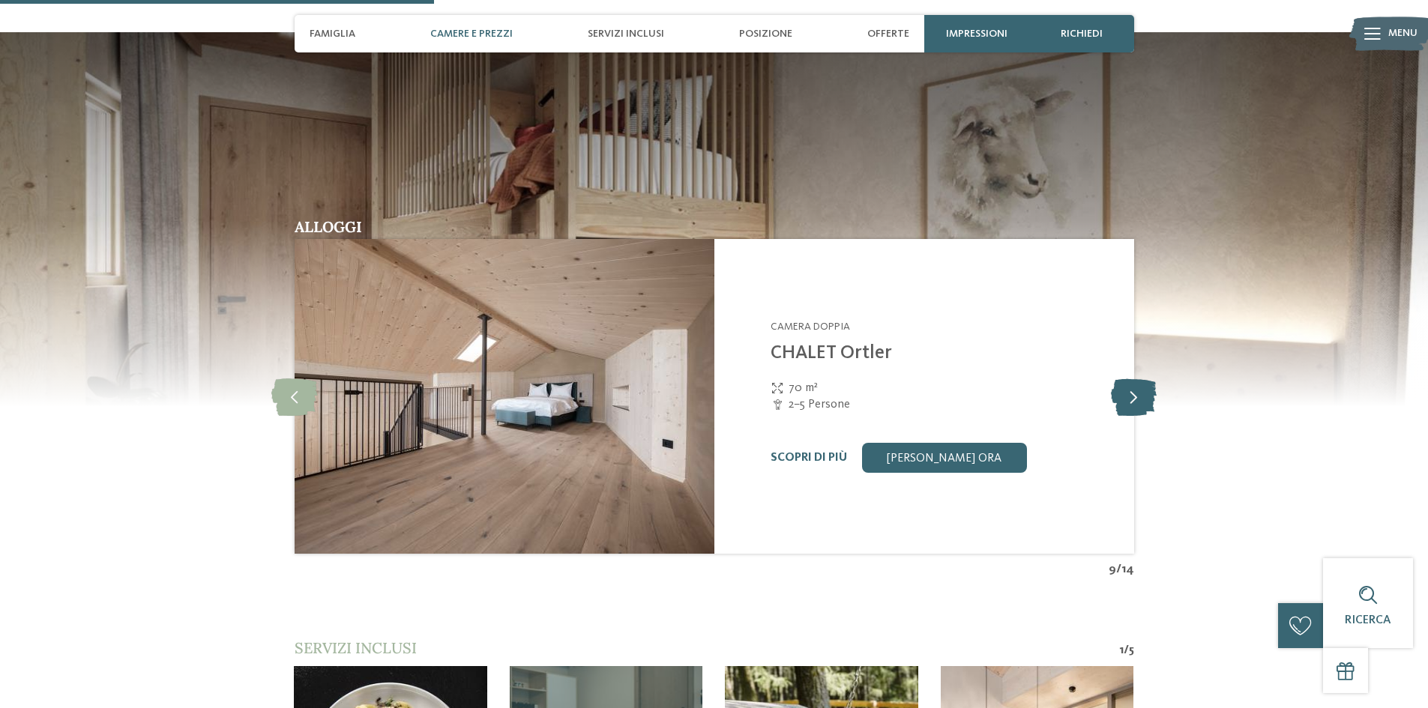
click at [1127, 380] on icon at bounding box center [1134, 396] width 46 height 37
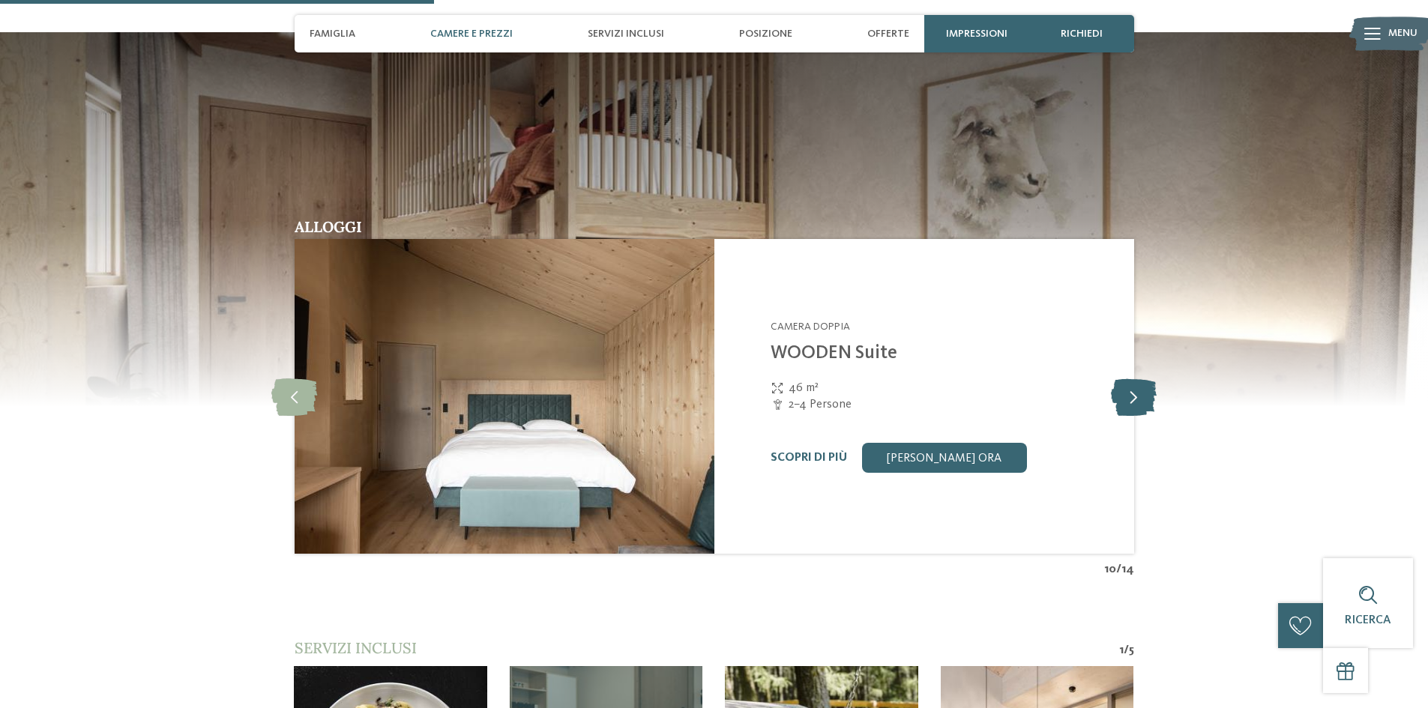
click at [1127, 380] on icon at bounding box center [1134, 396] width 46 height 37
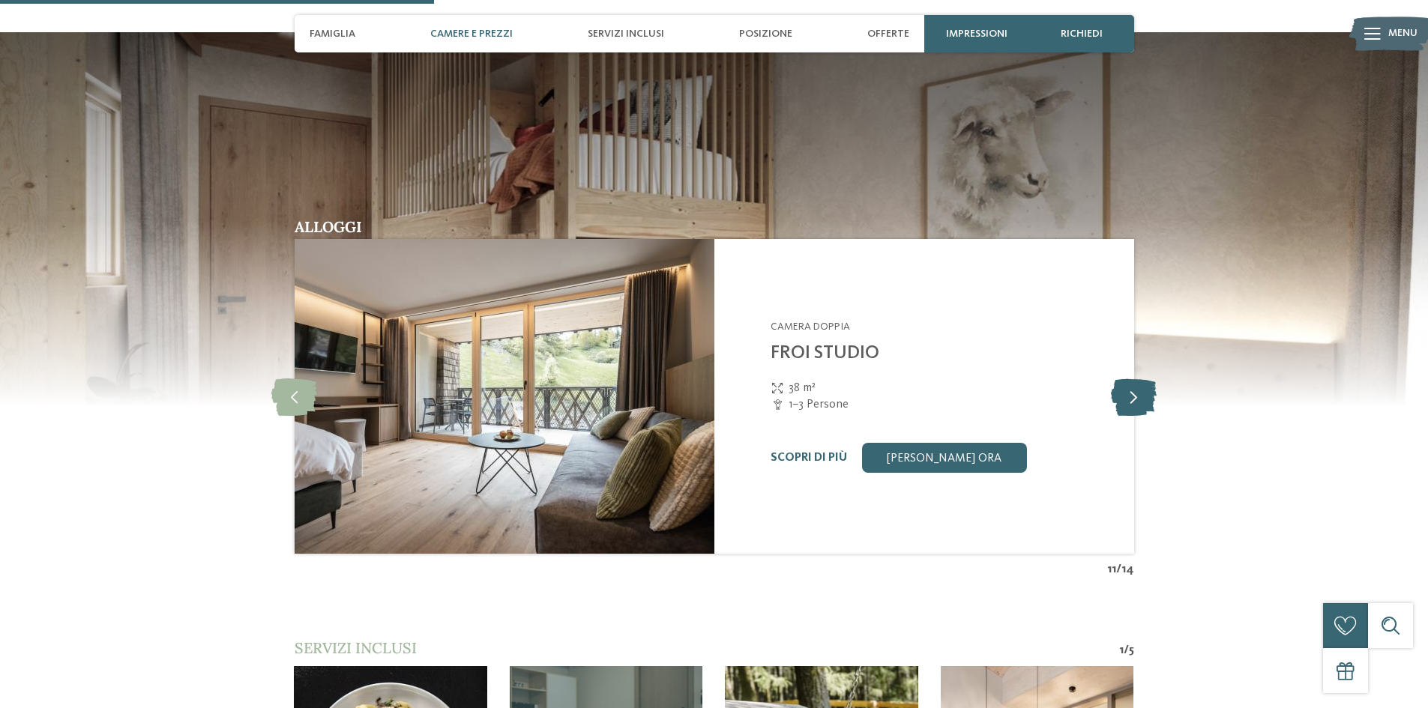
click at [1127, 380] on icon at bounding box center [1134, 396] width 46 height 37
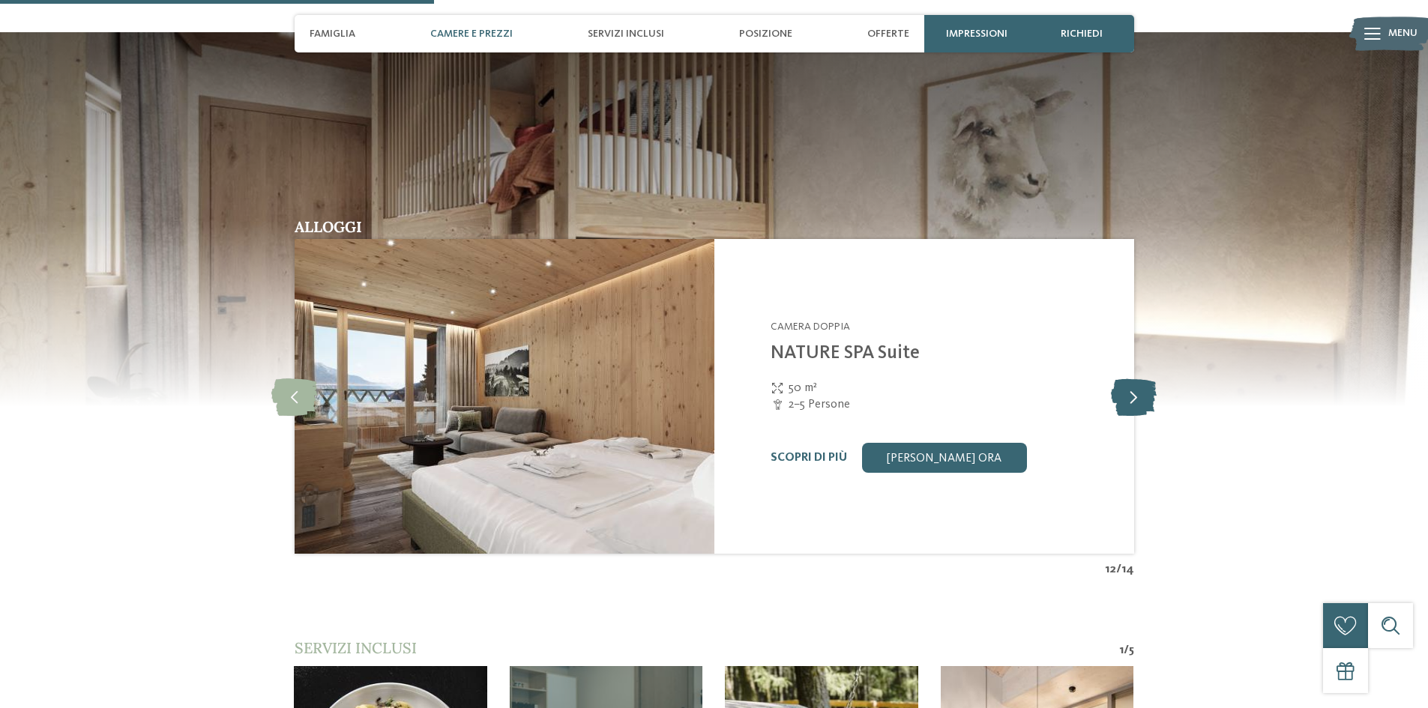
click at [1127, 380] on icon at bounding box center [1134, 396] width 46 height 37
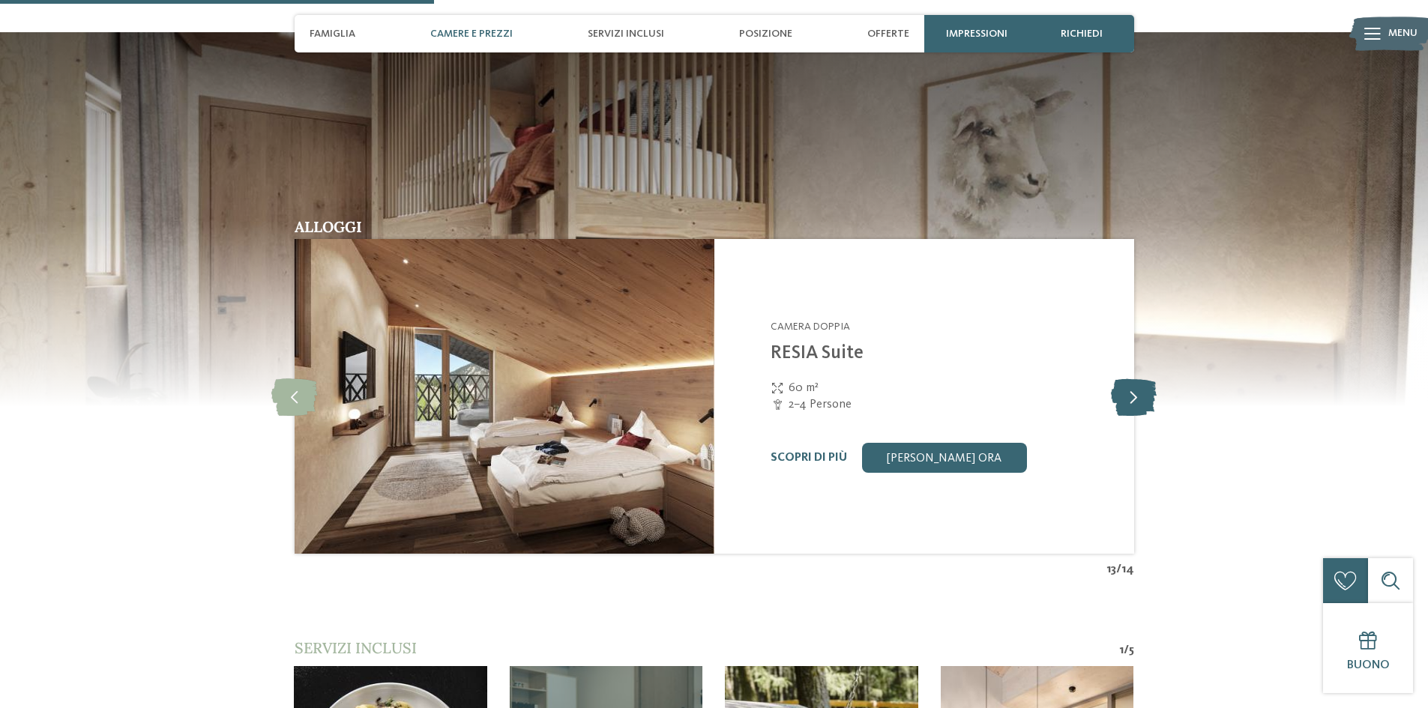
click at [1127, 380] on icon at bounding box center [1134, 396] width 46 height 37
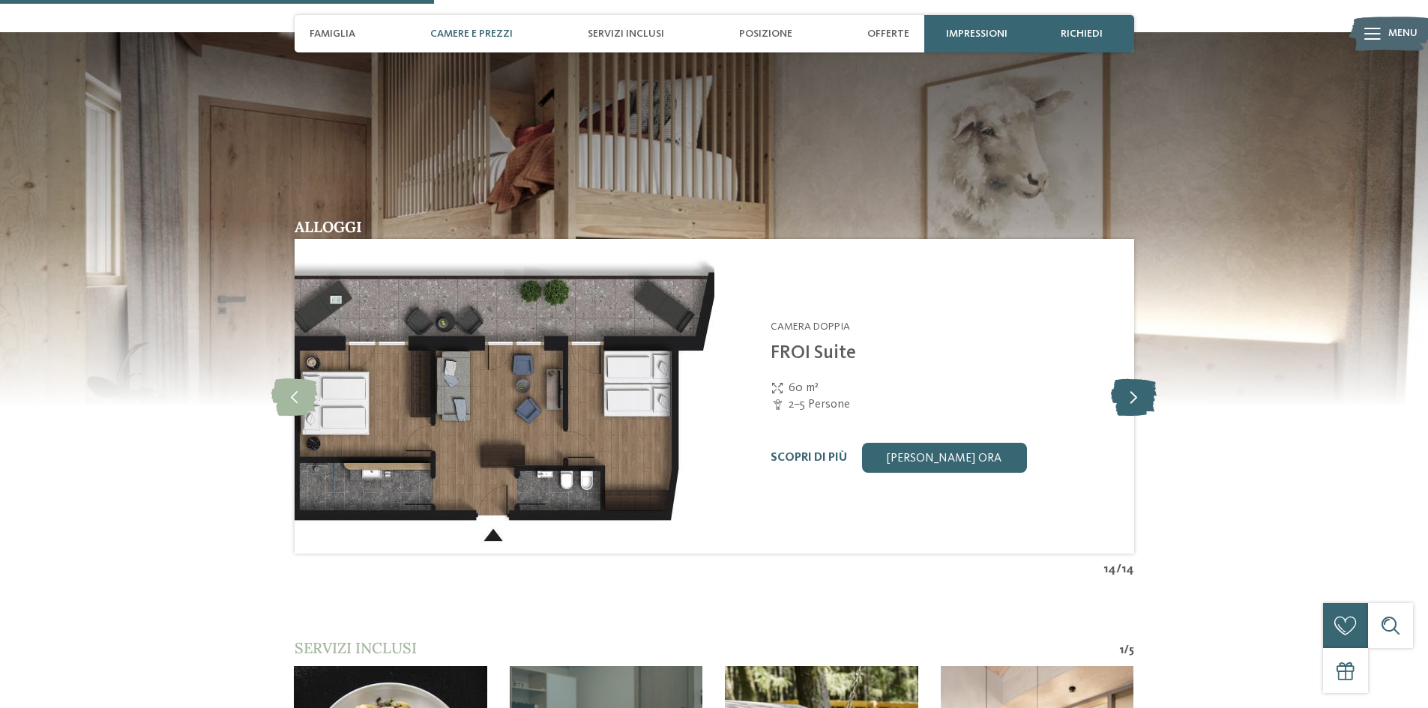
click at [1127, 380] on icon at bounding box center [1134, 396] width 46 height 37
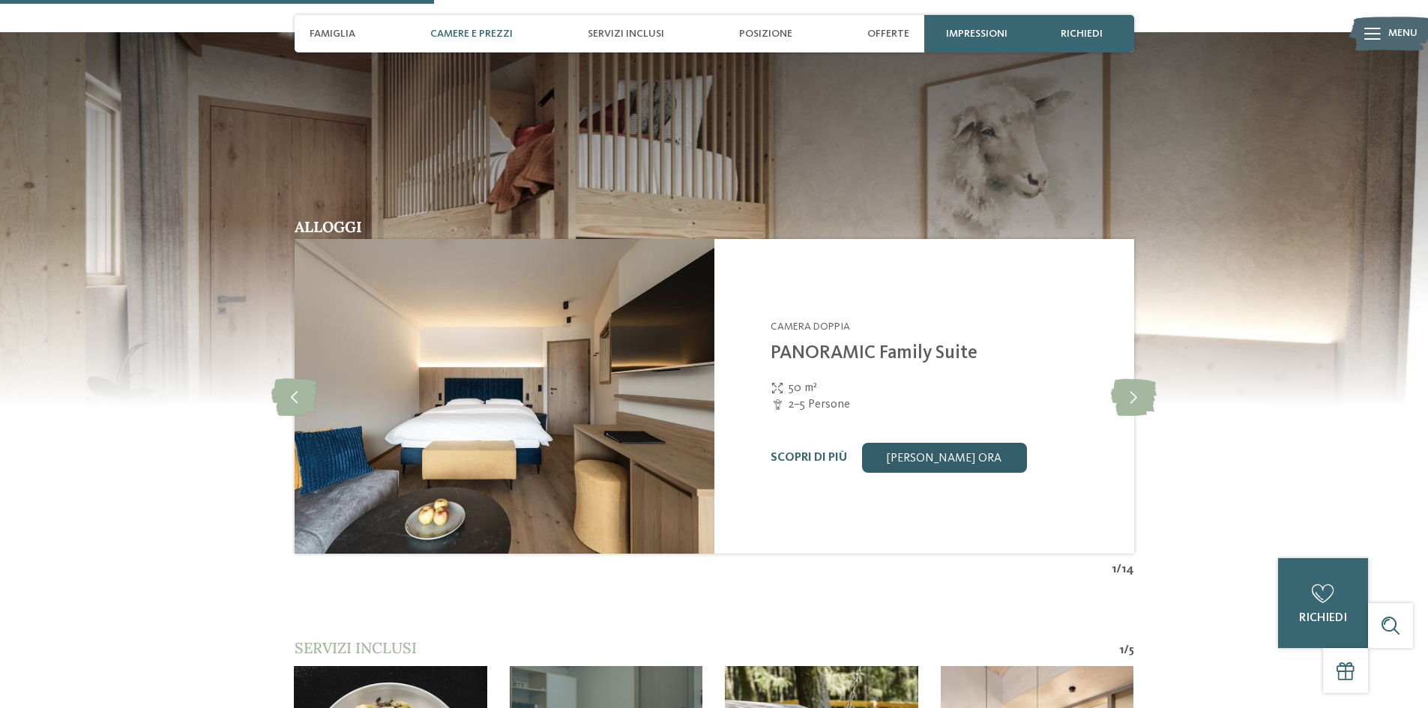
click at [960, 443] on link "[PERSON_NAME] ora" at bounding box center [944, 458] width 165 height 30
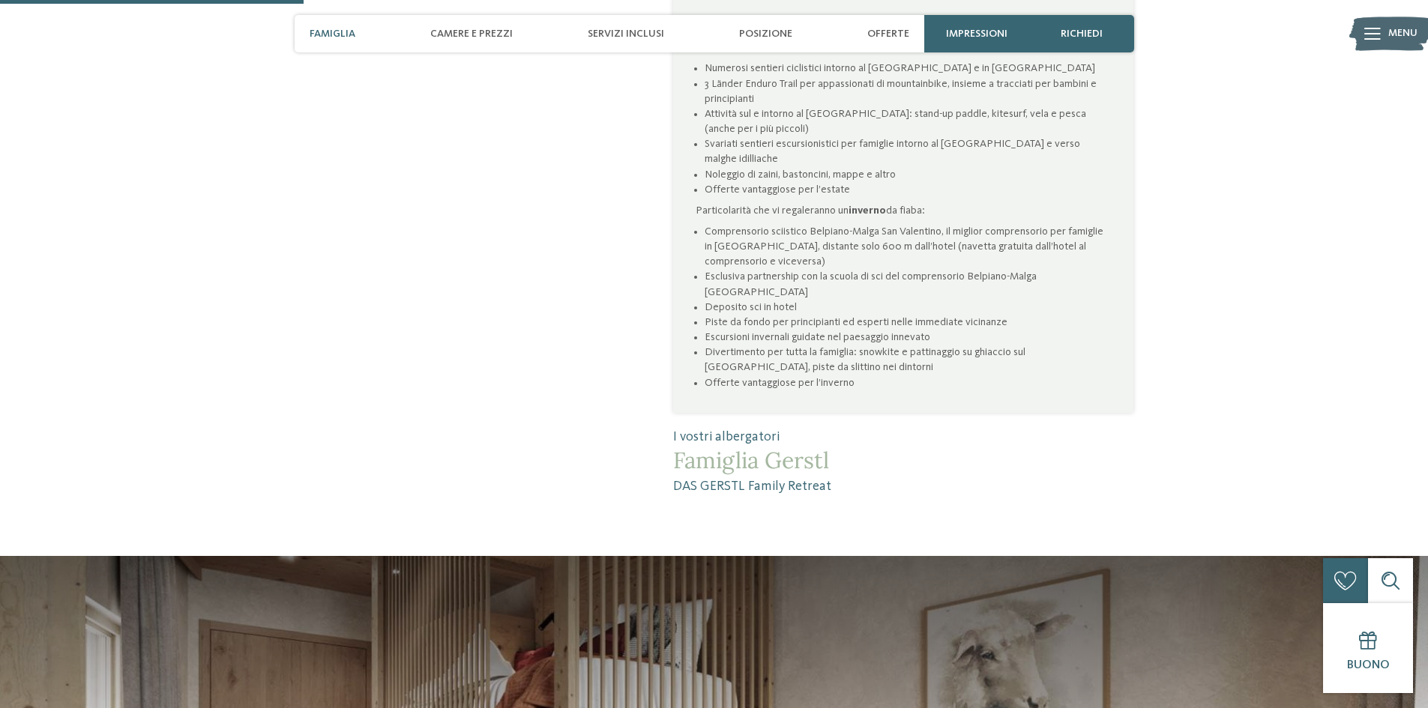
scroll to position [1097, 0]
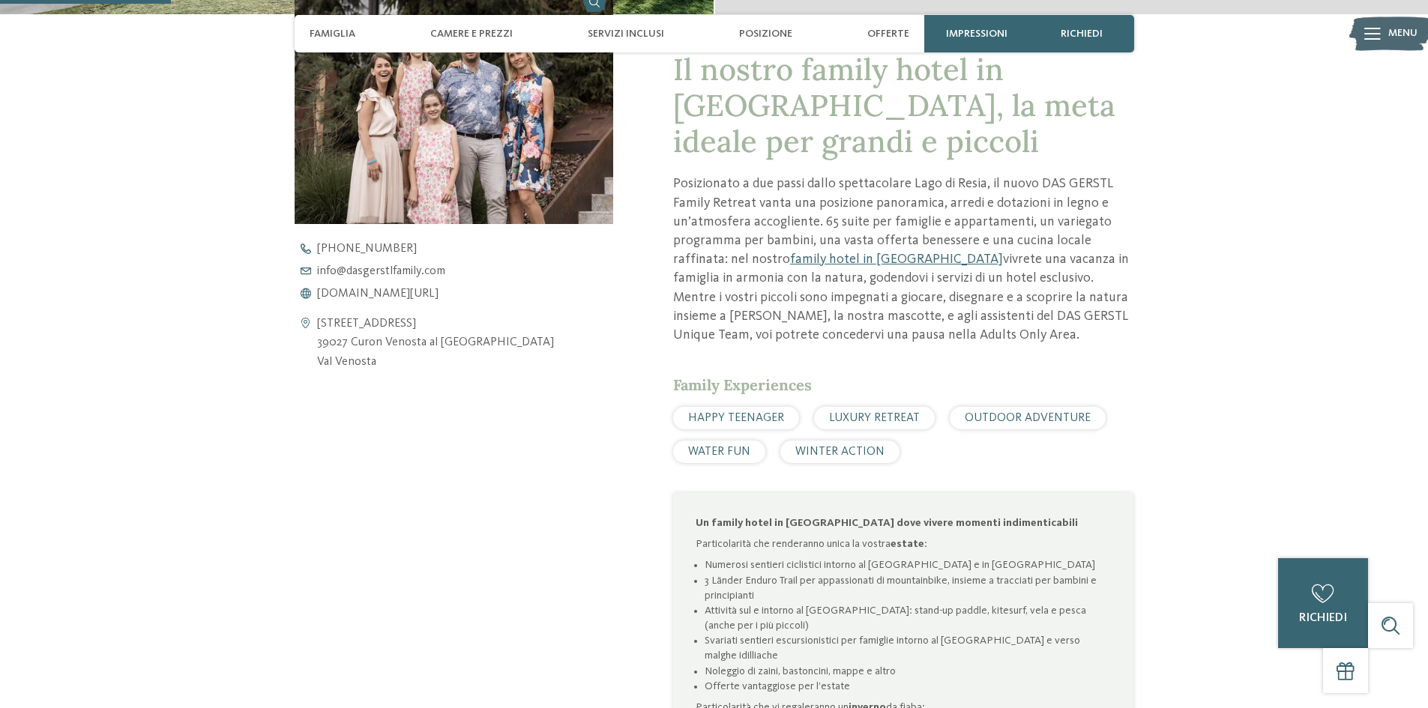
scroll to position [600, 0]
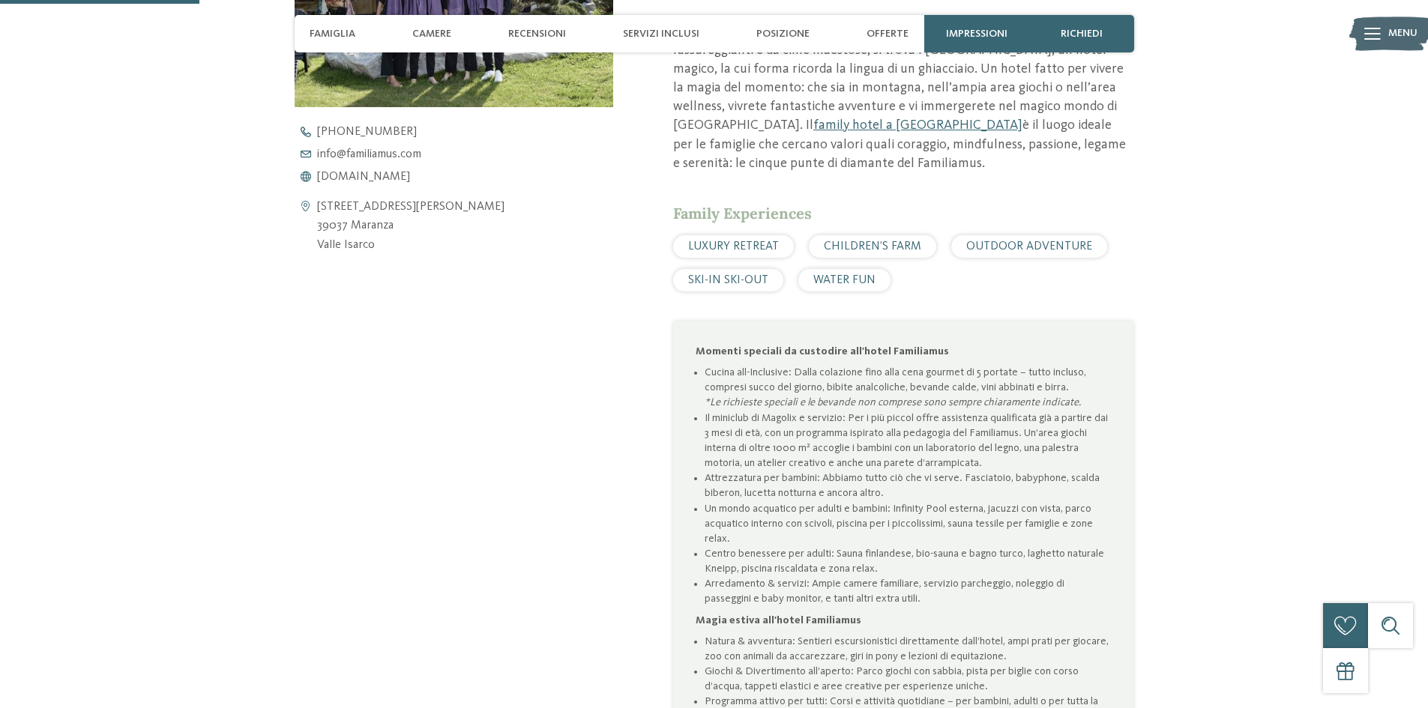
scroll to position [675, 0]
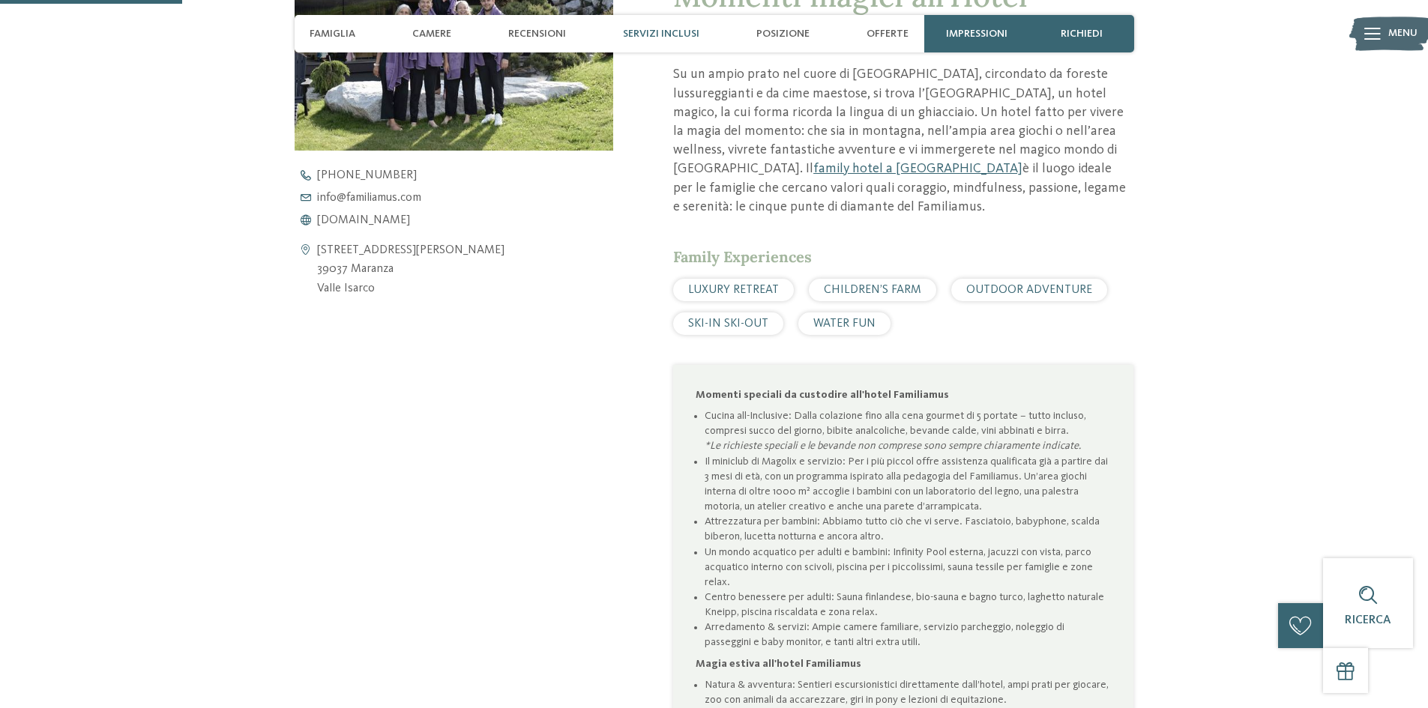
click at [681, 32] on span "Servizi inclusi" at bounding box center [661, 34] width 76 height 13
